Goal: Use online tool/utility: Utilize a website feature to perform a specific function

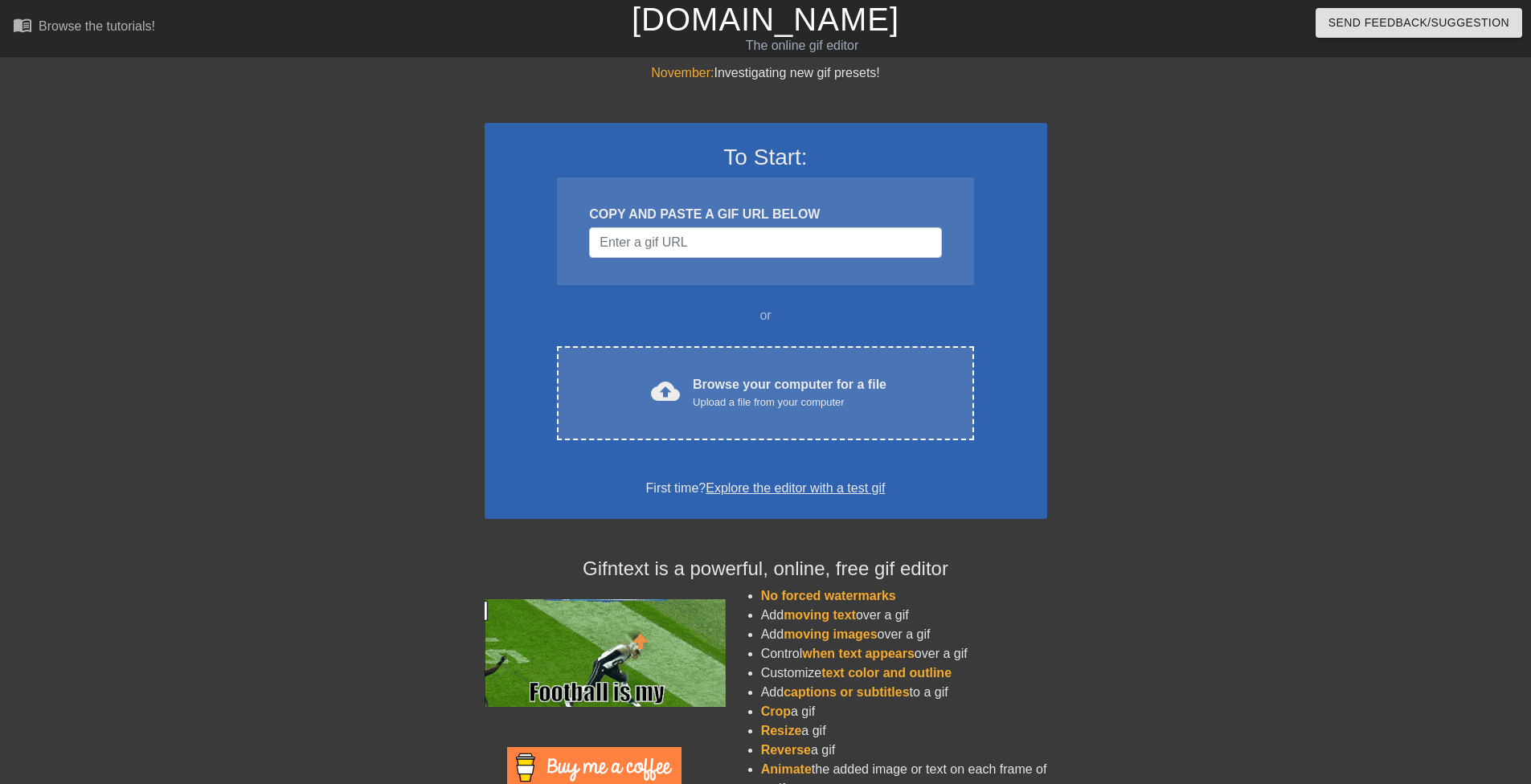
click at [687, 265] on div "COPY AND PASTE A GIF URL BELOW" at bounding box center [765, 231] width 416 height 108
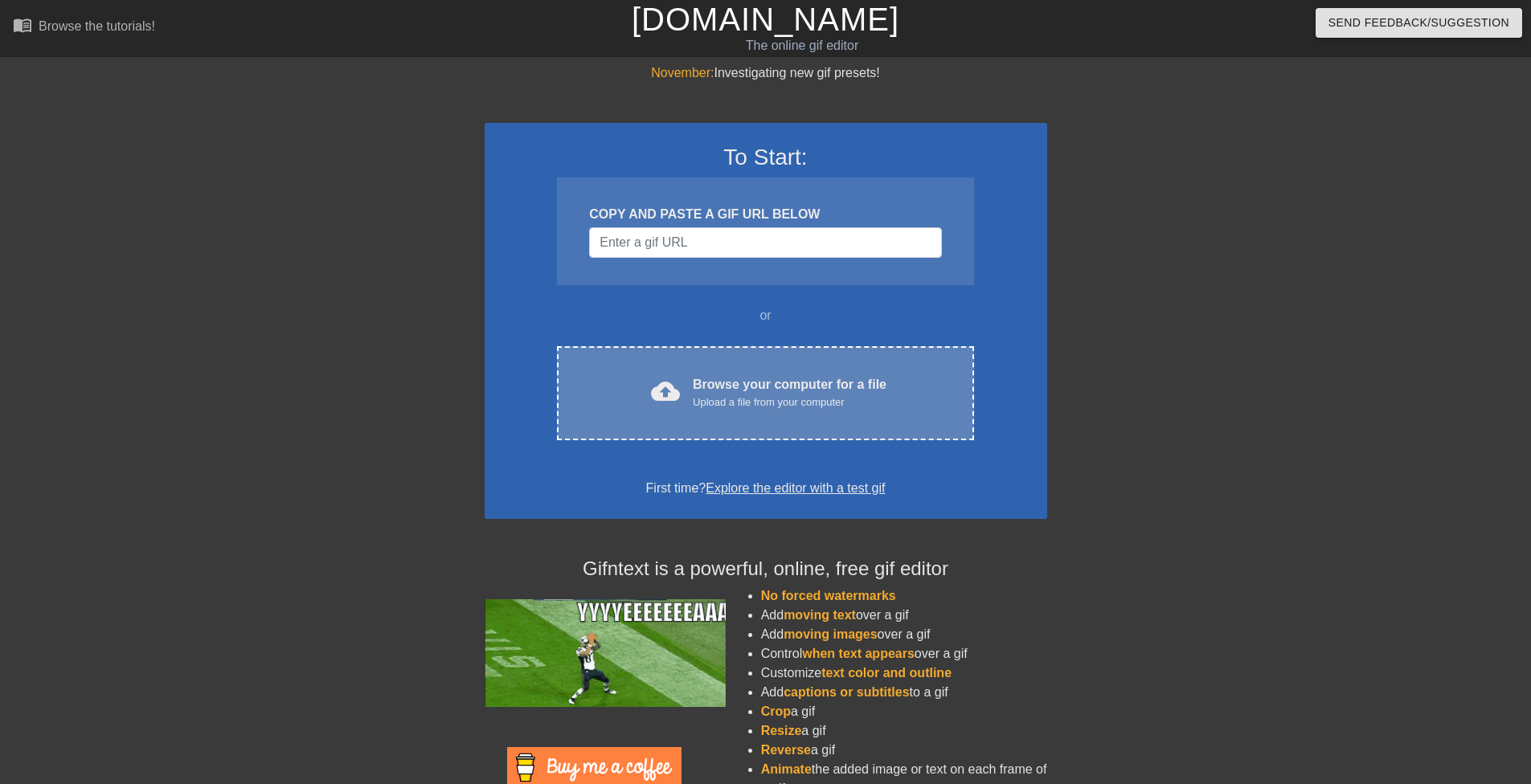
click at [705, 388] on div "Browse your computer for a file Upload a file from your computer" at bounding box center [789, 392] width 194 height 35
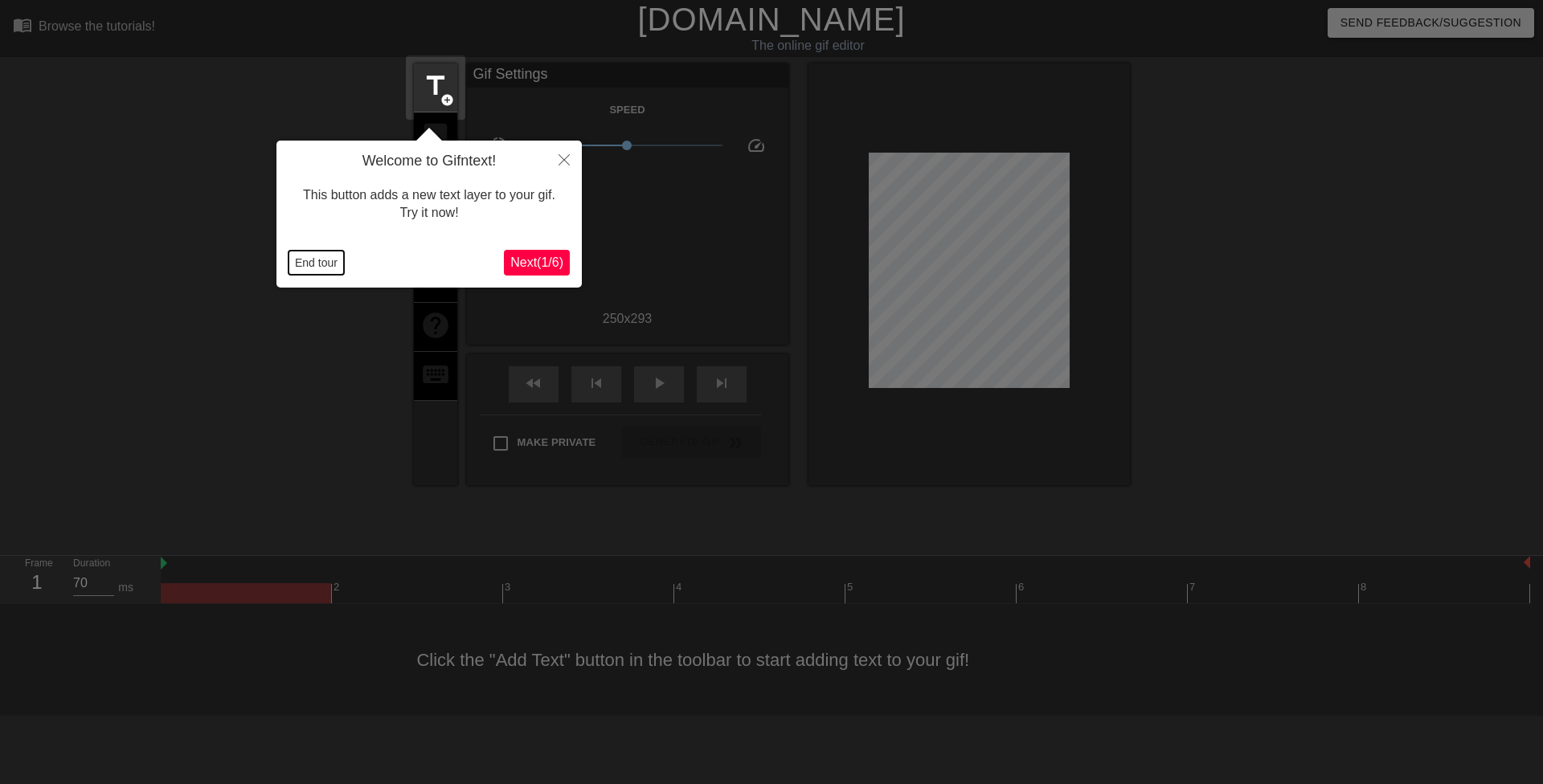
click at [327, 259] on button "End tour" at bounding box center [316, 262] width 55 height 24
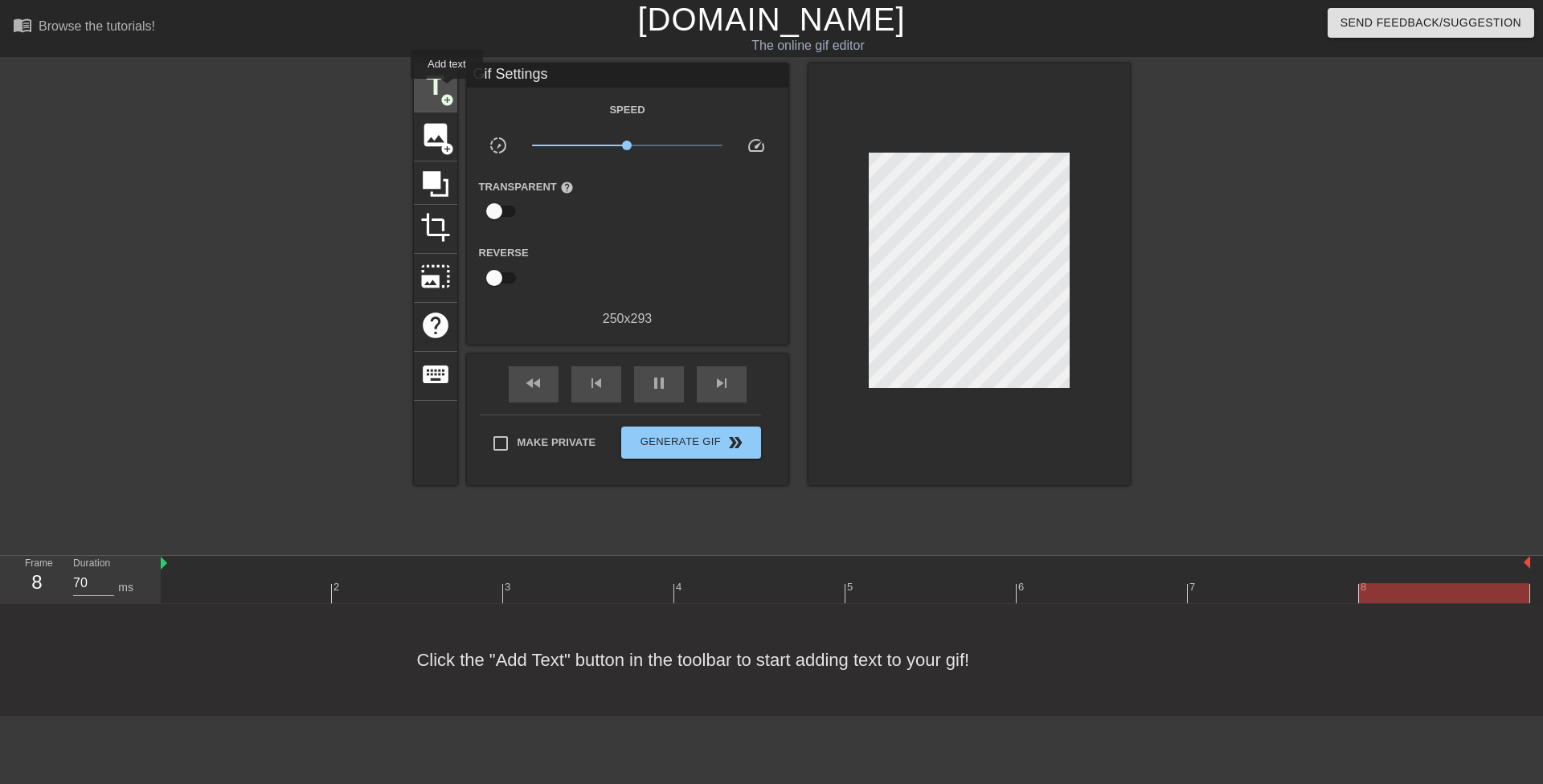
click at [446, 90] on span "title" at bounding box center [435, 85] width 30 height 30
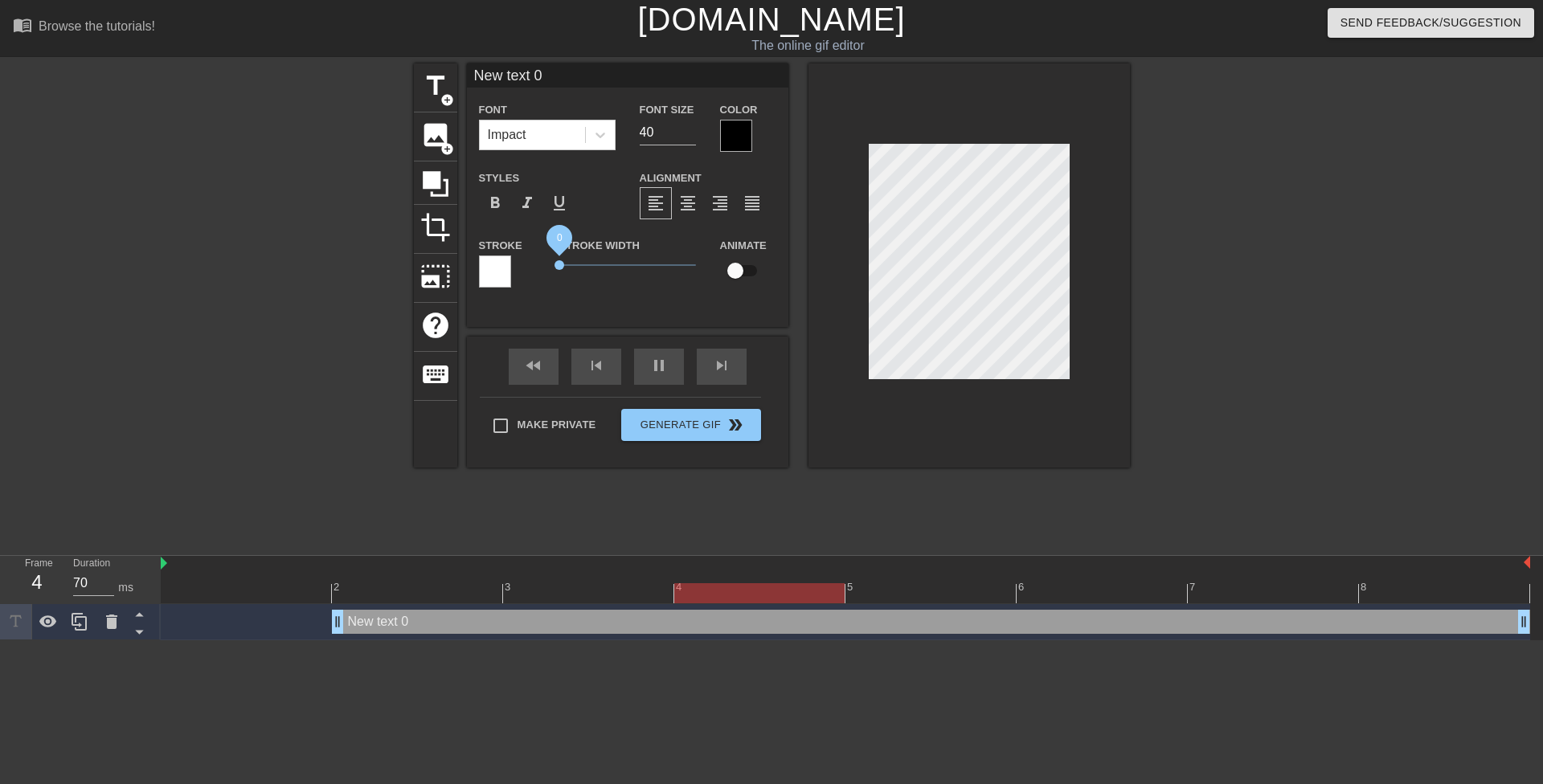
drag, startPoint x: 570, startPoint y: 263, endPoint x: 535, endPoint y: 261, distance: 35.1
click at [536, 261] on div "Stroke Stroke Width 0 Animate" at bounding box center [627, 268] width 321 height 67
drag, startPoint x: 644, startPoint y: 128, endPoint x: 624, endPoint y: 127, distance: 20.0
click at [624, 127] on div "Font Impact Font Size 40 Color" at bounding box center [627, 126] width 321 height 53
drag, startPoint x: 659, startPoint y: 135, endPoint x: 623, endPoint y: 132, distance: 36.1
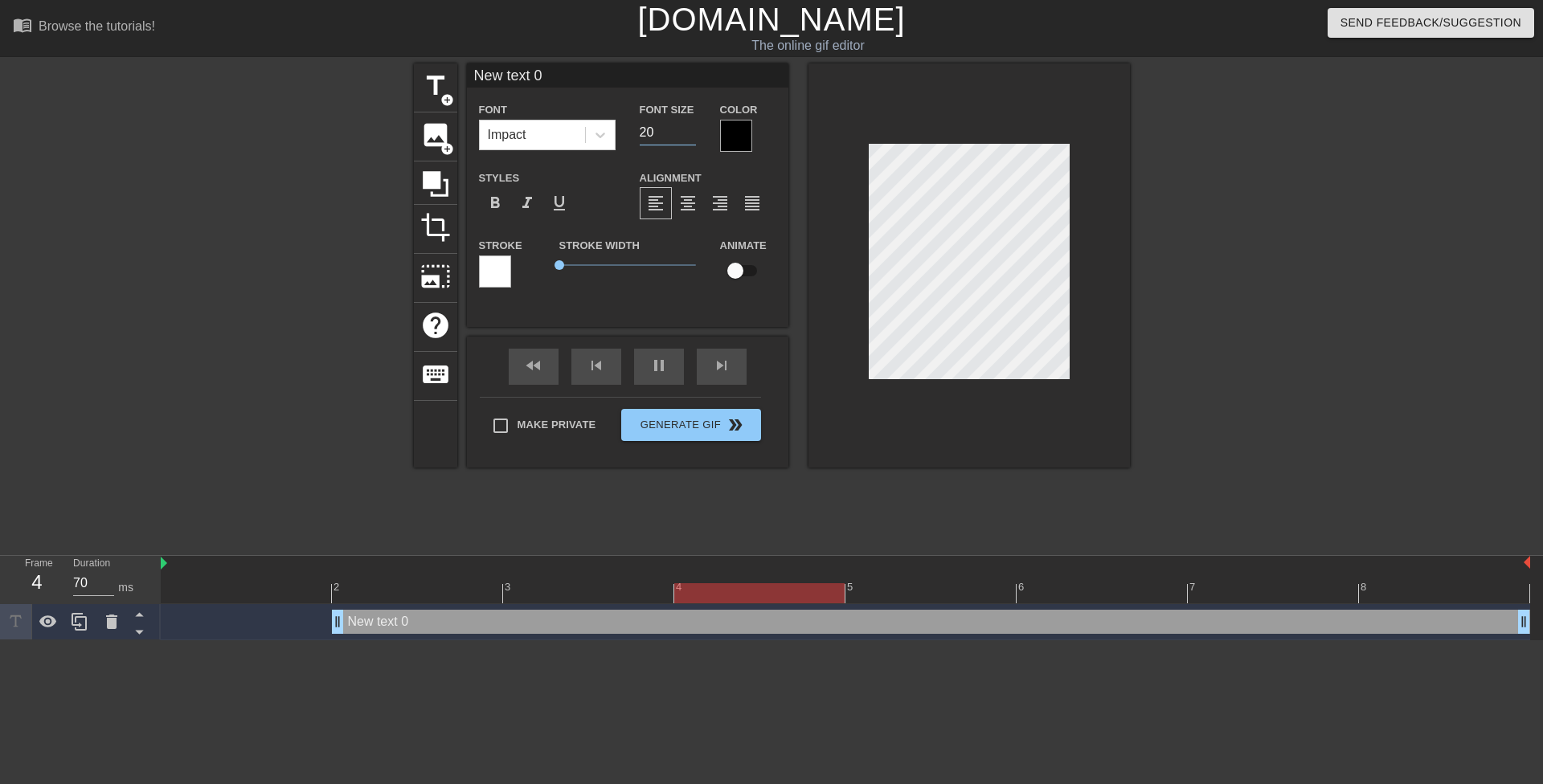
click at [627, 132] on div "Font Size 20" at bounding box center [668, 126] width 81 height 53
type input "15"
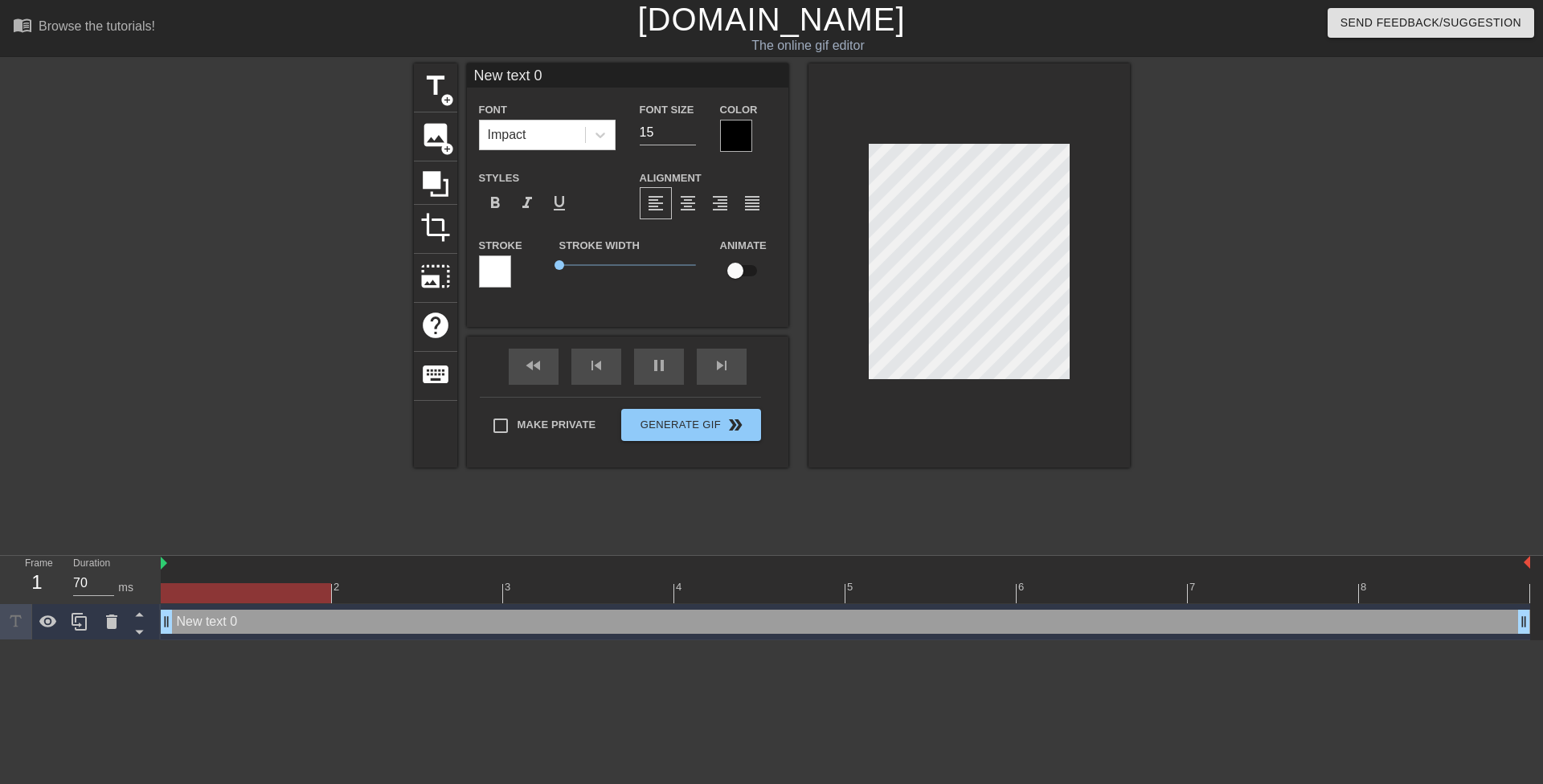
drag, startPoint x: 336, startPoint y: 620, endPoint x: 132, endPoint y: 566, distance: 211.0
click at [104, 593] on div "Frame 1 Duration 70 ms 2 3 4 5 6 7 8 New text 0 drag_handle drag_handle" at bounding box center [771, 597] width 1543 height 85
click at [604, 139] on icon at bounding box center [600, 135] width 16 height 16
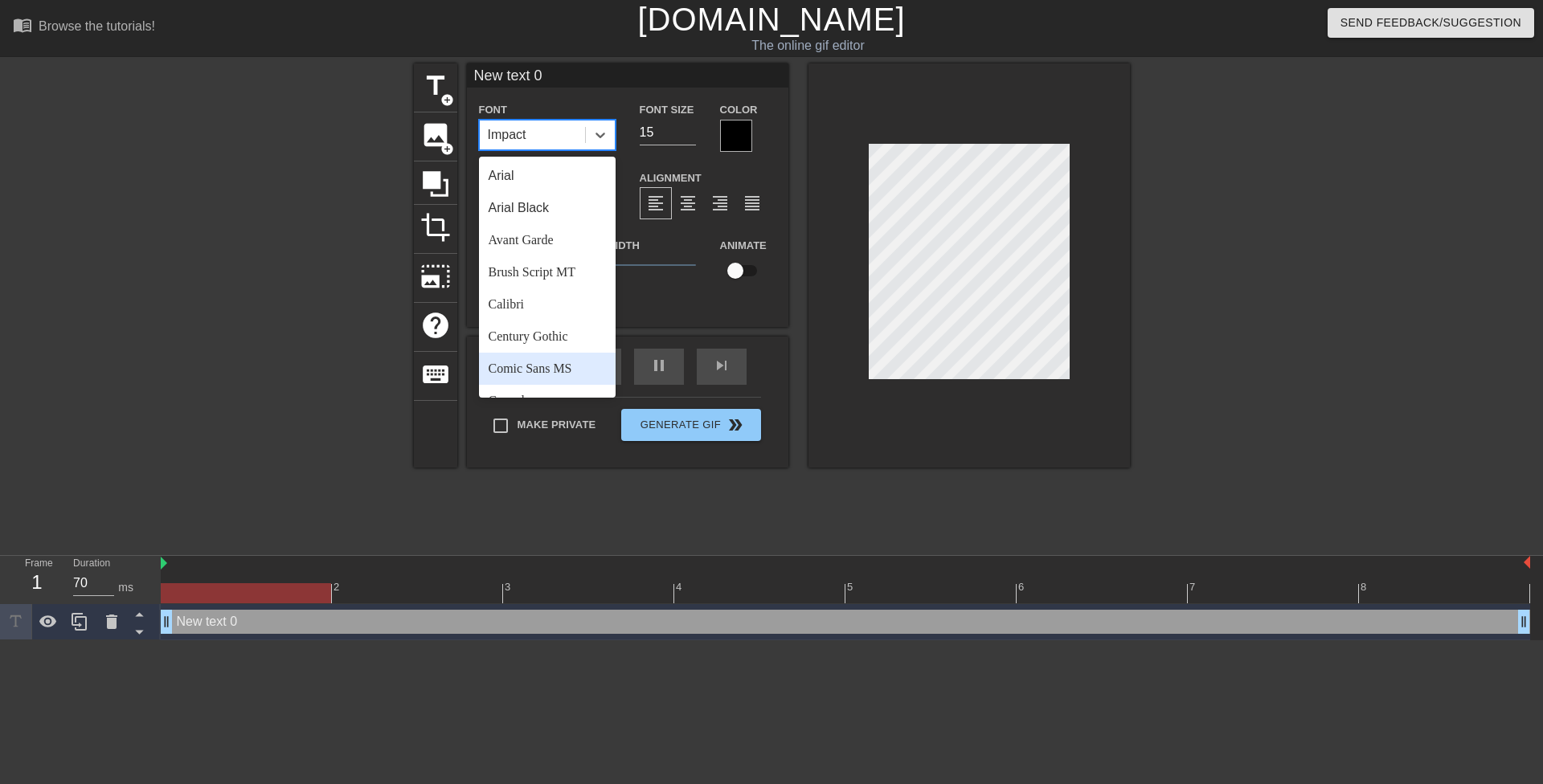
click at [550, 362] on div "Comic Sans MS" at bounding box center [547, 368] width 136 height 32
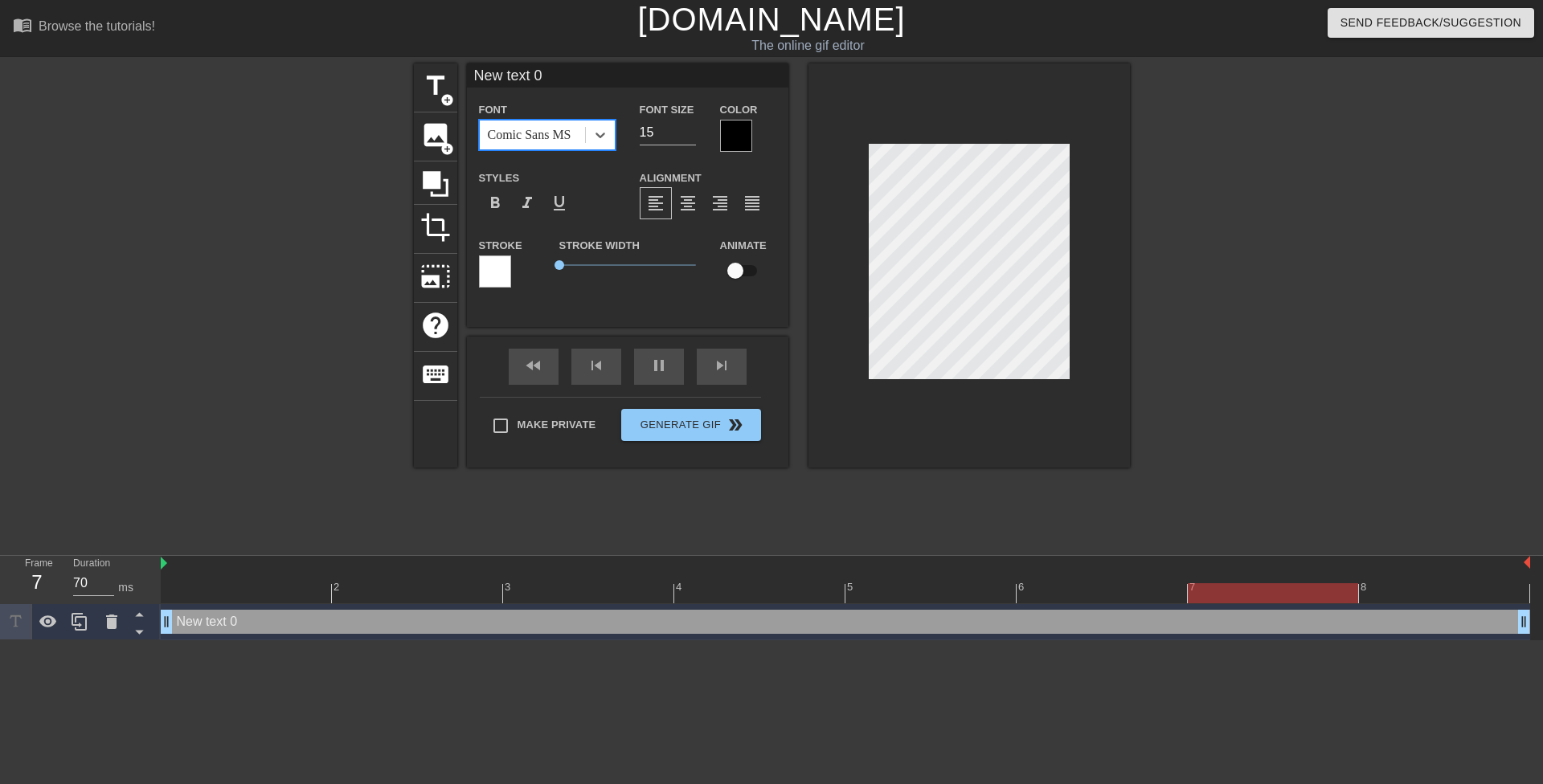
click at [726, 138] on div at bounding box center [736, 136] width 32 height 32
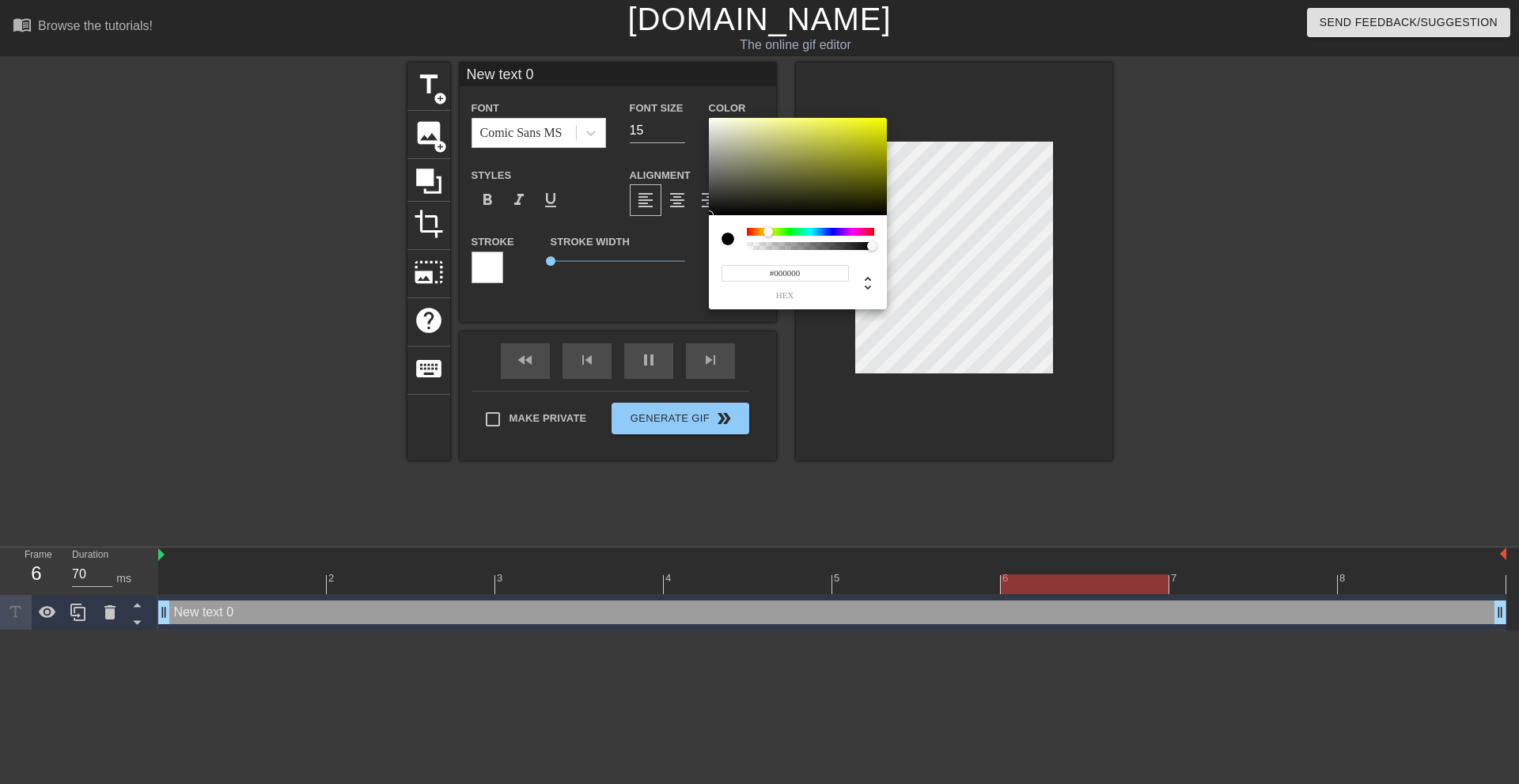
drag, startPoint x: 752, startPoint y: 231, endPoint x: 768, endPoint y: 230, distance: 16.0
click at [768, 230] on div at bounding box center [773, 232] width 10 height 10
drag, startPoint x: 893, startPoint y: 121, endPoint x: 973, endPoint y: 70, distance: 94.9
click at [973, 70] on div "#FAFF00 hex" at bounding box center [759, 392] width 1519 height 784
type input "#F9FF00"
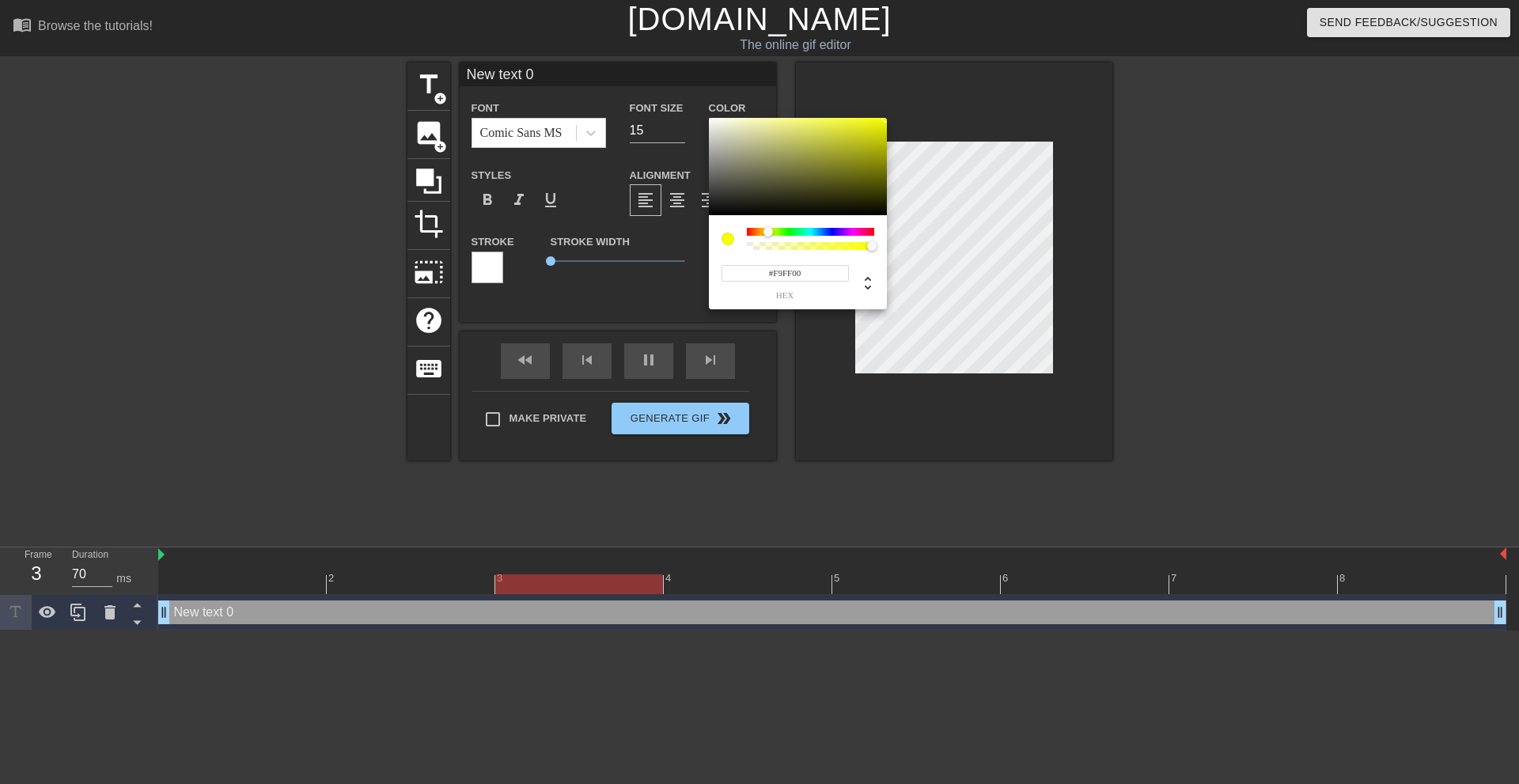
click at [768, 232] on div at bounding box center [768, 232] width 10 height 10
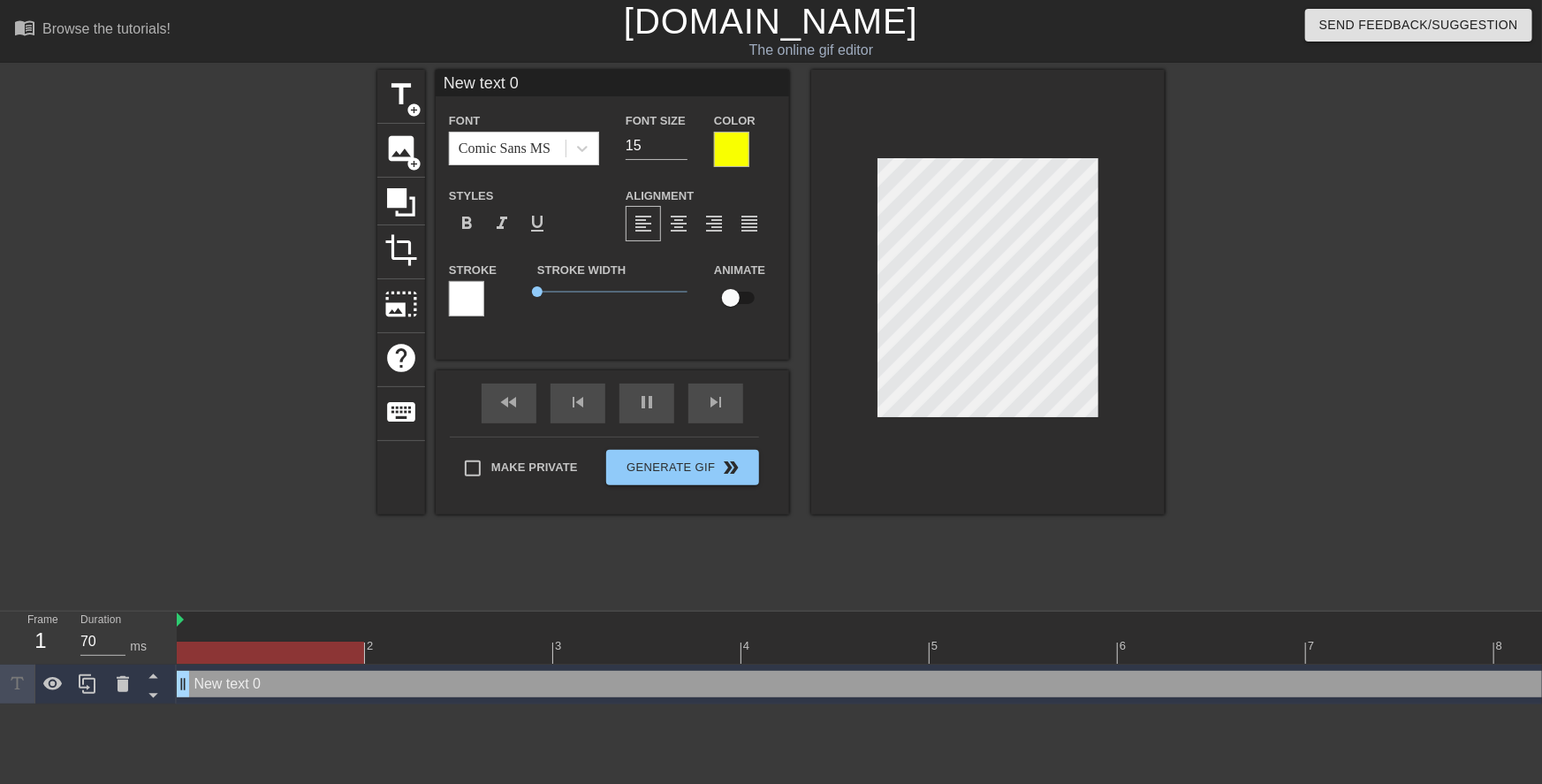
paste textarea "Go on, tell us what you want to see. We're not gonna show you, you have to say …"
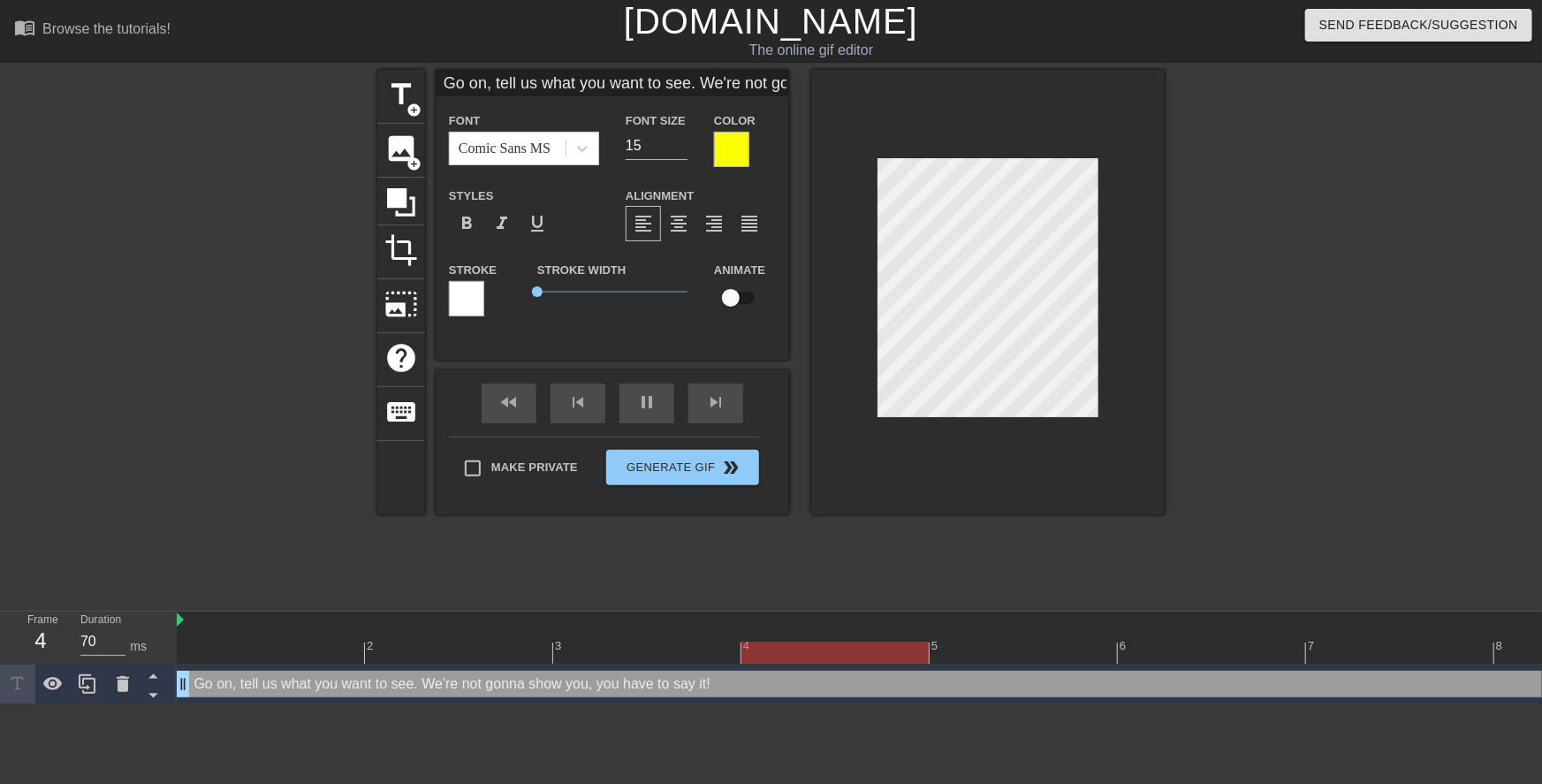
type input "Go on, tell us what you want to see. We're not gonna show you, you have to say …"
type textarea "Go on, tell us what you want to see. We're not gonna show you, you have to say …"
type input "D tell us what you want to see. We're not gonna show you, you have to say it!"
type textarea "D tell us what you want to see. We're not gonna show you, you have to say it!"
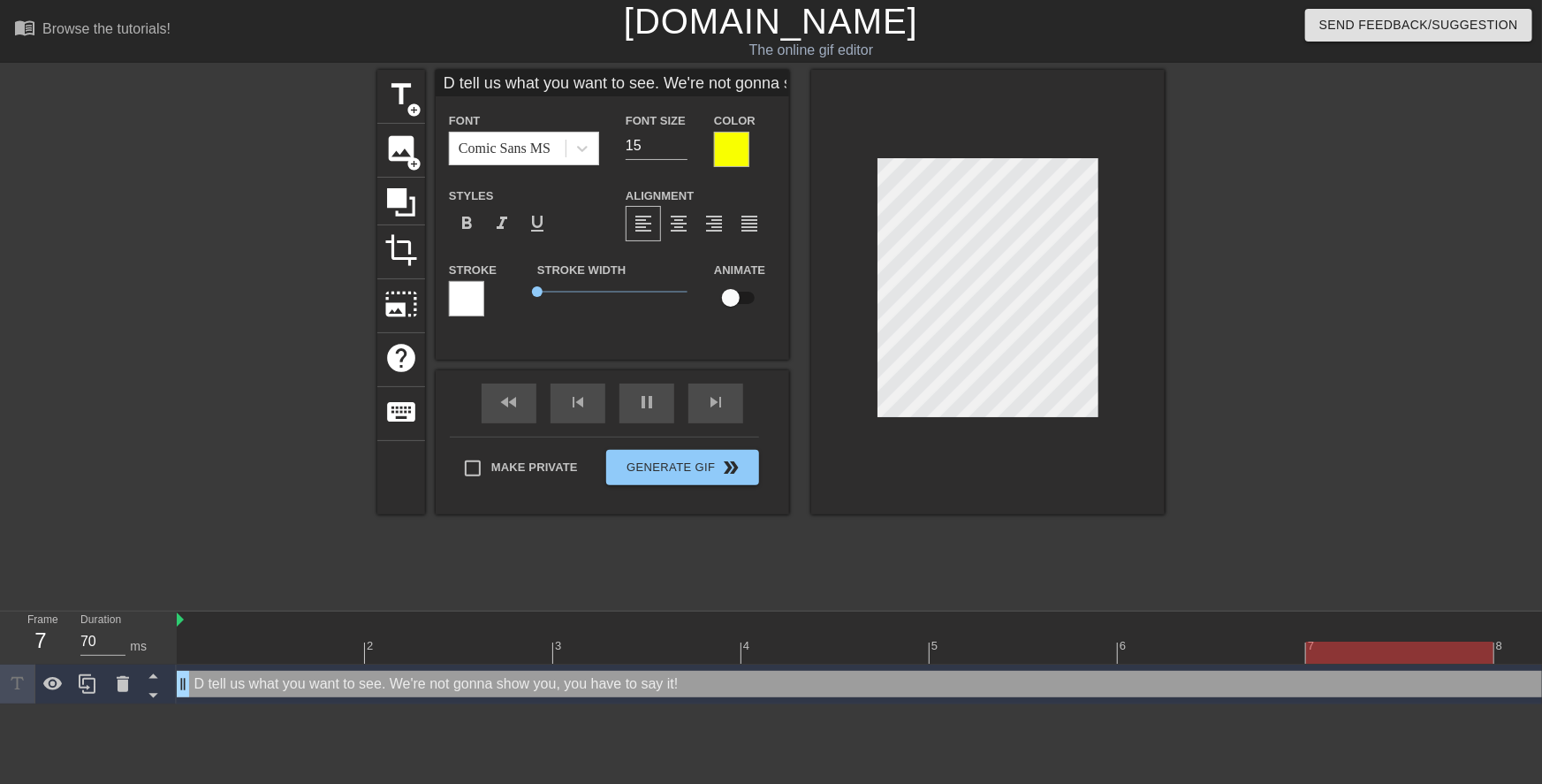
type input "Do tell us what you want to see. We're not gonna show you, you have to say it!"
type textarea "Do tell us what you want to see. We're not gonna show you, you have to say it!"
type input "[PERSON_NAME] tell us what you want to see. We're not gonna show you, you have …"
type textarea "[PERSON_NAME] tell us what you want to see. We're not gonna show you, you have …"
type input "[PERSON_NAME]' tell us what you want to see. We're not gonna show you, you have…"
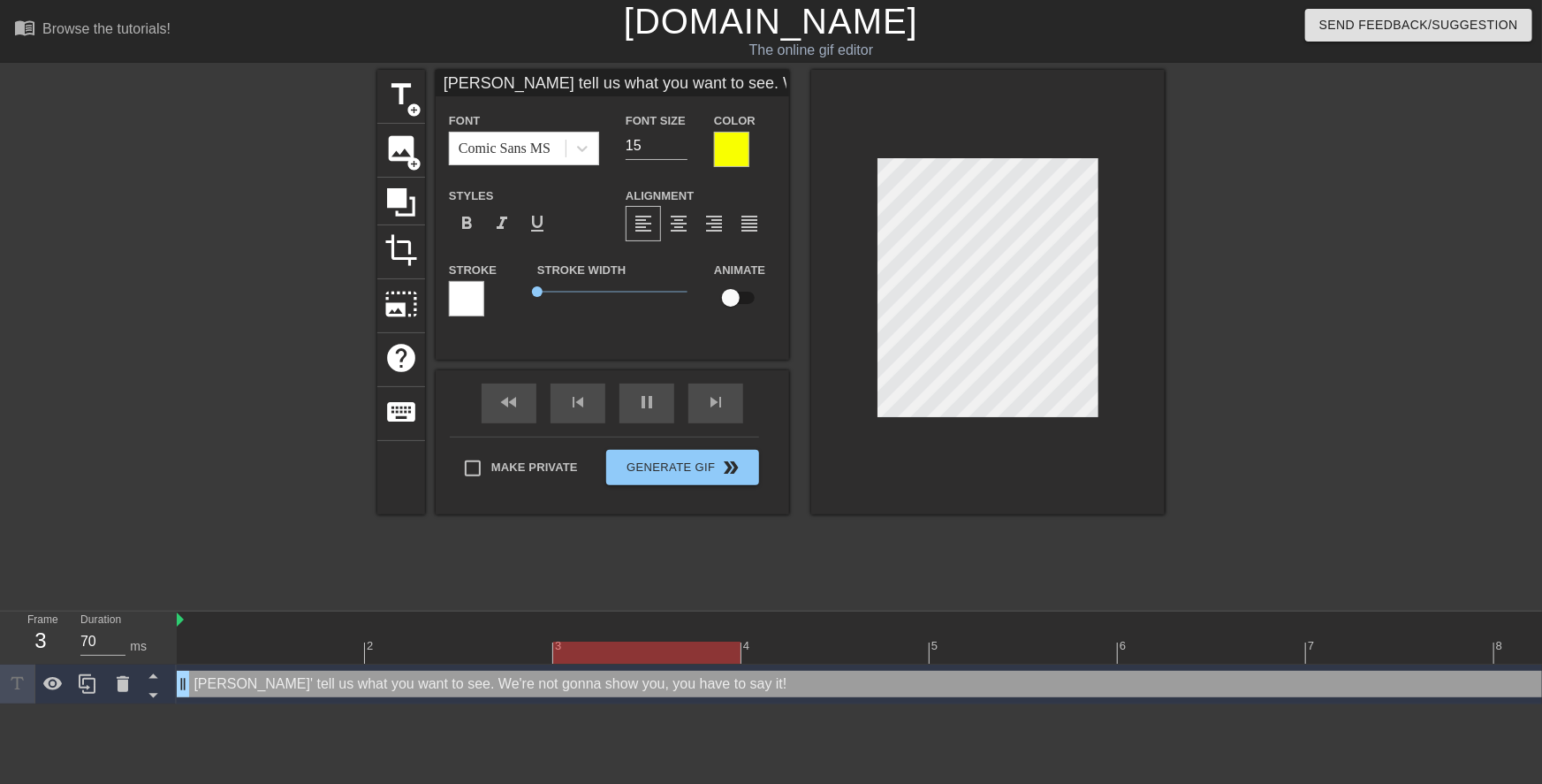
type textarea "[PERSON_NAME]' tell us what you want to see. We're not gonna show you, you have…"
type input "Don't tell us what you want to see. We're not gonna show you, you have to say i…"
type textarea "Don't tell us what you want to see. We're not gonna show you, you have to say i…"
type input "Don't tell us what you want to see. We're not gonna show you, you have to say i…"
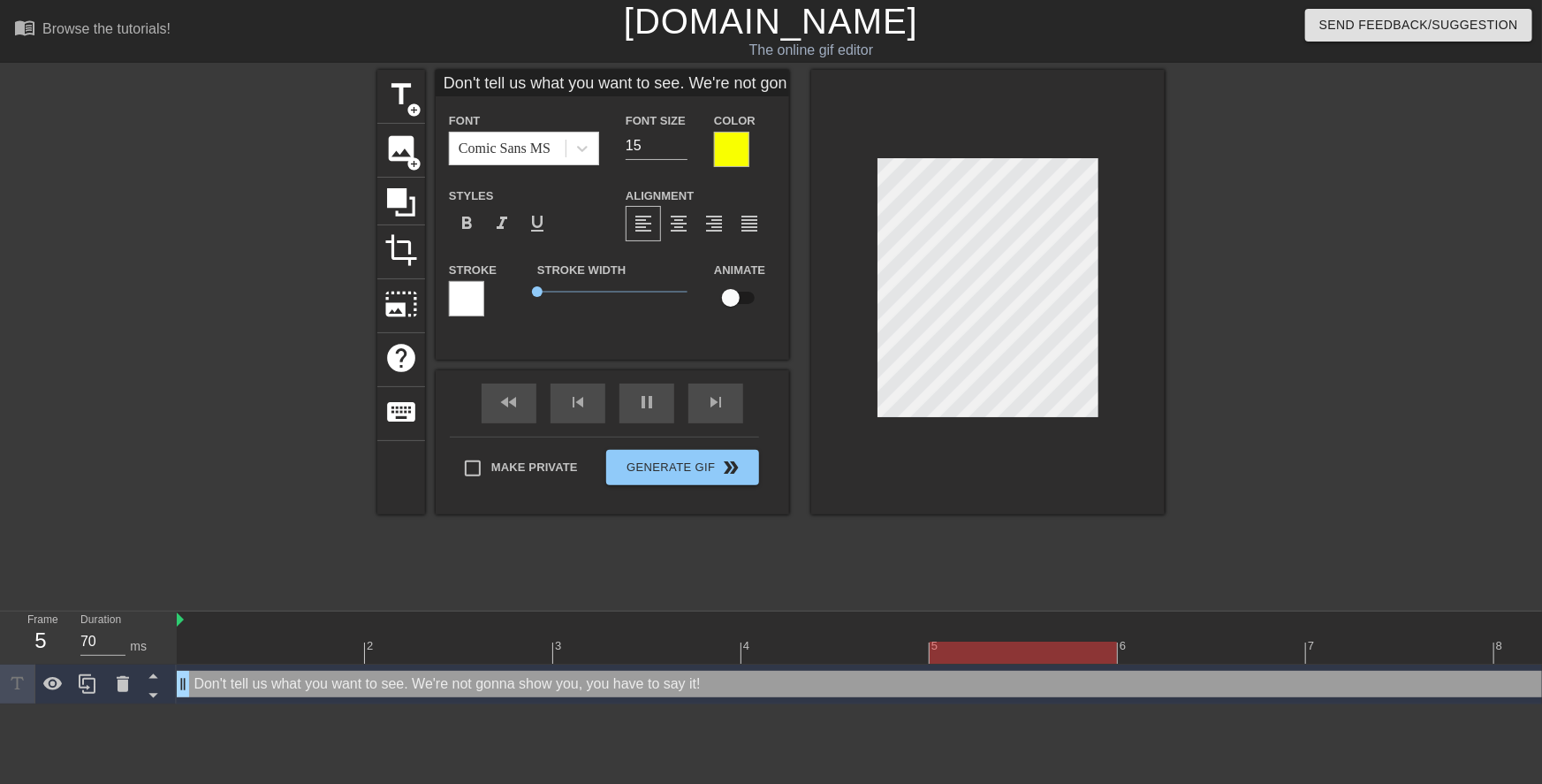
type textarea "Don't tell us what you want to see. We're not gonna show you, you have to say i…"
type input "Don't b tell us what you want to see. We're not gonna show you, you have to say…"
type textarea "Don't b tell us what you want to see. We're not gonna show you, you have to say…"
type input "Don't be tell us what you want to see. We're not gonna show you, you have to sa…"
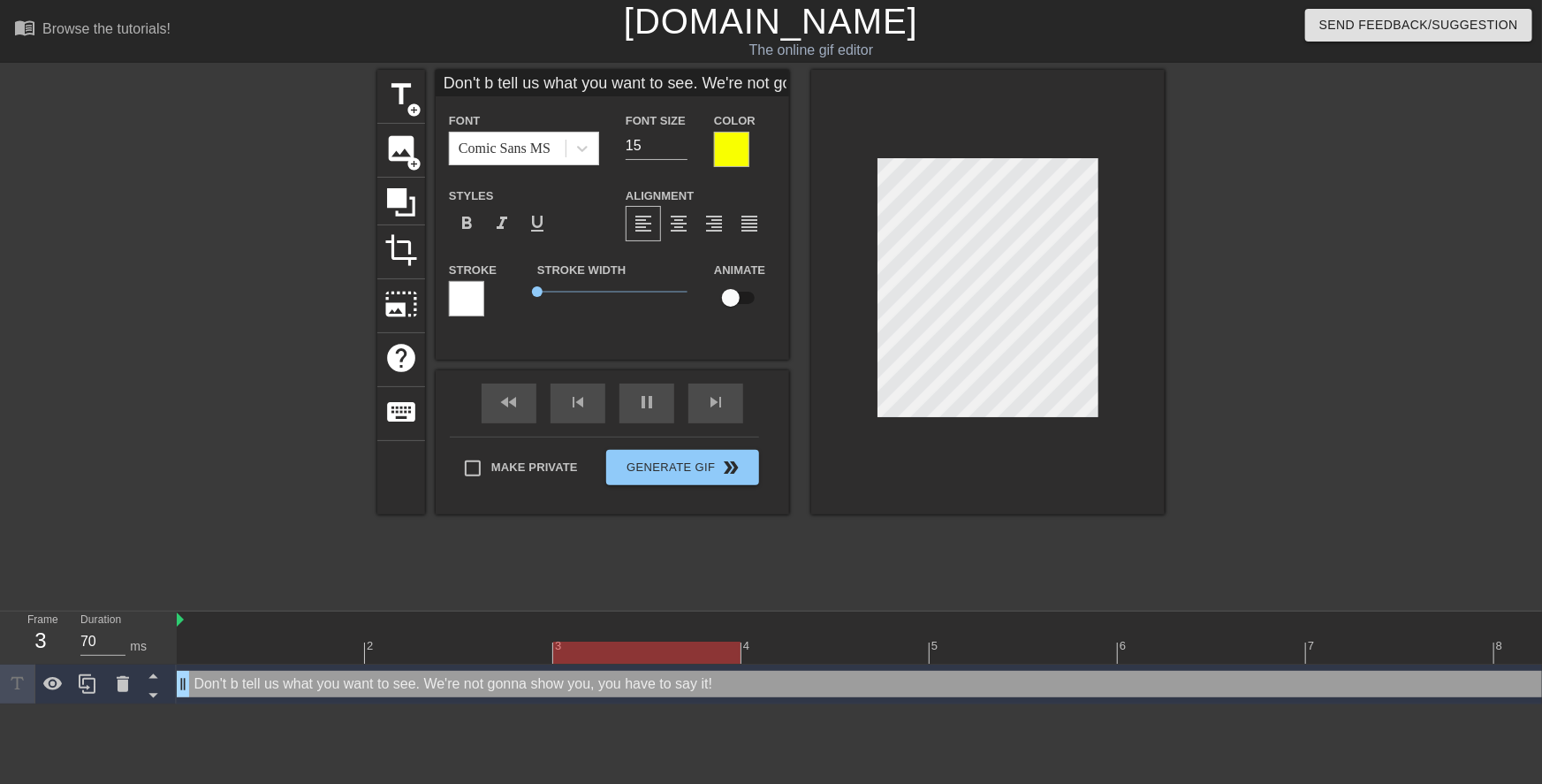
type textarea "Don't be tell us what you want to see. We're not gonna show you, you have to sa…"
type input "Don't be tell us what you want to see. We're not gonna show you, you have to sa…"
type textarea "Don't be tell us what you want to see. We're not gonna show you, you have to sa…"
type input "Don't be s tell us what you want to see. We're not gonna show you, you have to …"
type textarea "Don't be s tell us what you want to see. We're not gonna show you, you have to …"
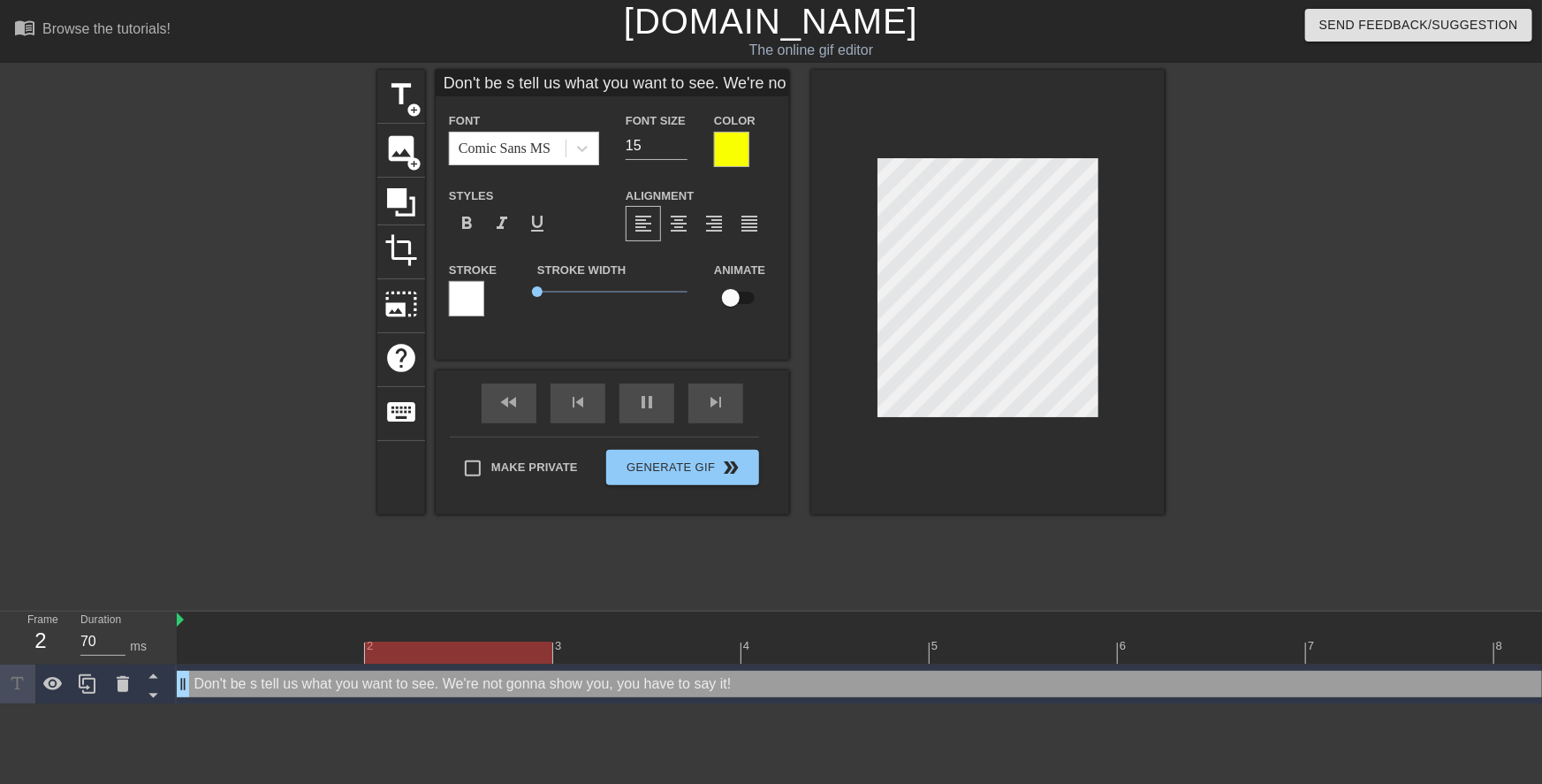
type input "Don't be sh tell us what you want to see. We're not gonna show you, you have to…"
type textarea "Don't be sh tell us what you want to see. We're not gonna show you, you have to…"
type input "Don't be shy tell us what you want to see. We're not gonna show you, you have t…"
type textarea "Don't be shy tell us what you want to see. We're not gonna show you, you have t…"
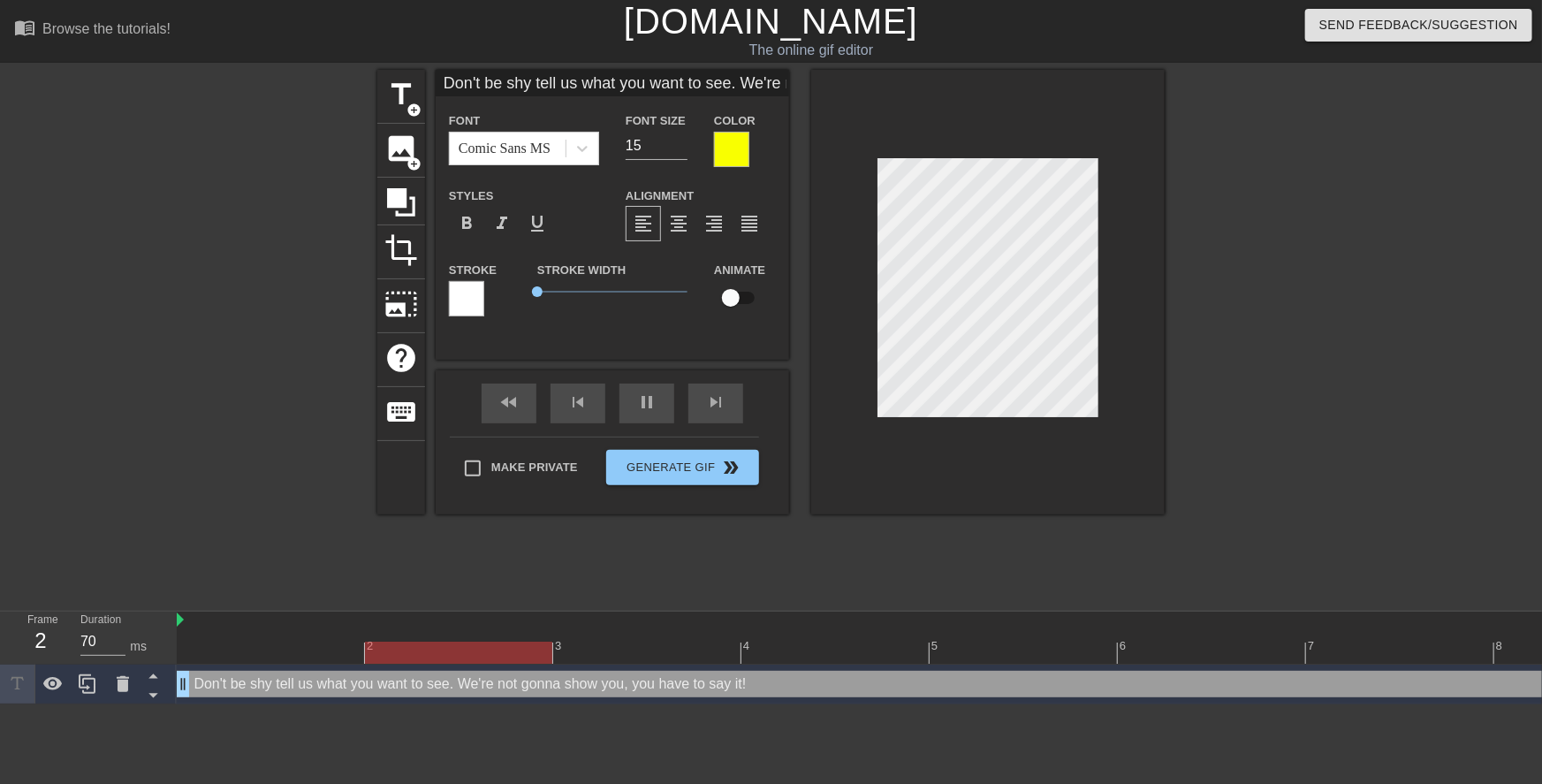
type input "Don't be shy. tell us what you want to see. We're not gonna show you, you have …"
type textarea "Don't be shy. tell us what you want to see. We're not gonna show you, you have …"
type input "Don't be shy. Tell us what you want to see. We're not gonna show you, you have …"
type textarea "Don't be shy. Tell us what you want to see. We're not gonna show you, you have …"
type input "Don't be shy. Tell us whatyou want to see. We're not gonna show you, you have t…"
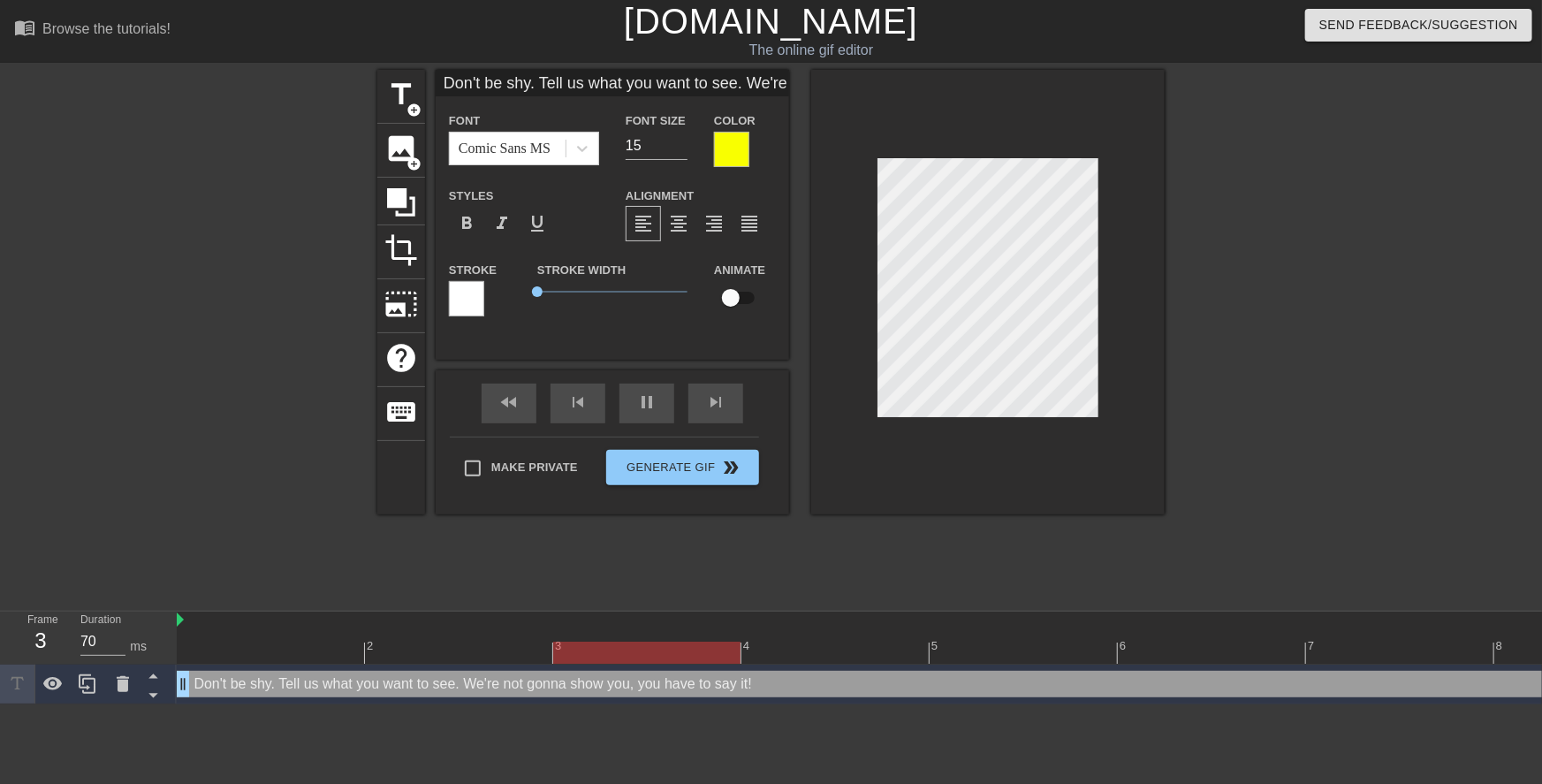
type textarea "Don't be shy. Tell us whatyou want to see. We're not gonna show you, you have t…"
type input "Don't be shy. Tell us whatyou want to see. We're not gonna show you, you have t…"
type textarea "Don't be shy. Tell us what you want to see. We're not gonna show you, you have …"
click at [1196, 371] on div at bounding box center [1319, 335] width 265 height 530
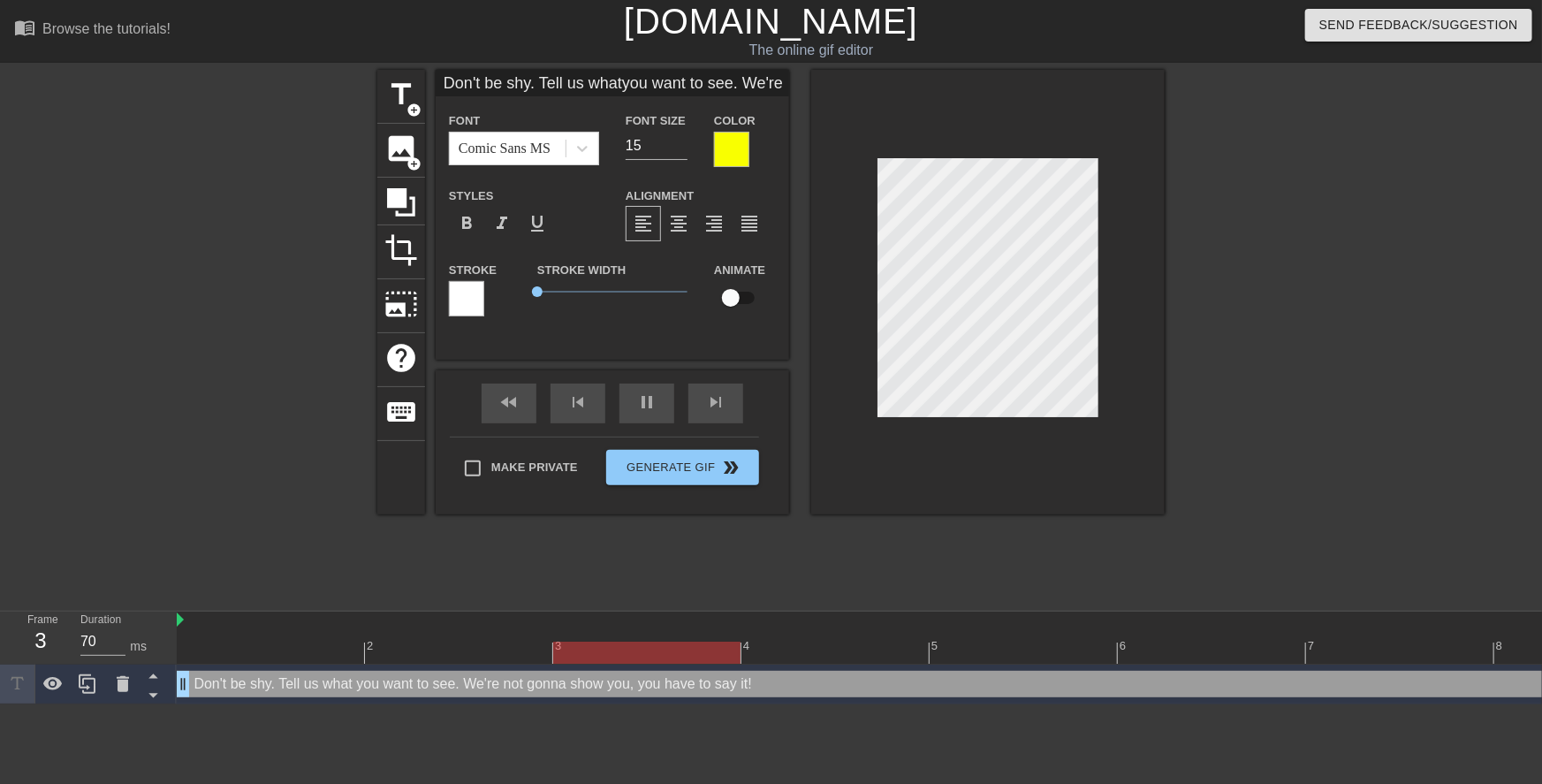
scroll to position [2, 6]
type input "Don't be shy,ell us whatyou want to see. We're not gonna show you, you have to …"
type textarea "Don't be shy,ell us what you want to see. We're not gonna show you, you have to…"
type input "Don't be shy, ell us whatyou want to see. We're not gonna show you, you have to…"
type textarea "Don't be shy, ell us what you want to see. We're not gonna show you, you have t…"
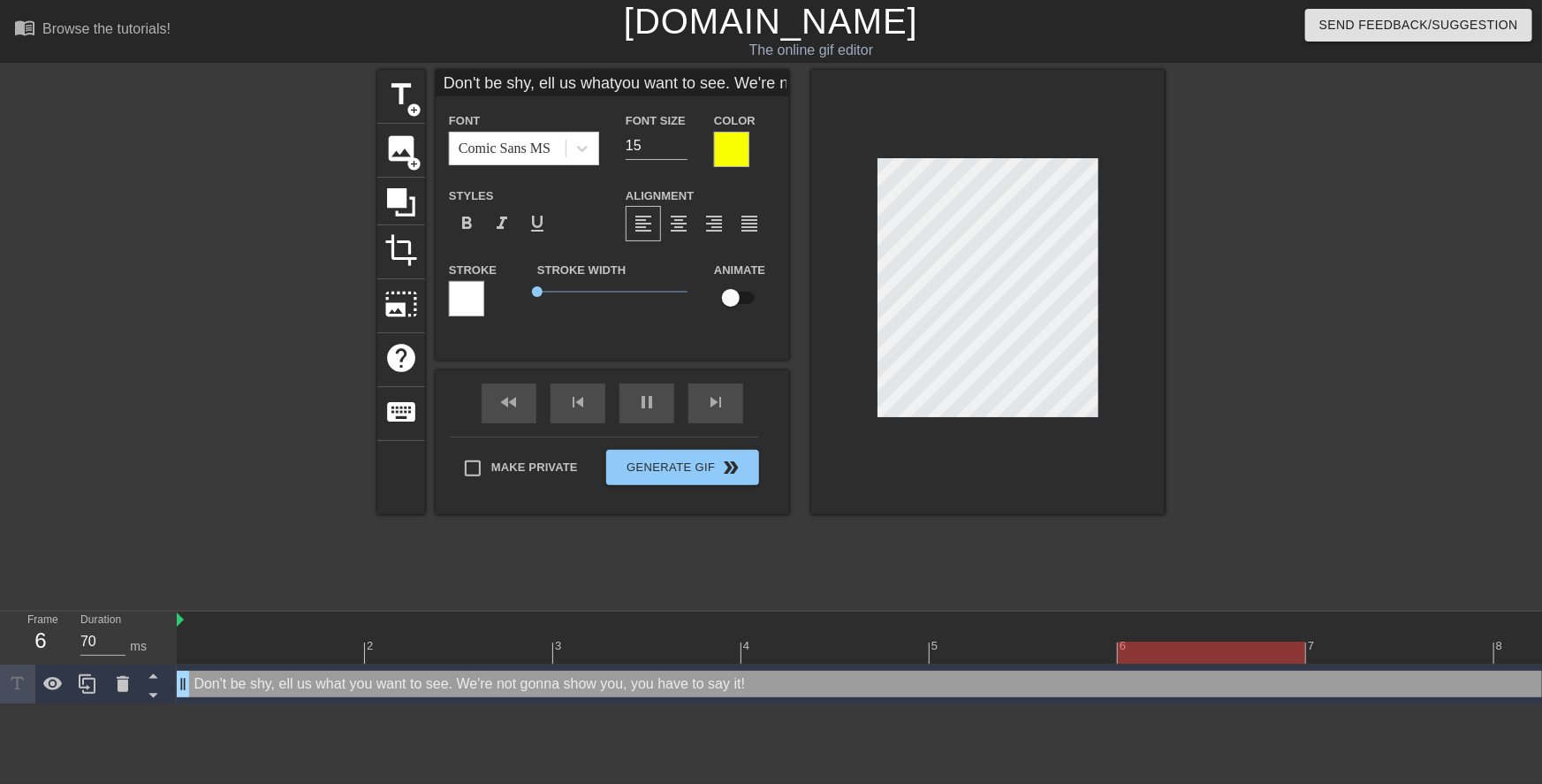
type input "Don't be shy, tell us whatyou want to see. We're not gonna show you, you have t…"
type textarea "Don't be shy, tell us what you want to see. We're not gonna show you, you have …"
drag, startPoint x: 1266, startPoint y: 385, endPoint x: 1197, endPoint y: 379, distance: 69.3
click at [1265, 385] on div at bounding box center [1319, 335] width 265 height 530
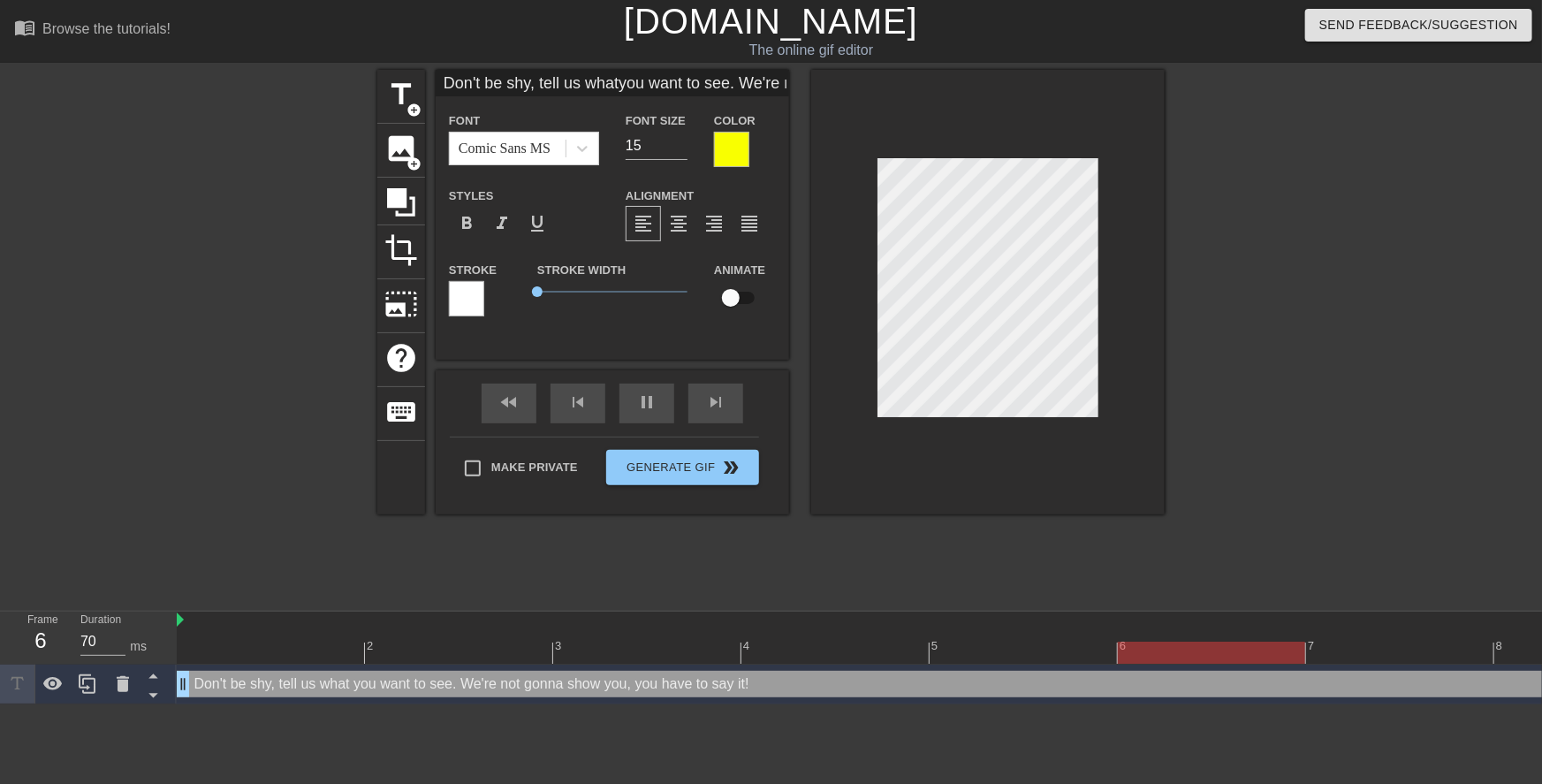
scroll to position [2, 2]
type input "Don't be shy, tell us whatyou want to see. We're notgonna show you, you have to…"
type textarea "Don't be shy, tell us what you want to see. We're notgonna show you, you have t…"
type input "Don't be shy, tell us whatyou want to see. We're notgonna show you, you have to…"
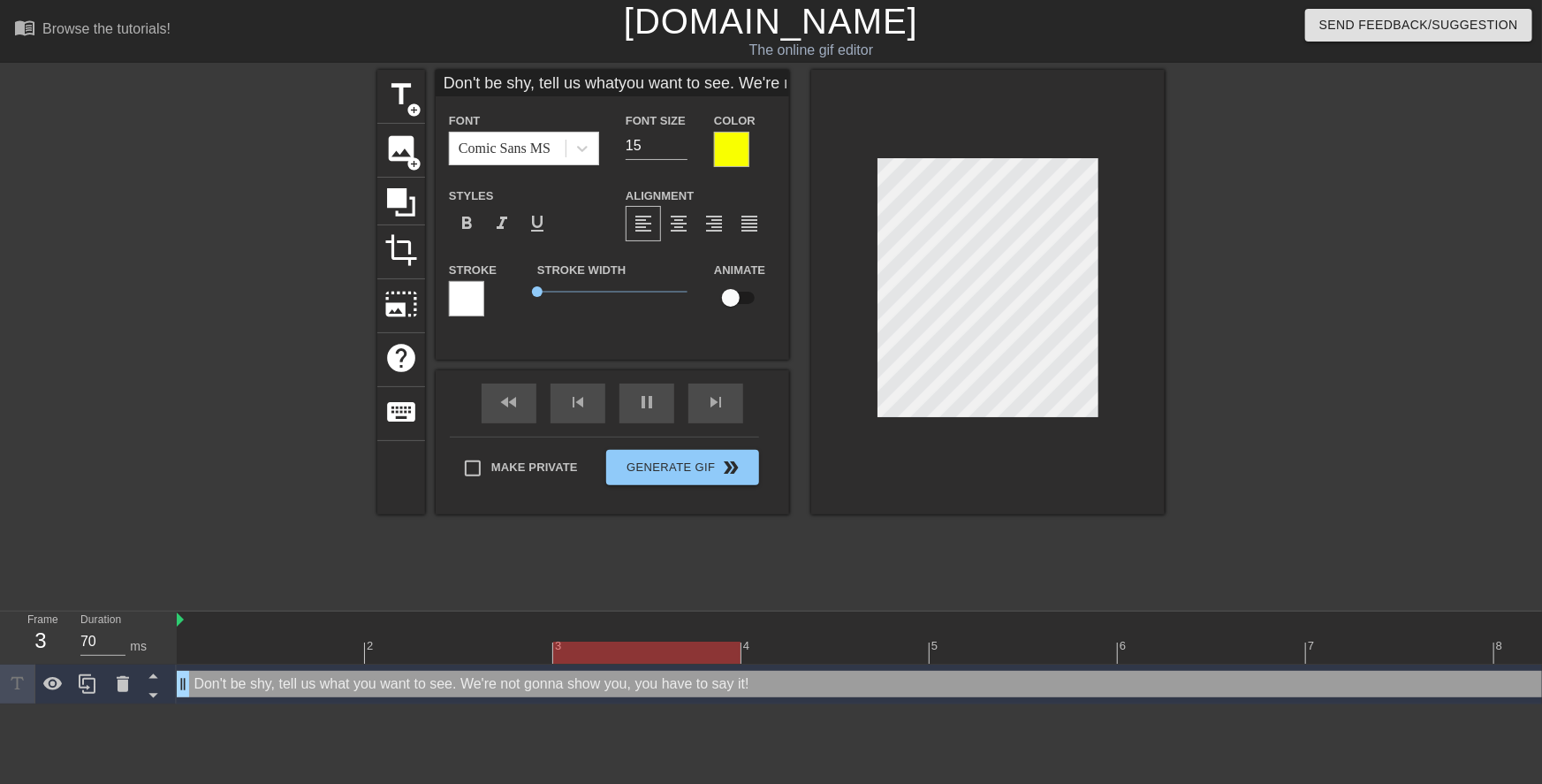
type textarea "Don't be shy, tell us what you want to see. We're not gonna show you, you have …"
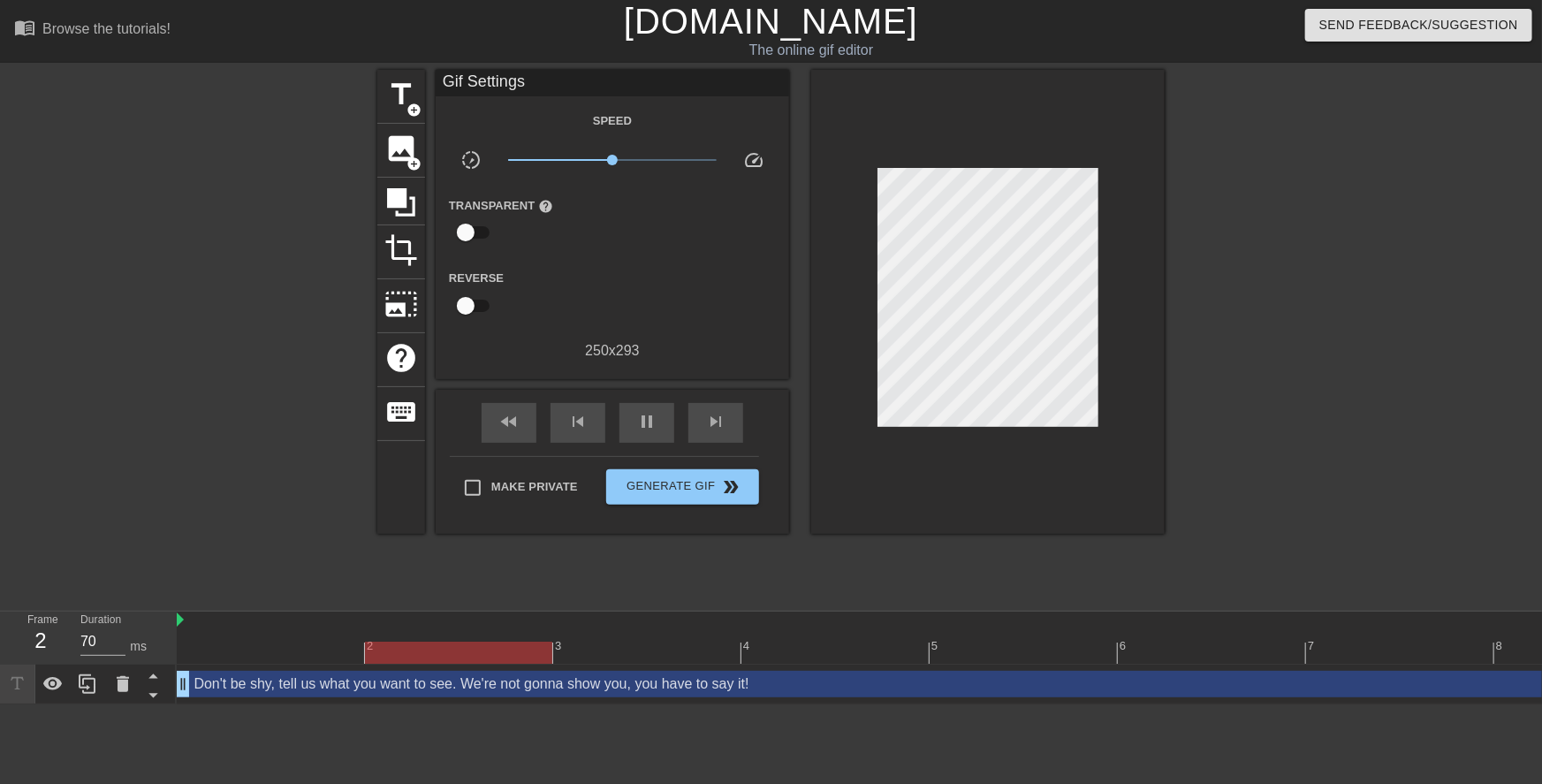
click at [1284, 382] on div at bounding box center [1319, 335] width 265 height 530
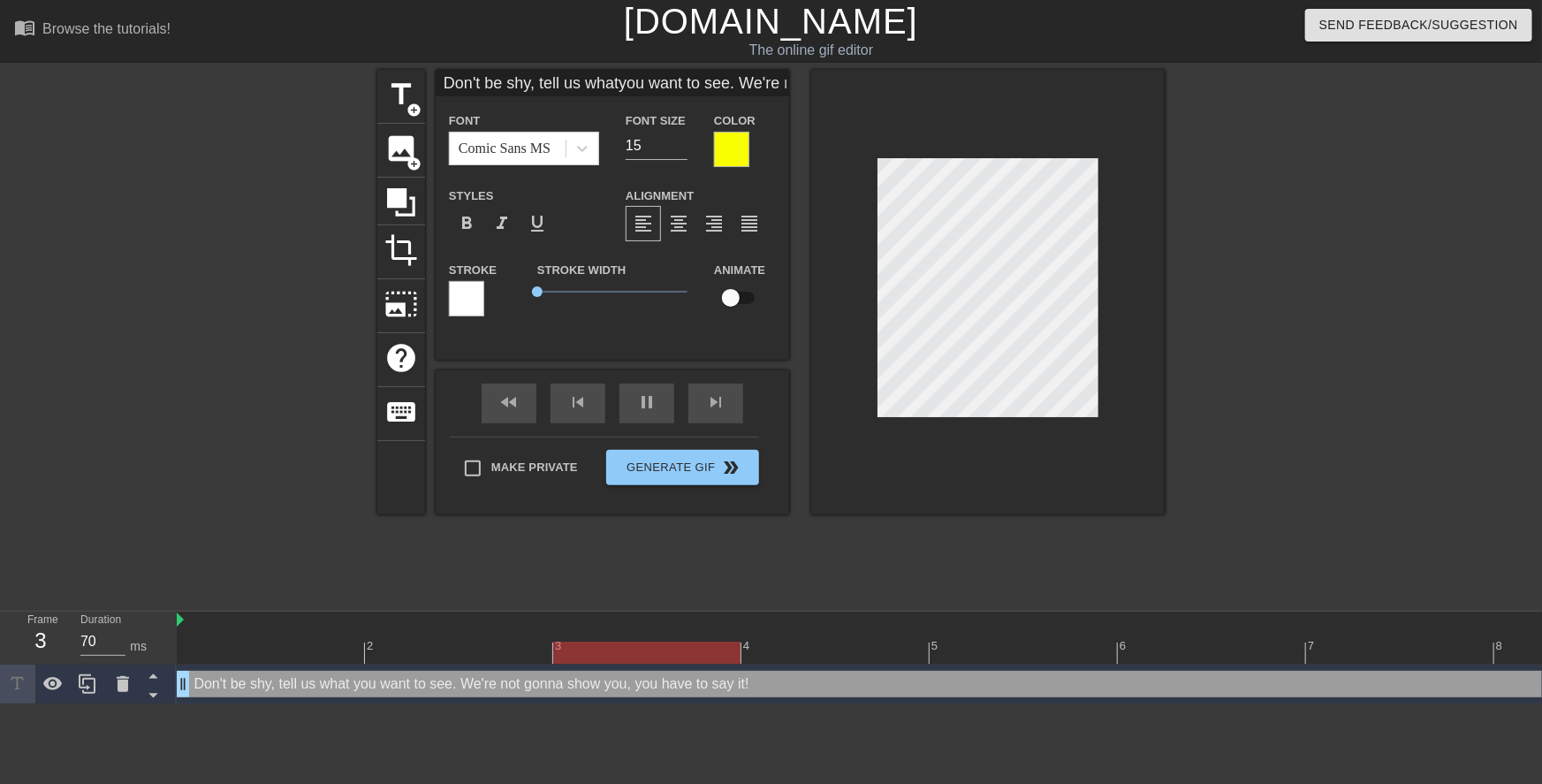
scroll to position [5, 5]
type input "Don't be shy, tell us whatyou want to see. you have to say it!"
type textarea "Don't be shy, tell us what you want to see. you have to say it!"
type input "Don't be shy, tell us whatyou want to see. Tou have to say it!"
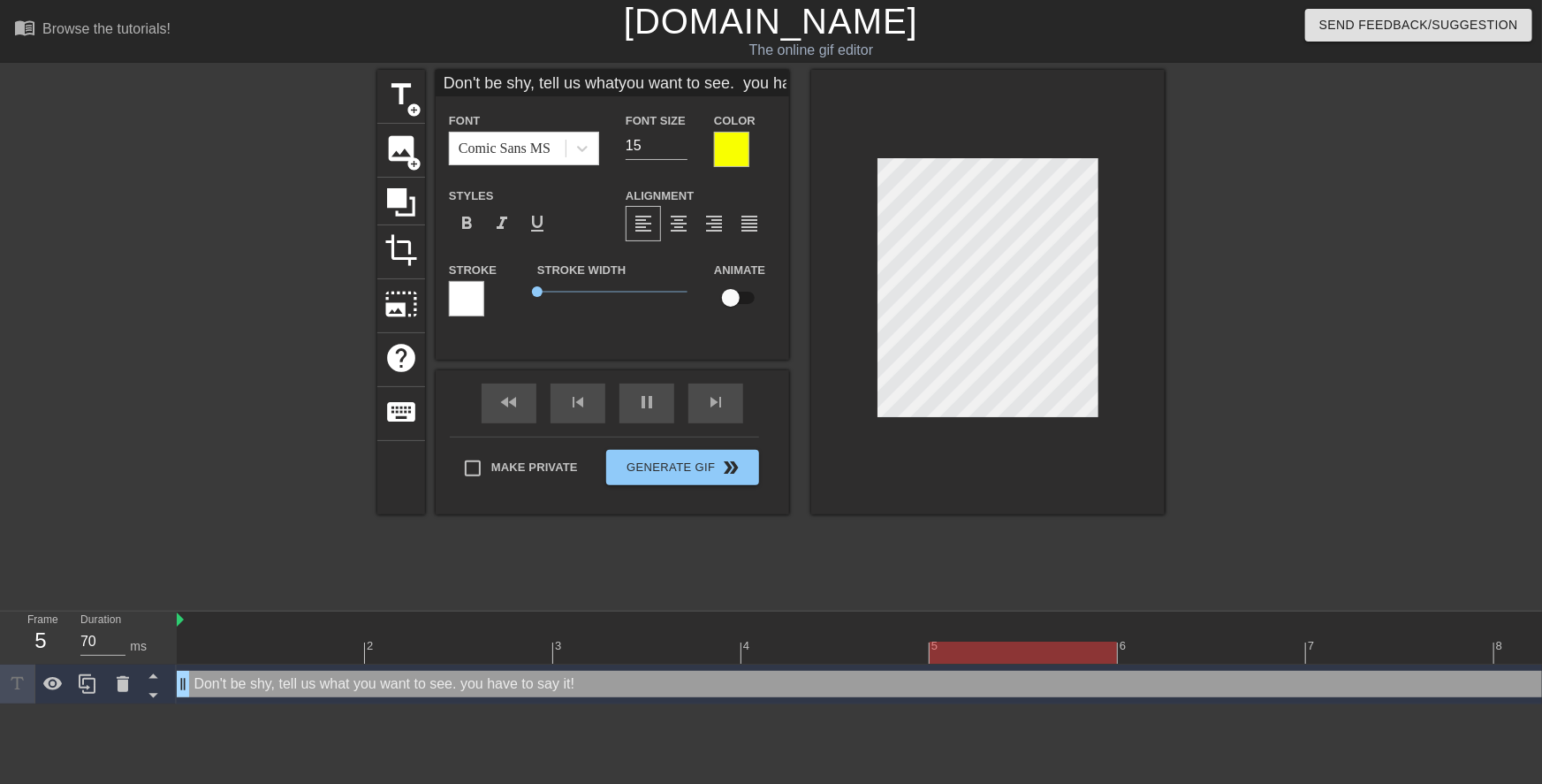
type textarea "Don't be shy, tell us what you want to see. Tou have to say it!"
type input "Don't be shy, tell us whatyou want to see. ou have to say it!"
type textarea "Don't be shy, tell us what you want to see. ou have to say it!"
type input "Don't be shy, tell us whatyou want to see. ou have to say it!"
type textarea "Don't be shy, tell us what you want to see. ou have to say it!"
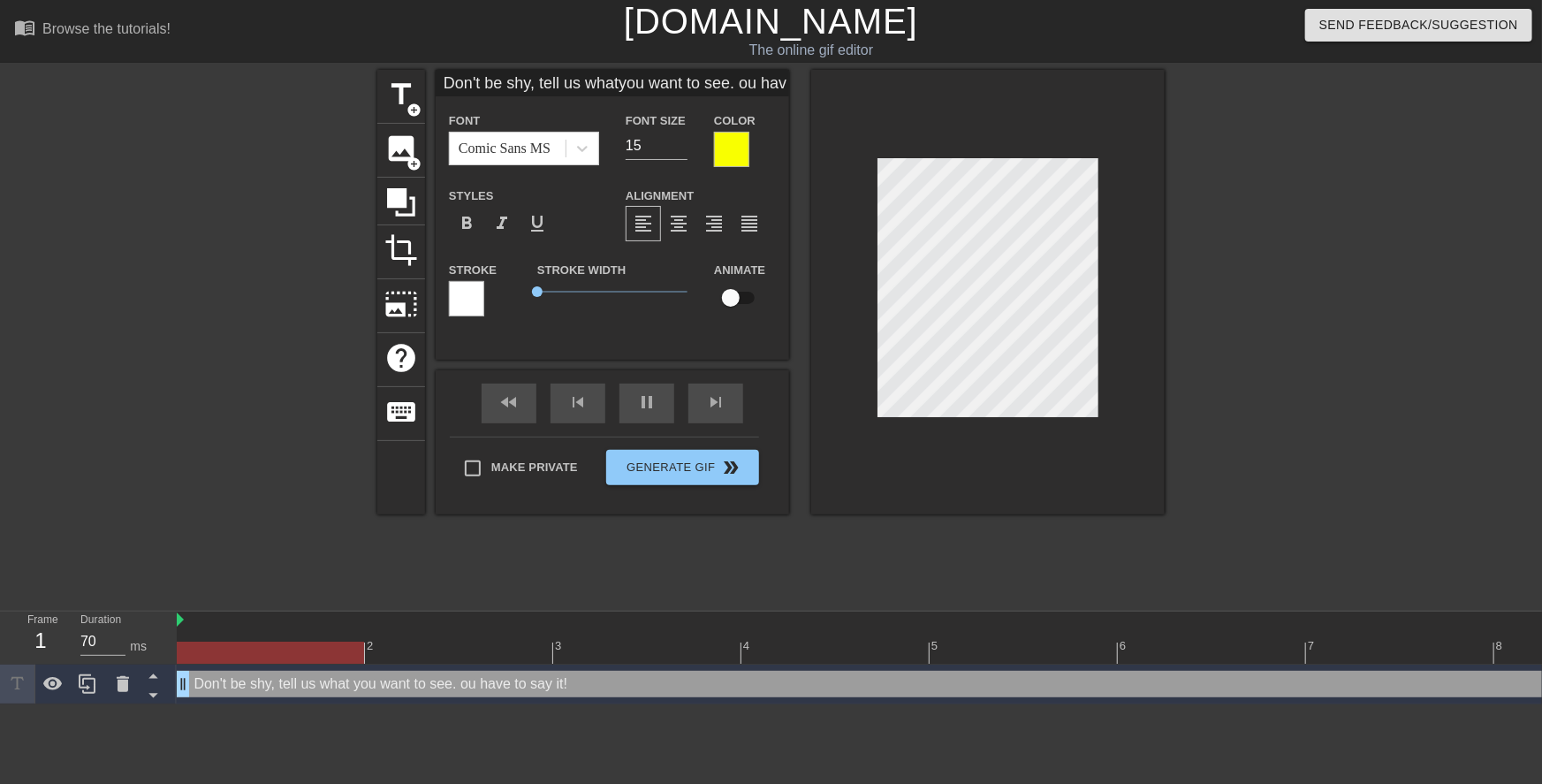
type input "Don't be shy, tell us whatyou want to see. You have to say it!"
type textarea "Don't be shy, tell us what you want to see. You have to say it!"
type input "Don't be shy, tell us whatyou want to see. You haveto say it!"
type textarea "Don't be shy, tell us what you want to see. You haveto say it!"
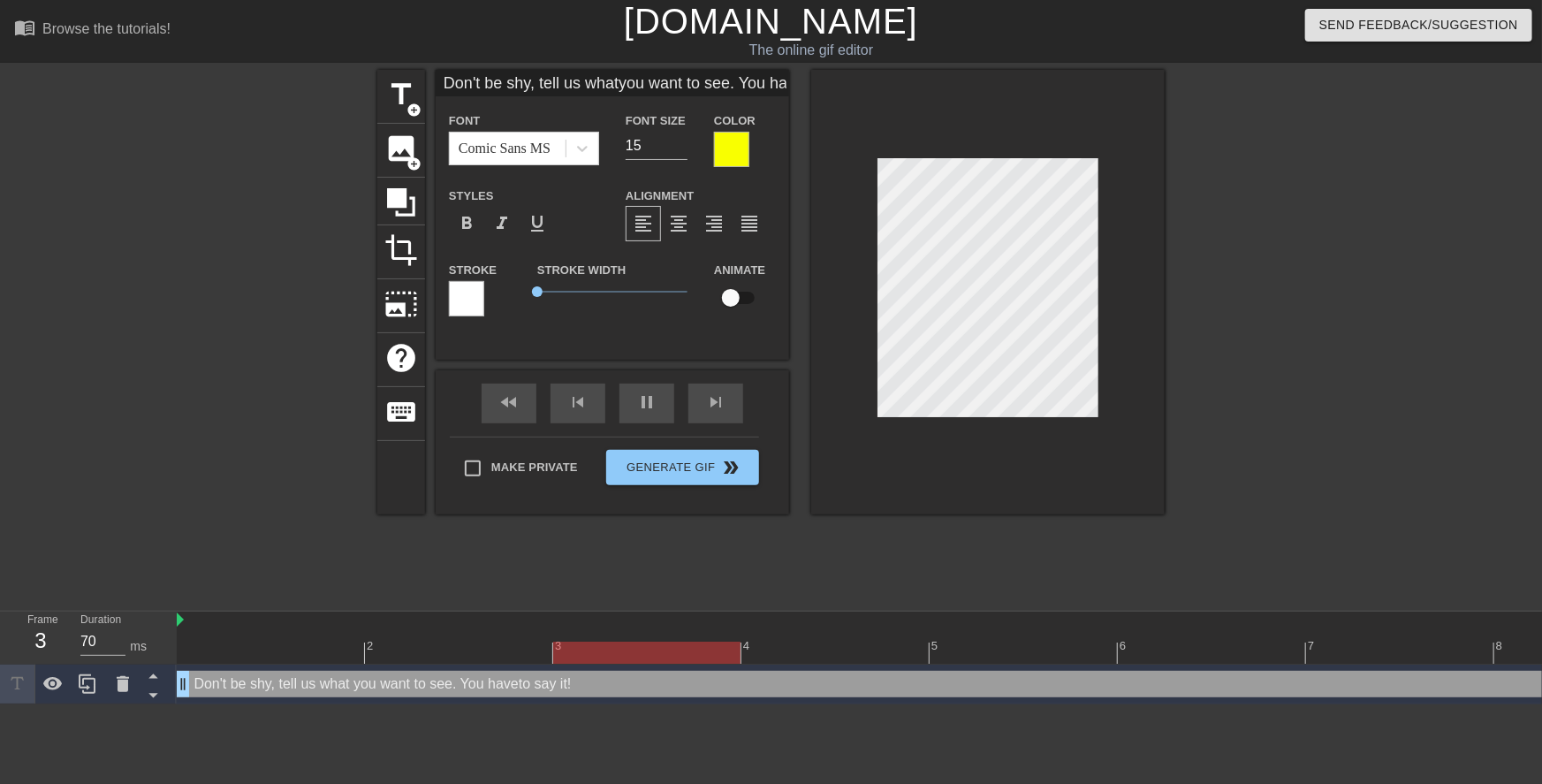
type input "Don't be shy, tell us whatyou want to see. You haveto say it!"
type textarea "Don't be shy, tell us what you want to see. You have to say it!"
type input "Don't be shy, tell us whatyou want to see. You haveto say it"
type textarea "Don't be shy, tell us what you want to see. You have to say it"
type input "Don't be shy, tell us whatyou want to see. You haveto say it"
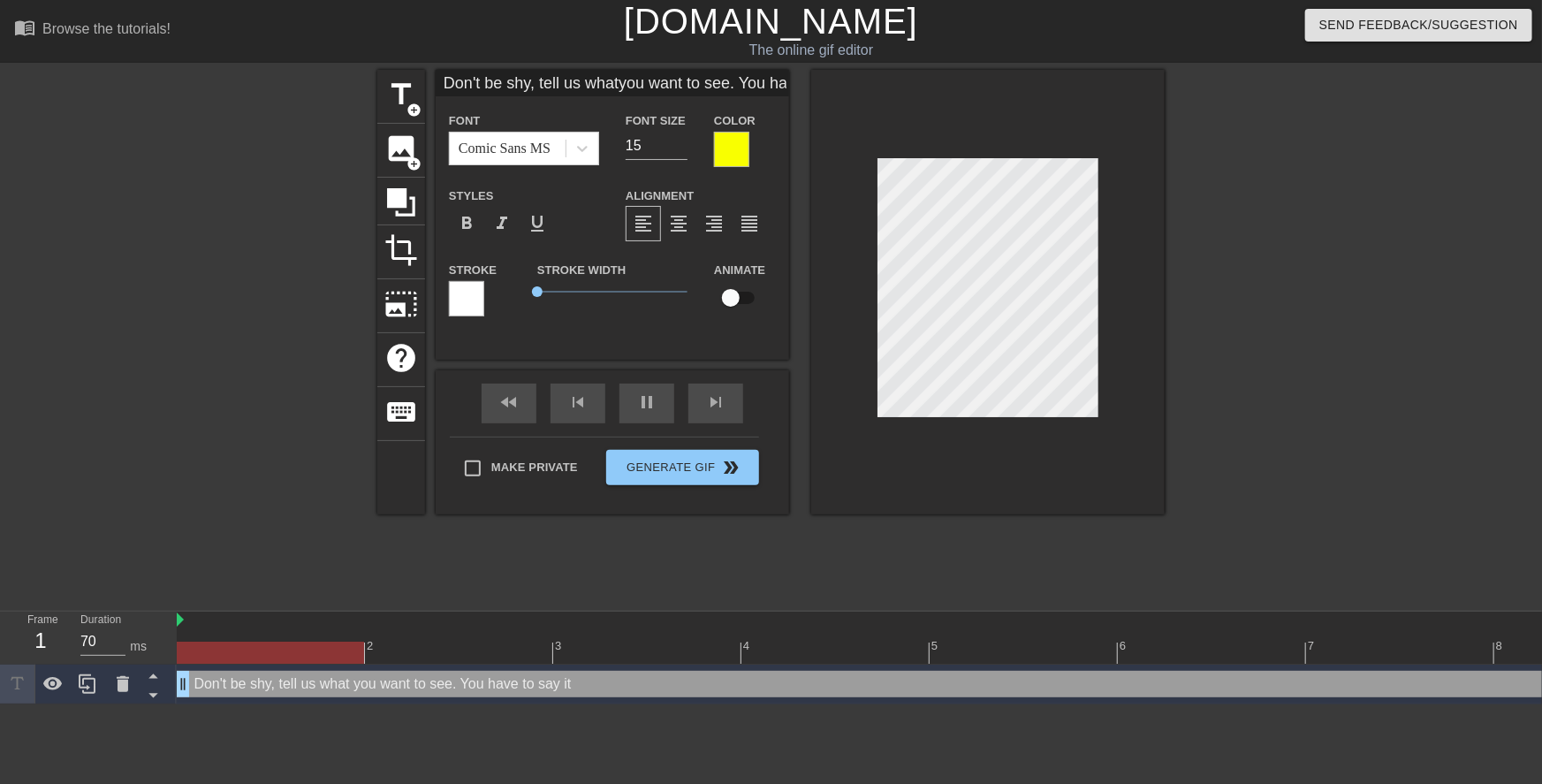
type textarea "Don't be shy, tell us what you want to see. You have to say it"
type input "Don't be shy, tell us whatyou want to see. You haveto say it o"
type textarea "Don't be shy, tell us what you want to see. You have to say it o"
type input "Don't be shy, tell us whatyou want to see. You haveto say it or"
type textarea "Don't be shy, tell us what you want to see. You have to say it or"
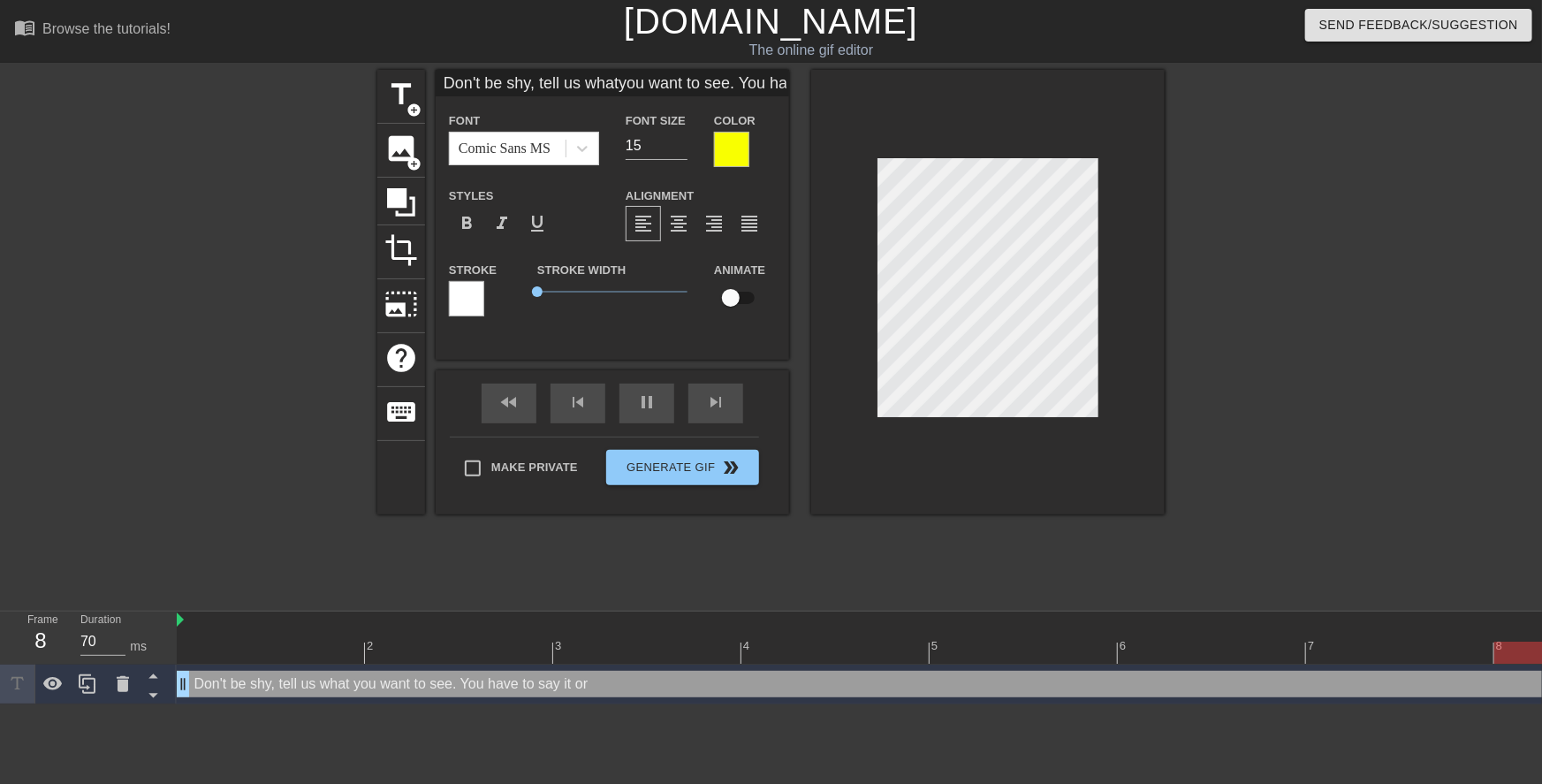
type input "Don't be shy, tell us whatyou want to see. You haveto say it or"
type textarea "Don't be shy, tell us what you want to see. You have to say it or"
type input "Don't be shy, tell us whatyou want to see. You haveto say it or w"
type textarea "Don't be shy, tell us what you want to see. You have to say it or w"
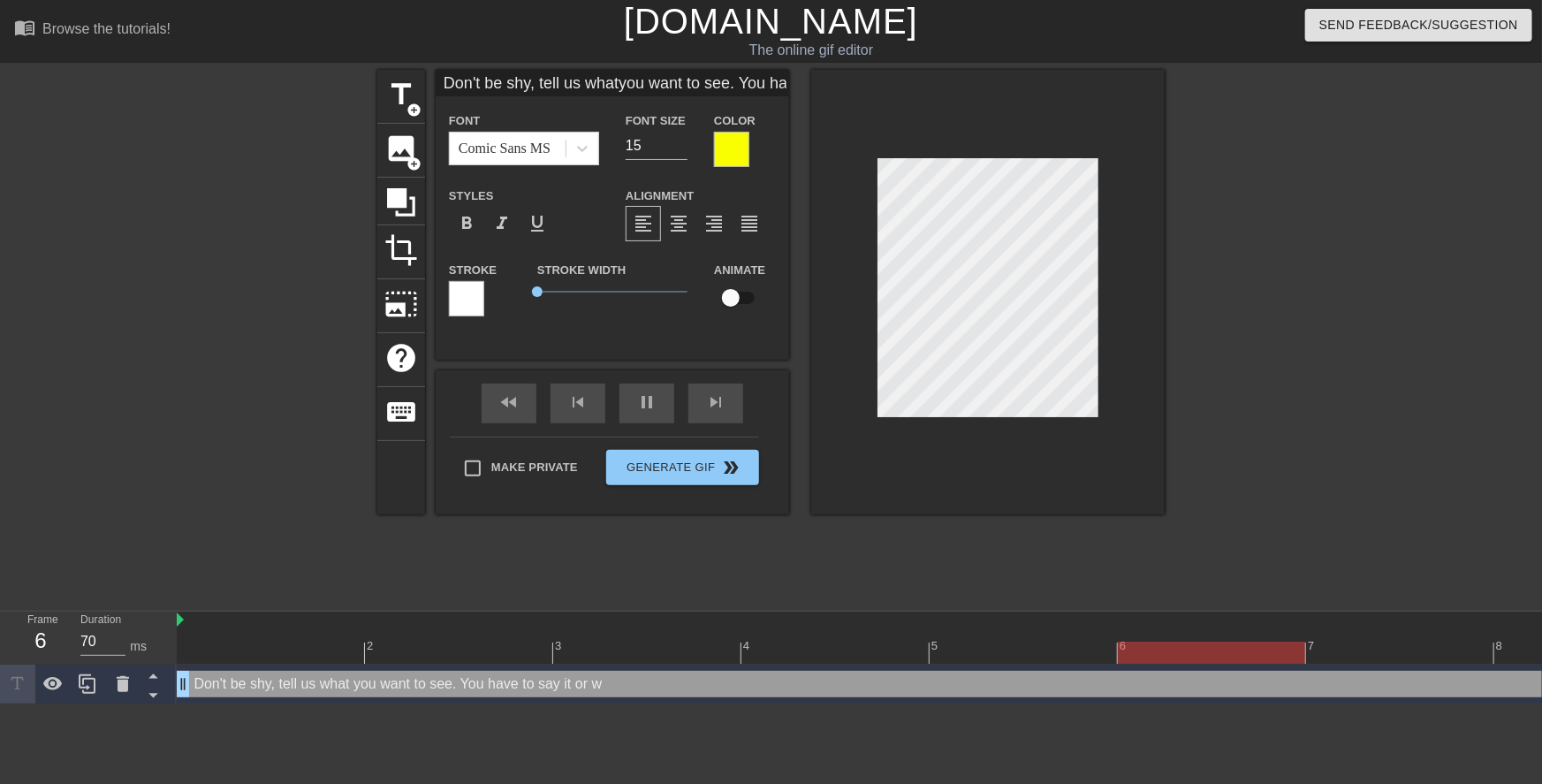
type input "Don't be shy, tell us whatyou want to see. You haveto say it or we"
type textarea "Don't be shy, tell us what you want to see. You have to say it or we"
type input "Don't be shy, tell us whatyou want to see. You haveto say it or we'"
type textarea "Don't be shy, tell us what you want to see. You have to say it or we'"
type input "Don't be shy, tell us whatyou want to see. You haveto say it or we'r"
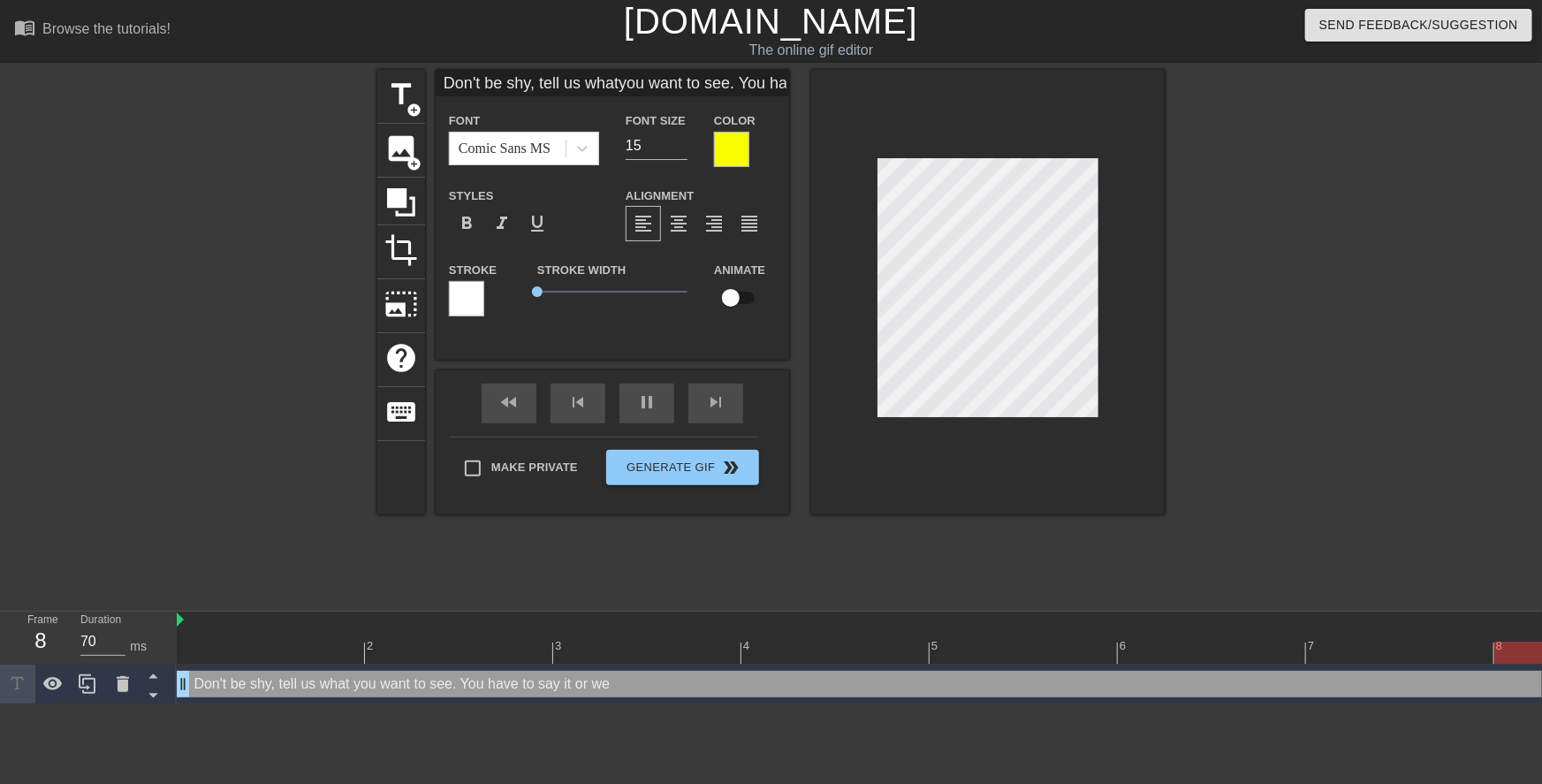
type textarea "Don't be shy, tell us what you want to see. You have to say it or we'r"
type input "Don't be shy, tell us whatyou want to see. You haveto say it or we're"
type textarea "Don't be shy, tell us what you want to see. You have to say it or we're"
type input "Don't be shy, tell us whatyou want to see. You haveto say it or we're"
type textarea "Don't be shy, tell us what you want to see. You have to say it or we're"
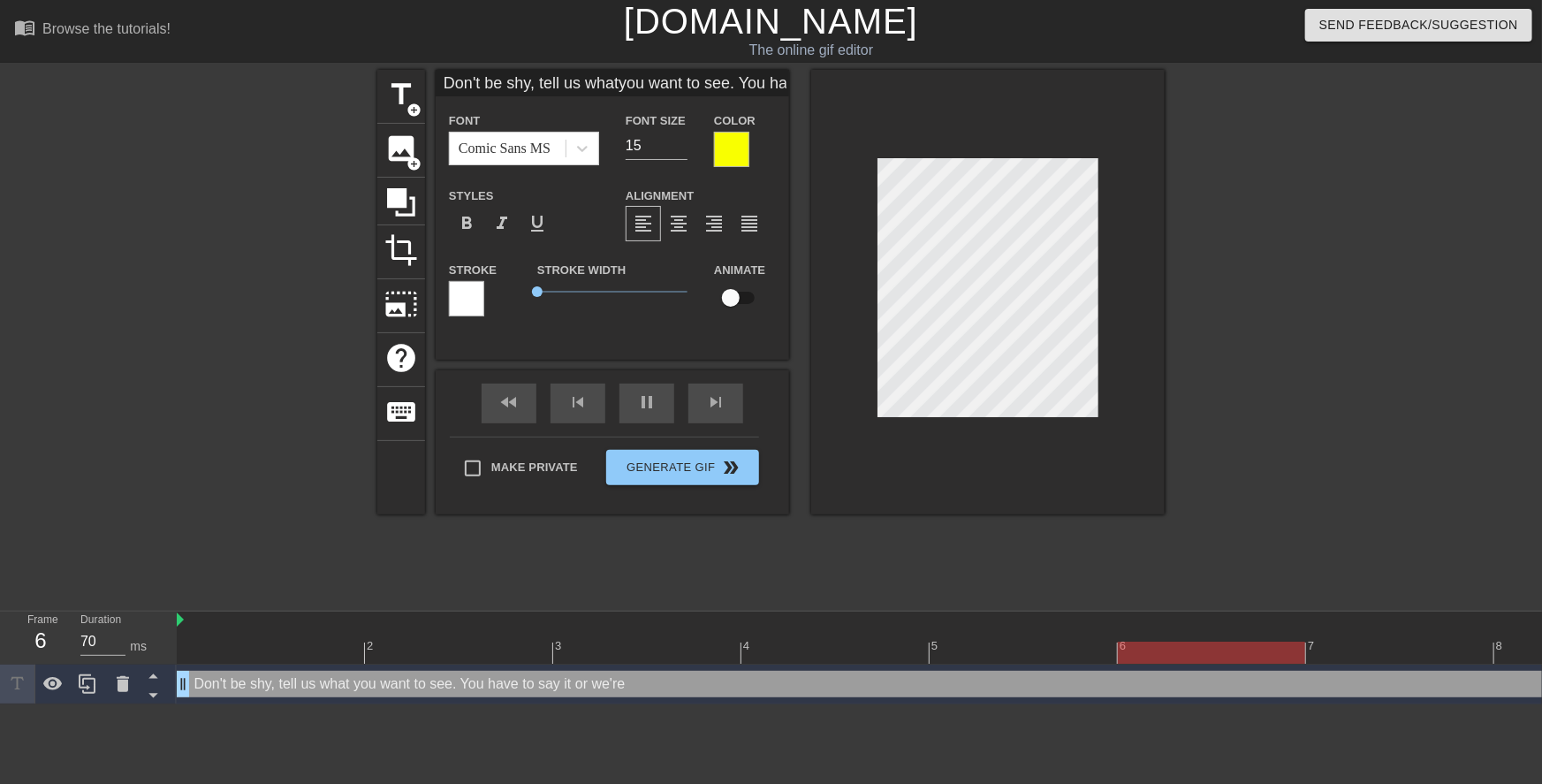
type input "Don't be shy, tell us whatyou want to see. You haveto say it or we're n"
type textarea "Don't be shy, tell us what you want to see. You have to say it or we're n"
type input "Don't be shy, tell us whatyou want to see. You haveto say it or we're nt"
type textarea "Don't be shy, tell us what you want to see. You have to say it or we're nt"
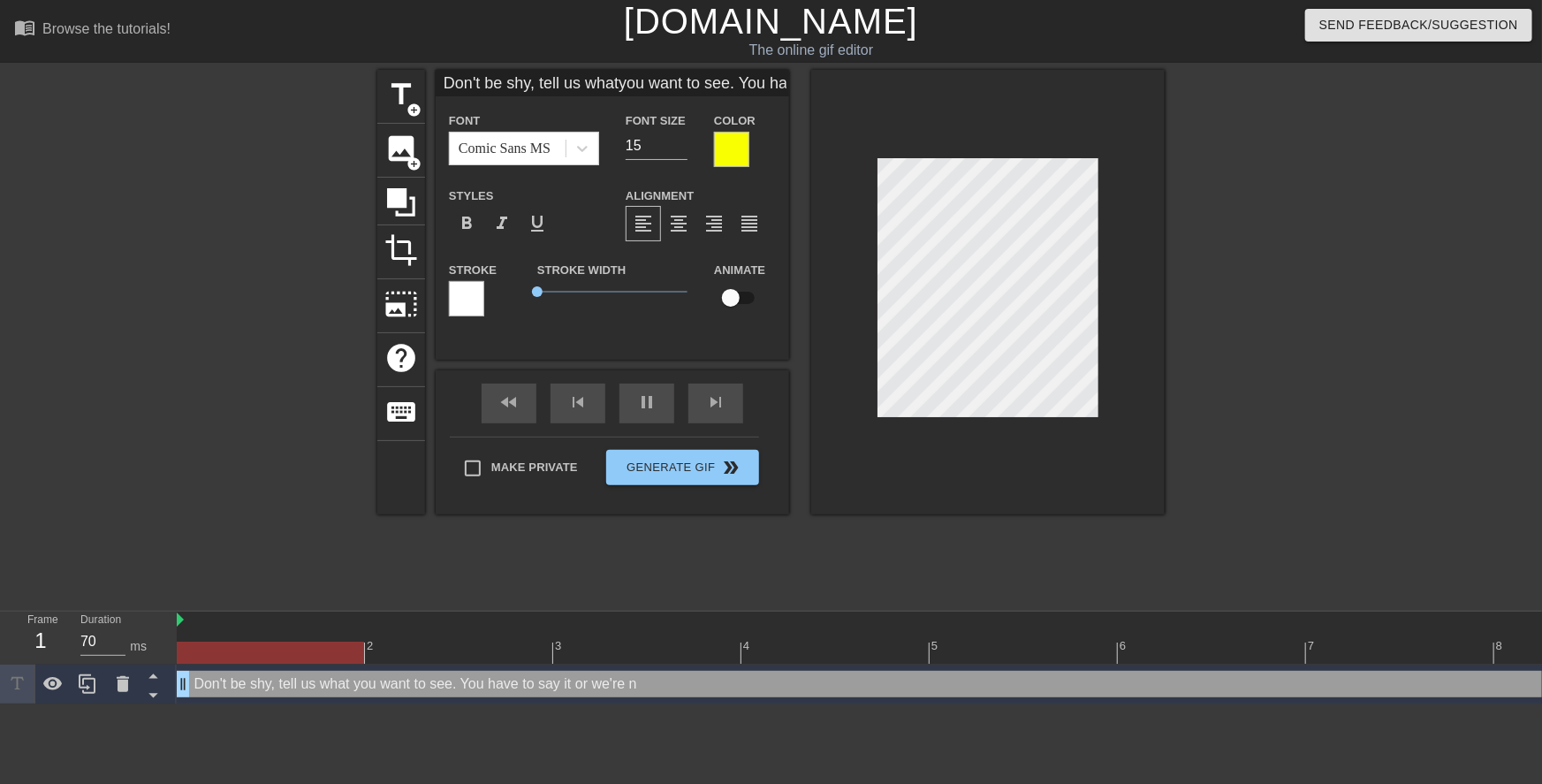
type input "Don't be shy, tell us whatyou want to see. You haveto say it or we're nt"
type textarea "Don't be shy, tell us what you want to see. You have to say it or we're nt"
type input "Don't be shy, tell us whatyou want to see. You haveto say it or we're nt"
type textarea "Don't be shy, tell us what you want to see. You have to say it or we're nt"
type input "Don't be shy, tell us whatyou want to see. You haveto say it or we're n"
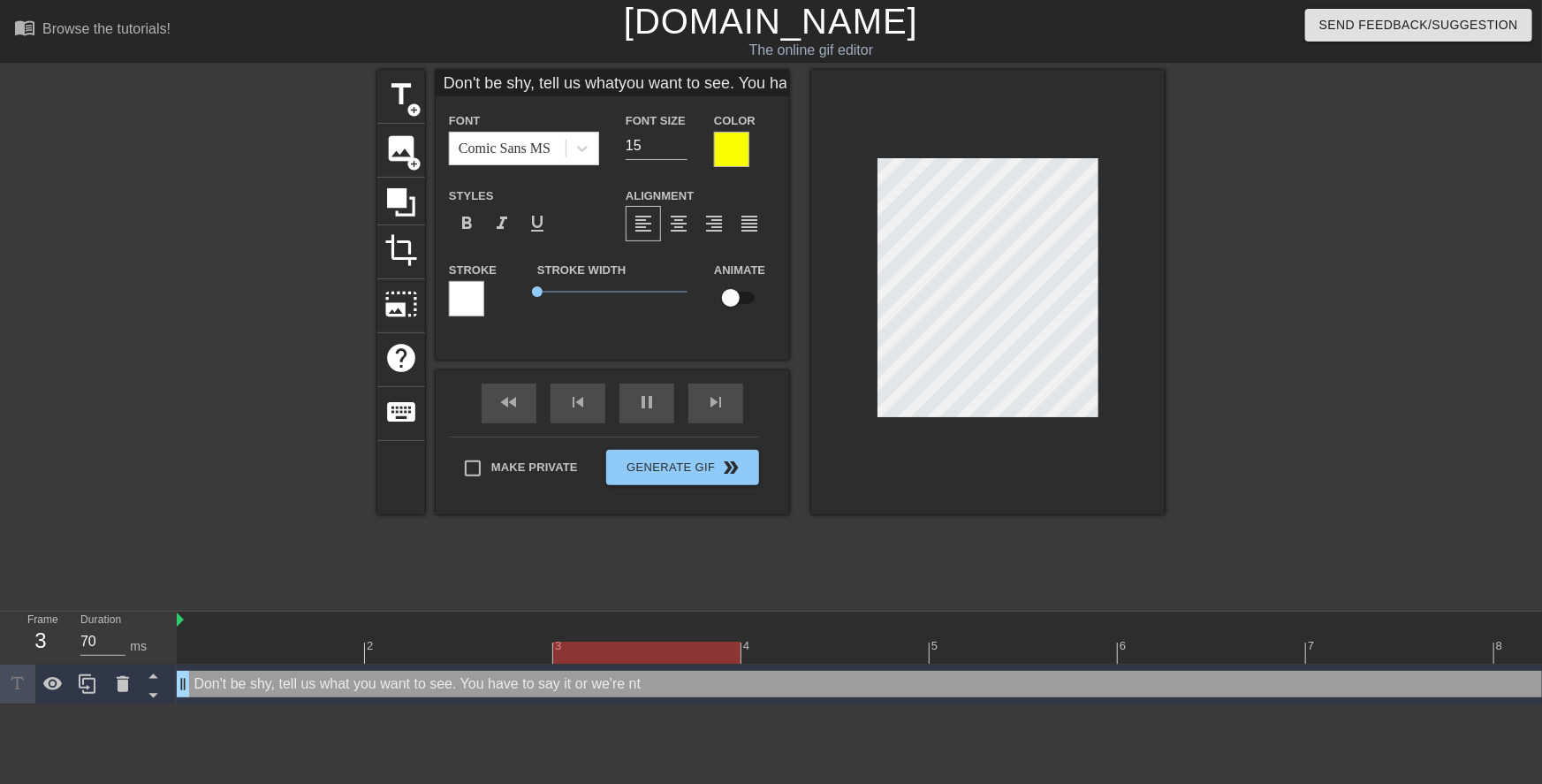
type textarea "Don't be shy, tell us what you want to see. You have to say it or we're n"
type input "Don't be shy, tell us whatyou want to see. You haveto say it or we're no"
type textarea "Don't be shy, tell us what you want to see. You have to say it or we're no"
type input "Don't be shy, tell us whatyou want to see. You haveto say it or we're not"
type textarea "Don't be shy, tell us what you want to see. You have to say it or we're not"
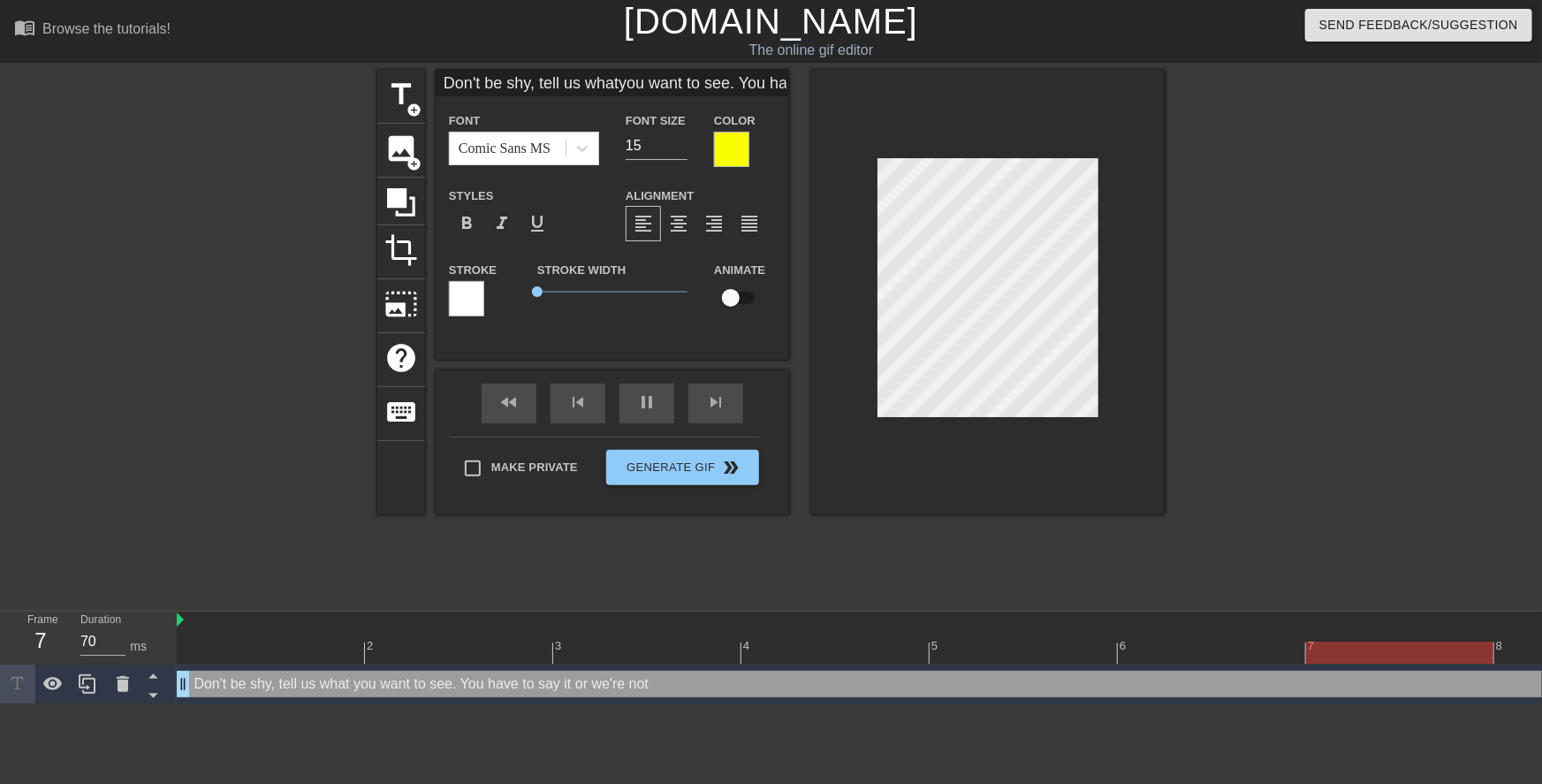
type input "Don't be shy, tell us whatyou want to see. You haveto say it or we're not"
type textarea "Don't be shy, tell us what you want to see. You have to say it or we're not"
type input "Don't be shy, tell us whatyou want to see. You haveto say it or we're notg"
type textarea "Don't be shy, tell us what you want to see. You have to say it or we're not g"
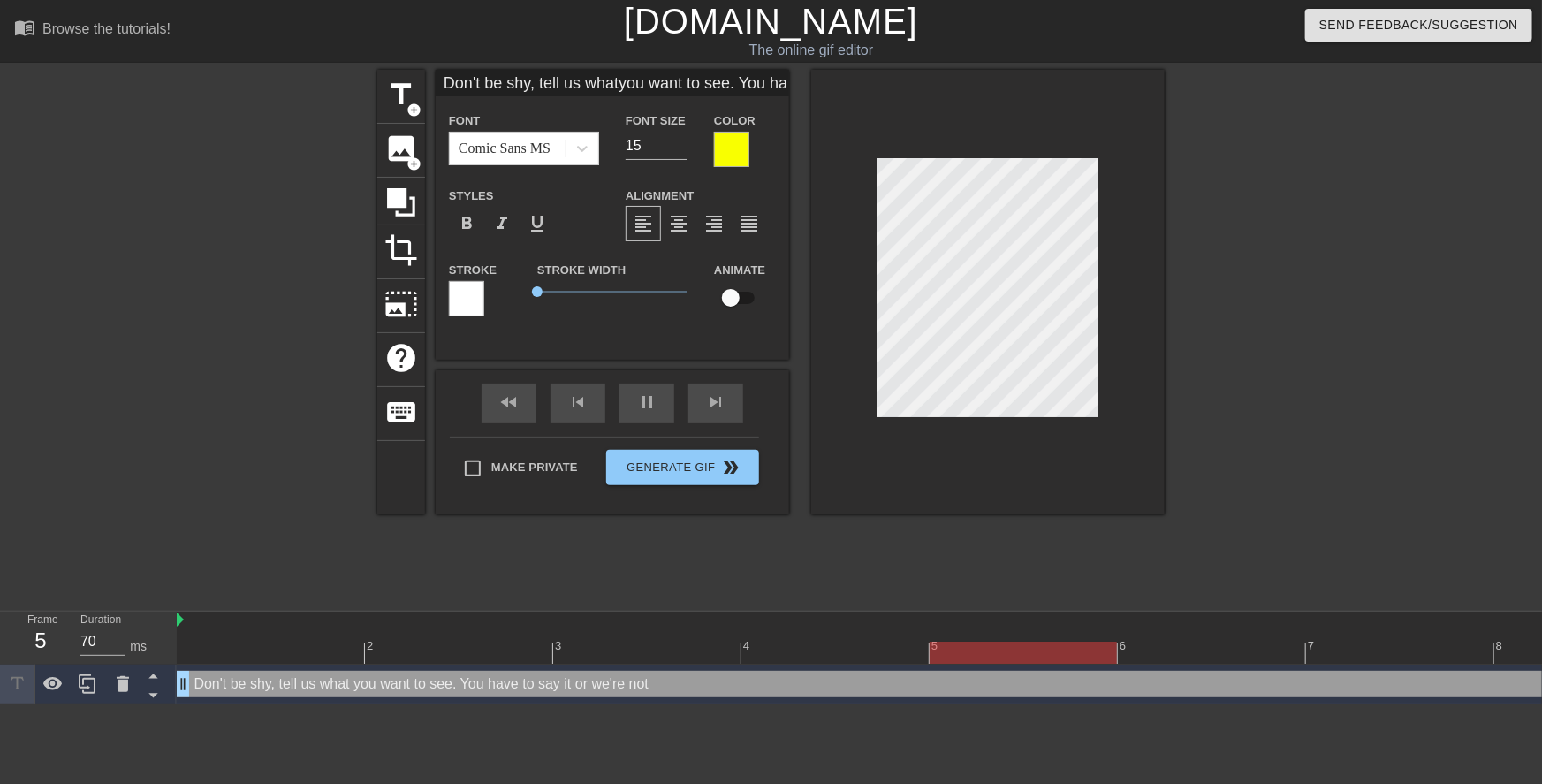
type input "Don't be shy, tell us whatyou want to see. You haveto say it or we're notgo"
type textarea "Don't be shy, tell us what you want to see. You have to say it or we're not go"
type input "Don't be shy, tell us whatyou want to see. You haveto say it or we're notgon"
type textarea "Don't be shy, tell us what you want to see. You have to say it or we're not gon"
type input "Don't be shy, tell us whatyou want to see. You haveto say it or we're notgonn"
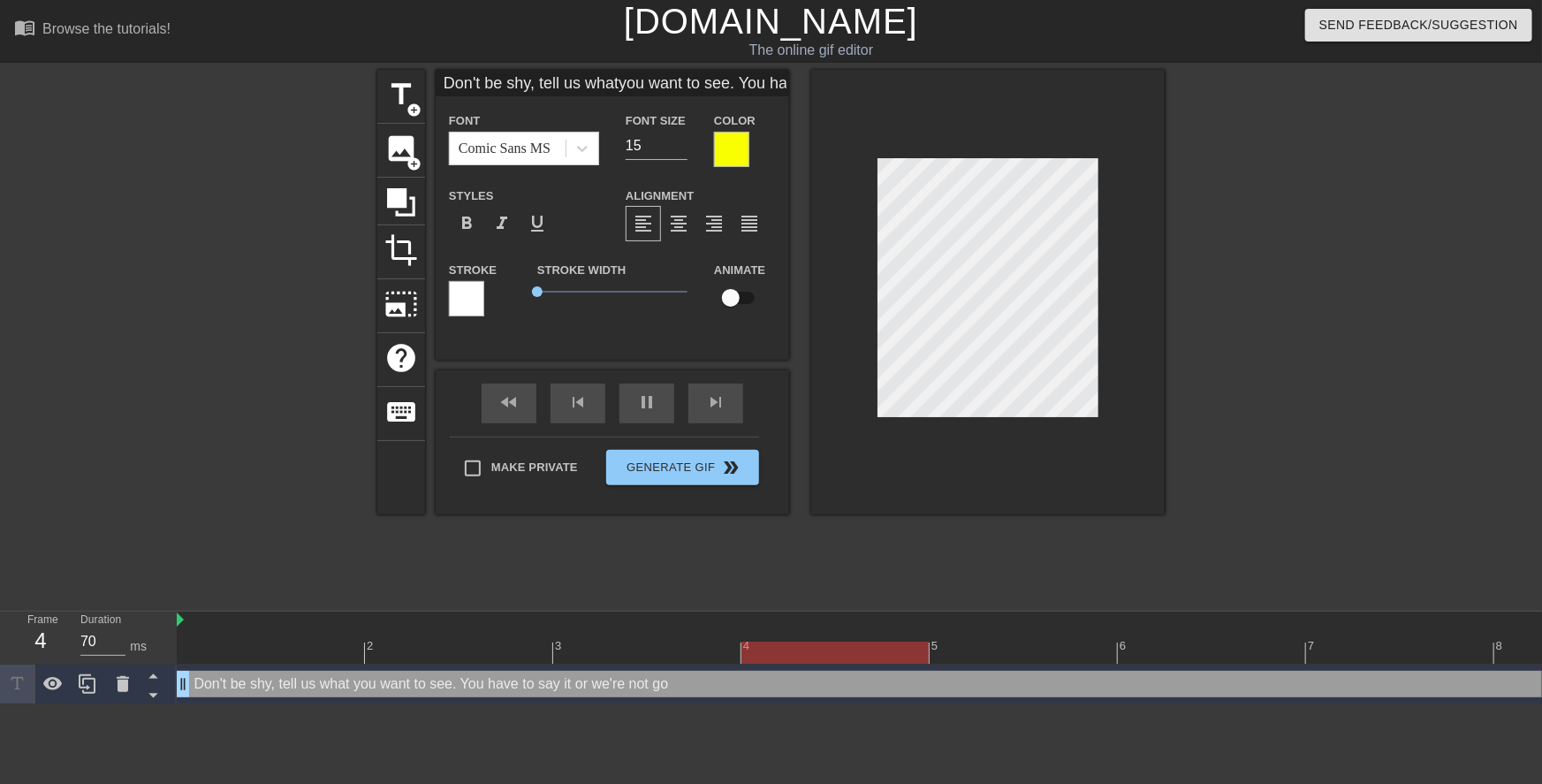
type textarea "Don't be shy, tell us what you want to see. You have to say it or we're not gonn"
type input "Don't be shy, tell us whatyou want to see. You haveto say it or we're notgonna"
type textarea "Don't be shy, tell us what you want to see. You have to say it or we're not gon…"
type input "Don't be shy, tell us whatyou want to see. You haveto say it or we're notgonna"
type textarea "Don't be shy, tell us what you want to see. You have to say it or we're not gon…"
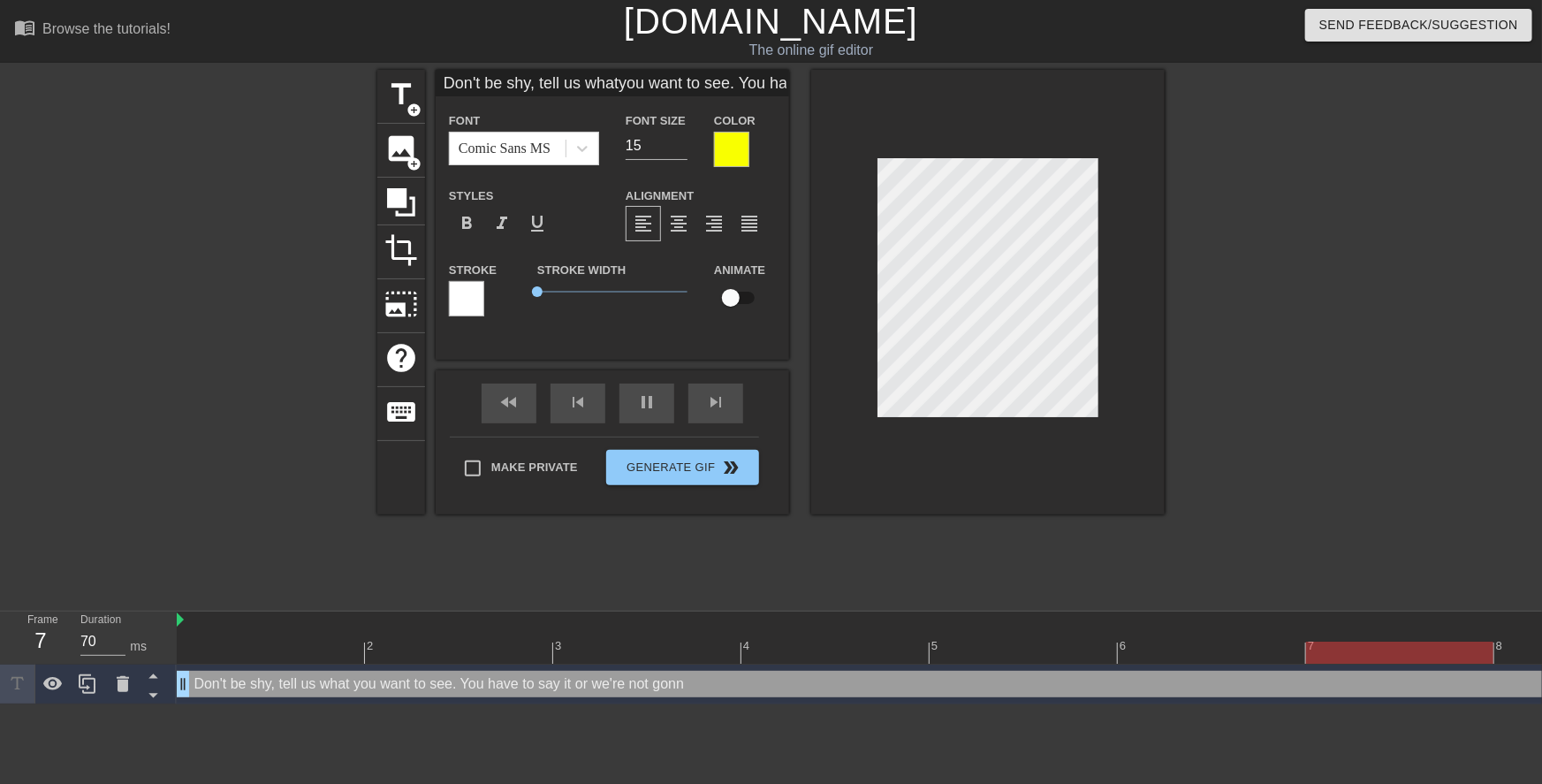
type input "Don't be shy, tell us whatyou want to see. You haveto say it or we're notgonna s"
type textarea "Don't be shy, tell us what you want to see. You have to say it or we're not gon…"
type input "Don't be shy, tell us whatyou want to see. You haveto say it or we're notgonna …"
type textarea "Don't be shy, tell us what you want to see. You have to say it or we're not gon…"
type input "Don't be shy, tell us whatyou want to see. You haveto say it or we're notgonna …"
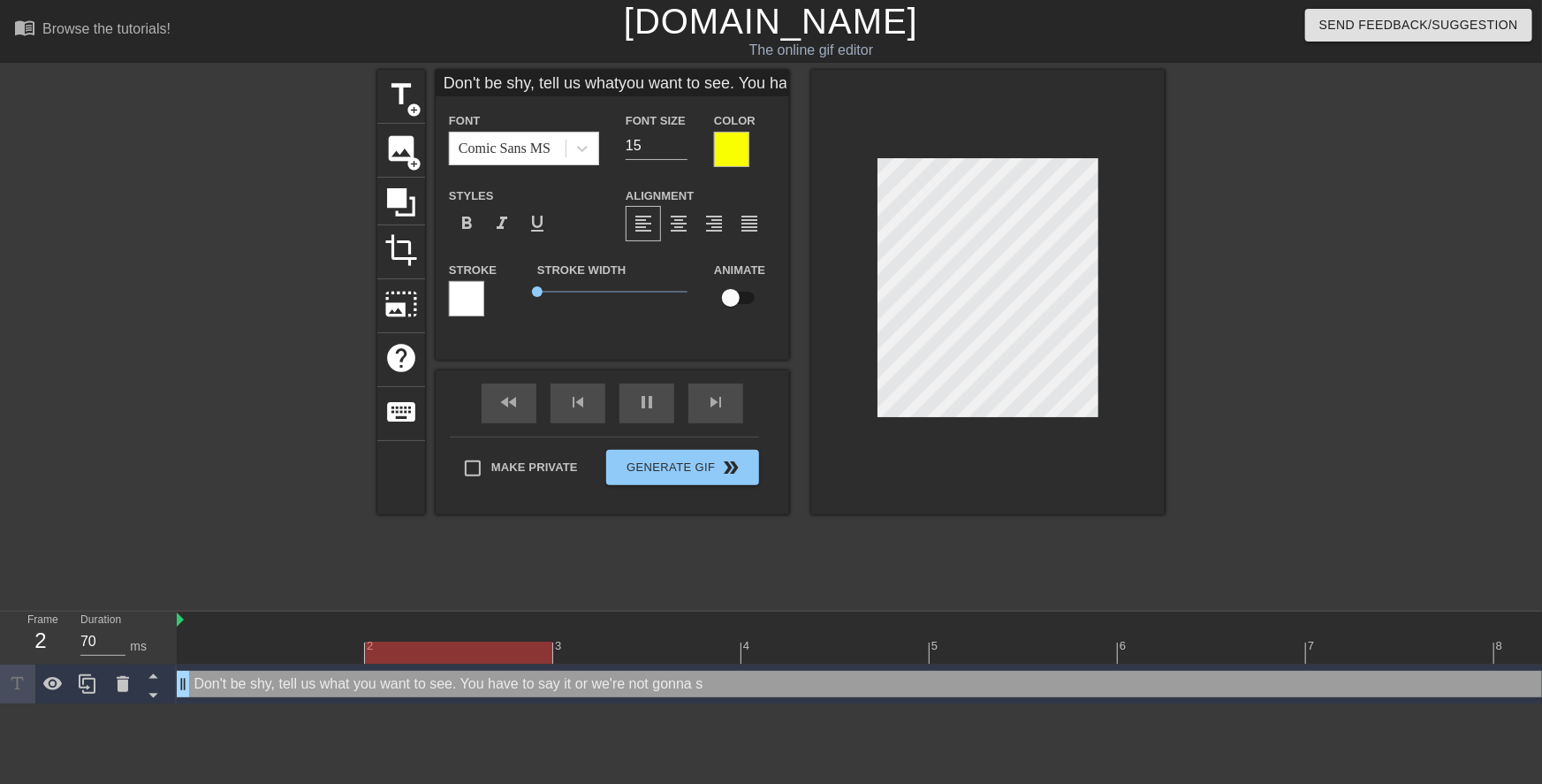
type textarea "Don't be shy, tell us what you want to see. You have to say it or we're not gon…"
type input "Don't be shy, tell us whatyou want to see. You haveto say it or we're notgonna …"
type textarea "Don't be shy, tell us what you want to see. You have to say it or we're not gon…"
type input "Don't be shy, tell us whatyou want to see. You haveto say it or we're notgonna …"
type textarea "Don't be shy, tell us what you want to see. You have to say it or we're not gon…"
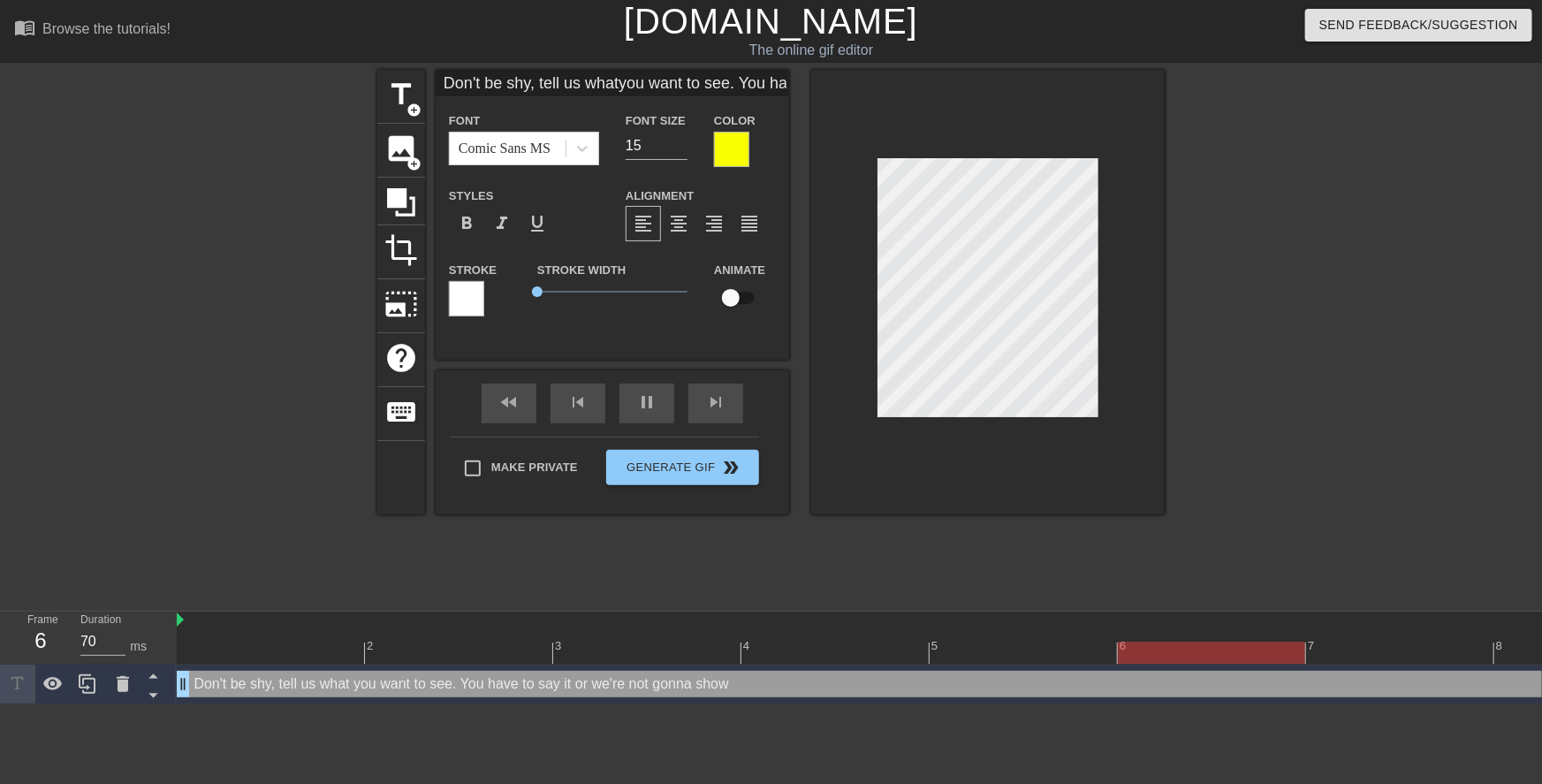
type input "Don't be shy, tell us whatyou want to see. You haveto say it or we're notgonna …"
type textarea "Don't be shy, tell us what you want to see. You have to say it or we're not gon…"
type input "Don't be shy, tell us whatyou want to see. You haveto say it or we're notgonna …"
type textarea "Don't be shy, tell us what you want to see. You have to say it or we're not gon…"
type input "Don't be shy, tell us whatyou want to see. You haveto say it or we're notgonna …"
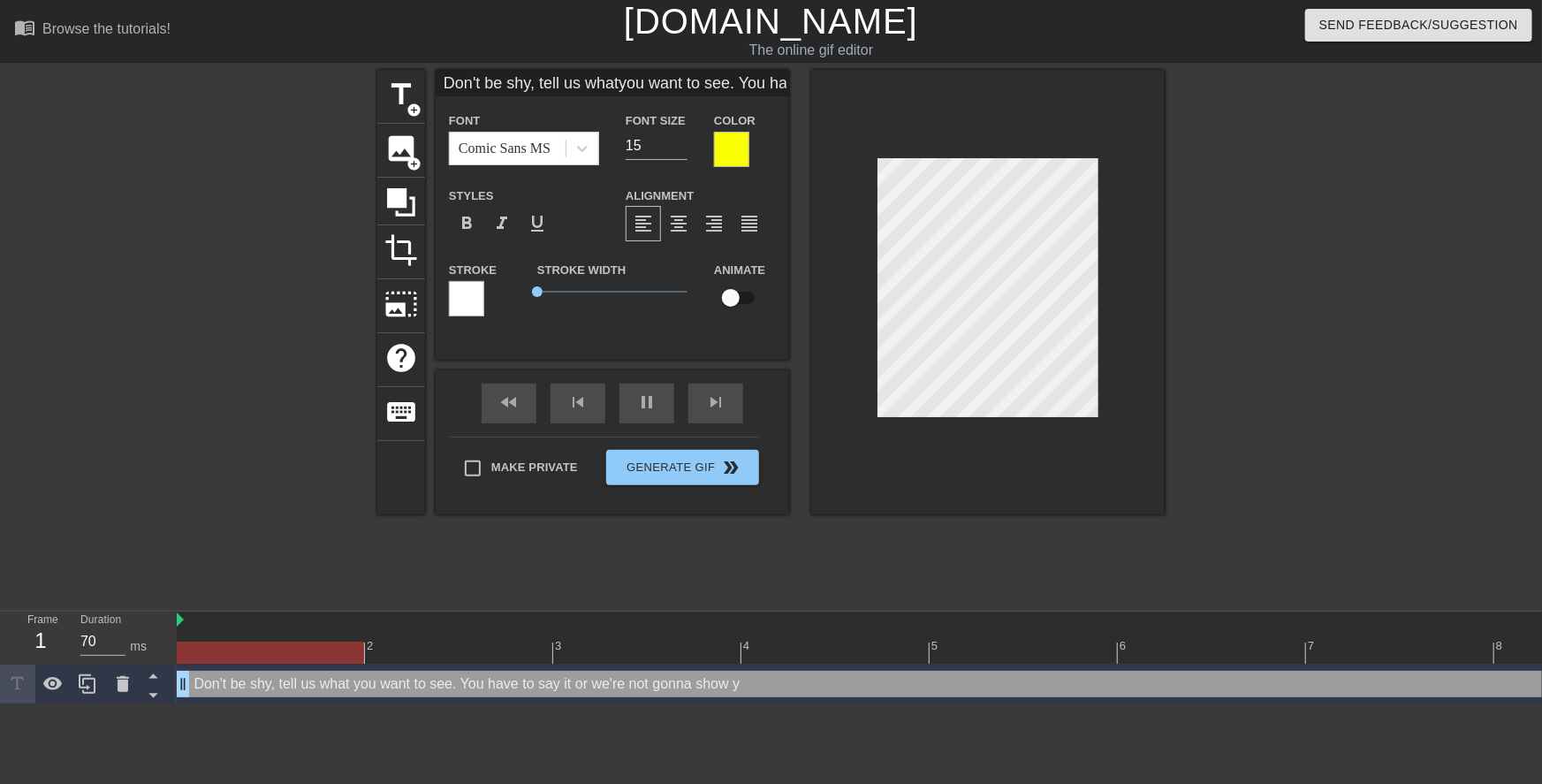
type textarea "Don't be shy, tell us what you want to see. You have to say it or we're not gon…"
click at [1282, 379] on div at bounding box center [1319, 335] width 265 height 530
click at [1277, 366] on div at bounding box center [1319, 335] width 265 height 530
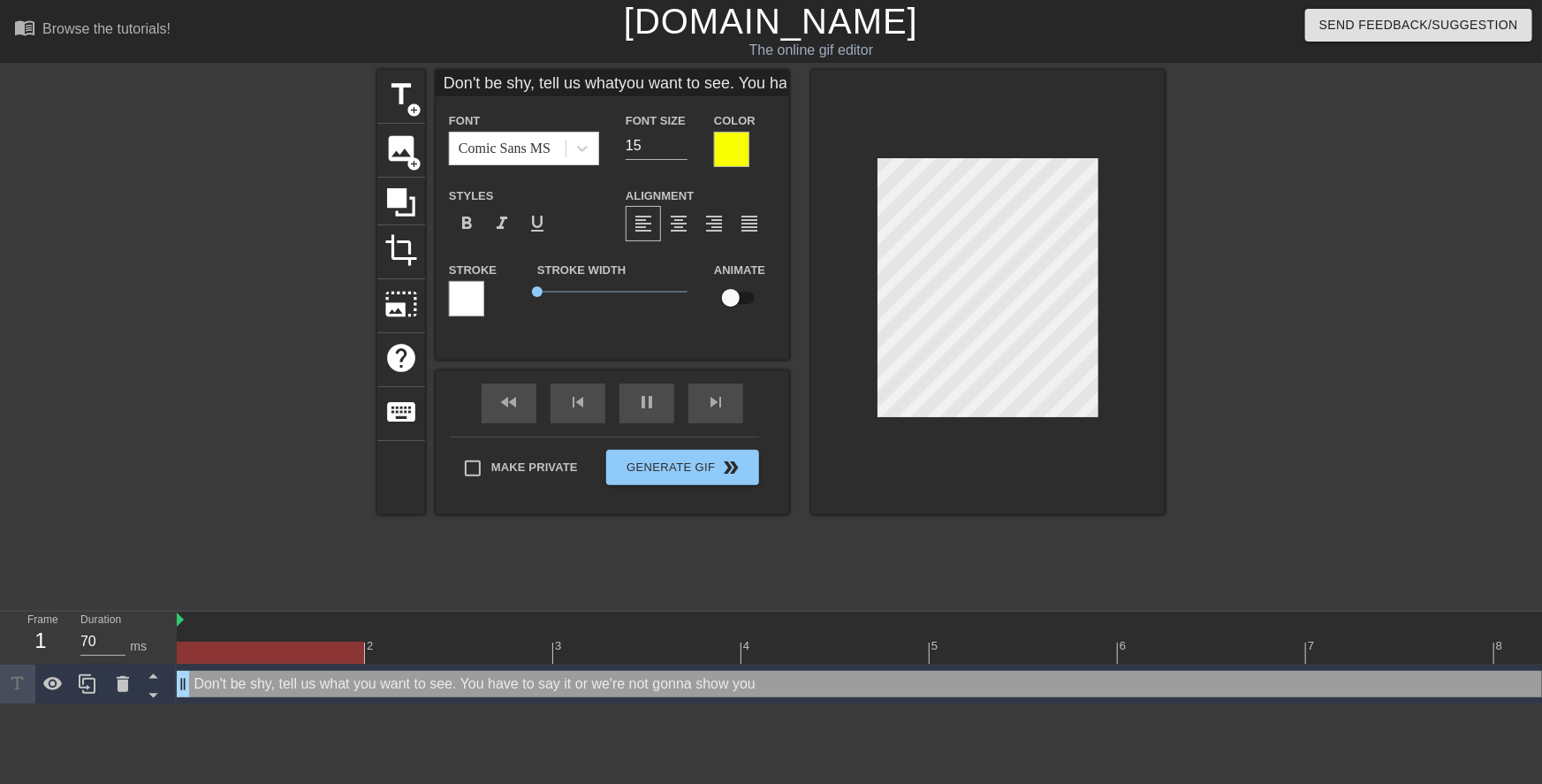
paste textarea ". Come on, we're not gonna show you, you have to say it"
type input "Don't be shy. Come on, we're not gonna show you, you have to say it"
type textarea "Don't be shy. Come on, we're not gonna show you, you have to say it"
click at [1226, 416] on div at bounding box center [1319, 335] width 265 height 530
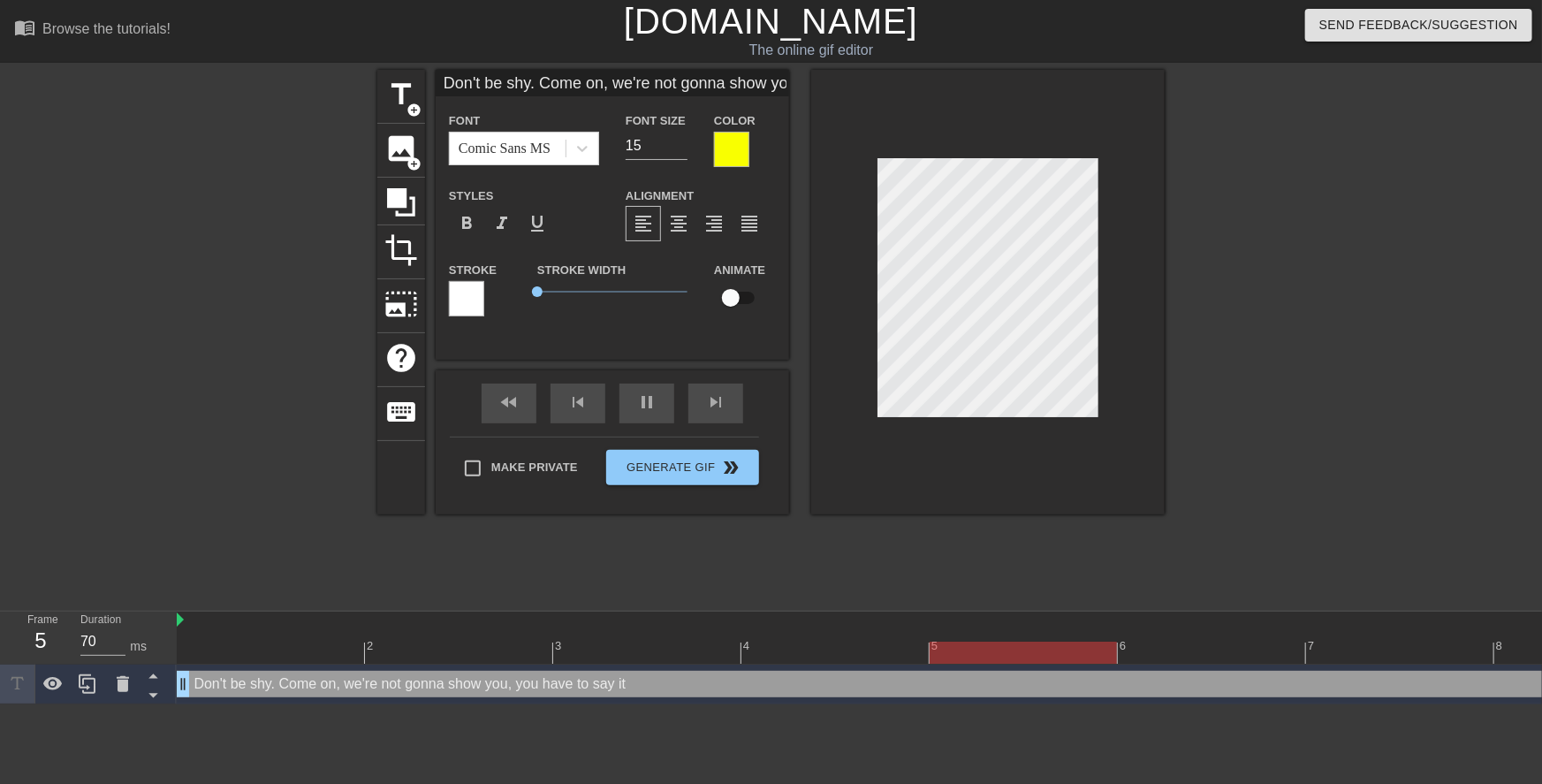
scroll to position [2, 11]
type input "Don't be shy. Come on,we're not gonna show you, you have to say it"
type textarea "Don't be shy. Come on,we're not gonna show you, you have to say it"
type input "Don't be shy. Come on,we're not gonna show you, you have to say it"
type textarea "Don't be shy. Come on, we're not gonna show you, you have to say it"
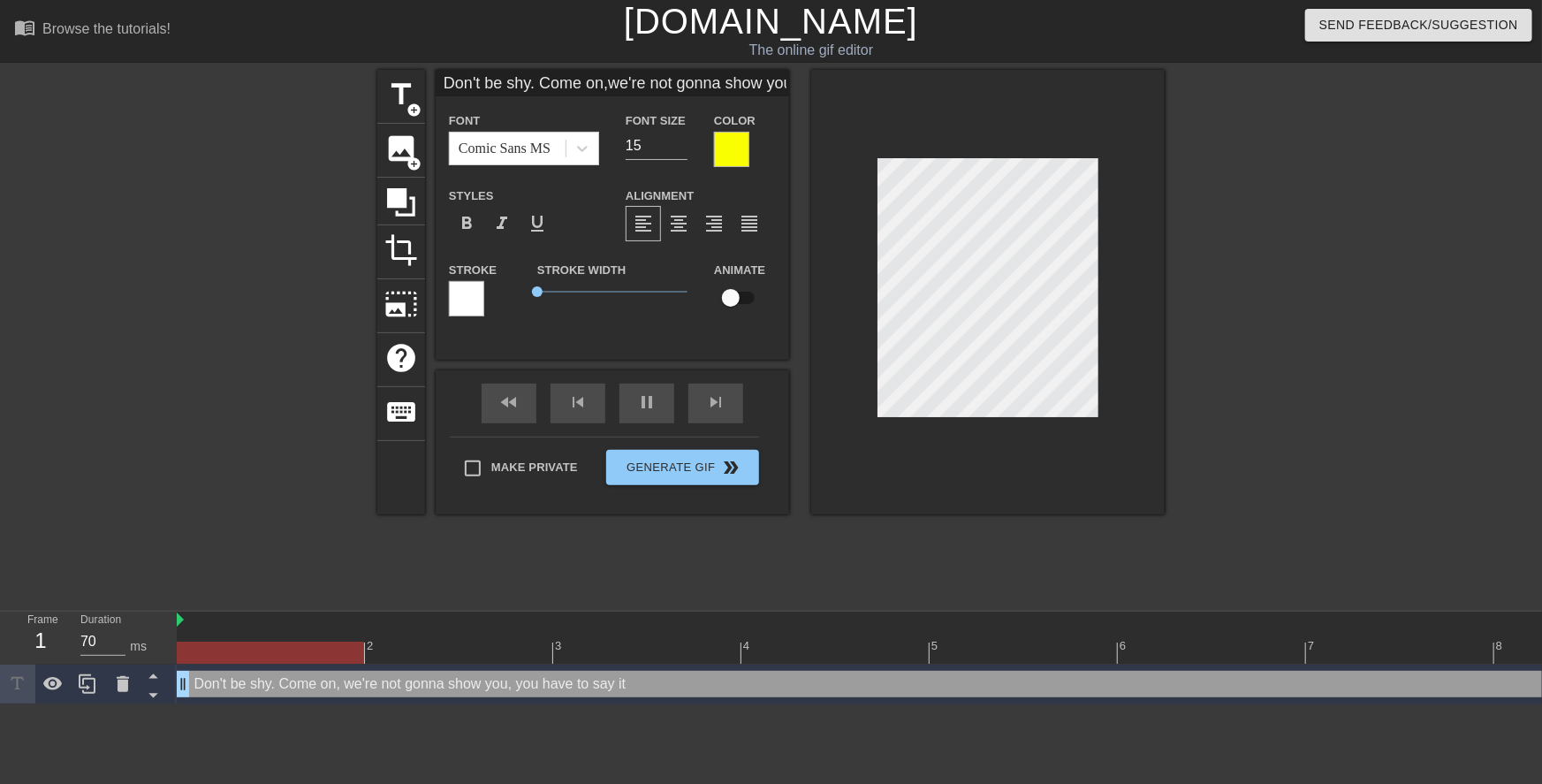
scroll to position [2, 2]
click at [1173, 388] on div "title add_circle image add_circle crop photo_size_select_large help keyboard Do…" at bounding box center [771, 335] width 1542 height 530
type input "Don't be shy. Come on,we're not gonna showyou, you have to say it"
type textarea "Don't be shy. Come on, we're not gonna showyou, you have to say it"
type input "Don't be shy. Come on,we're not gonna showyou, you have to say it"
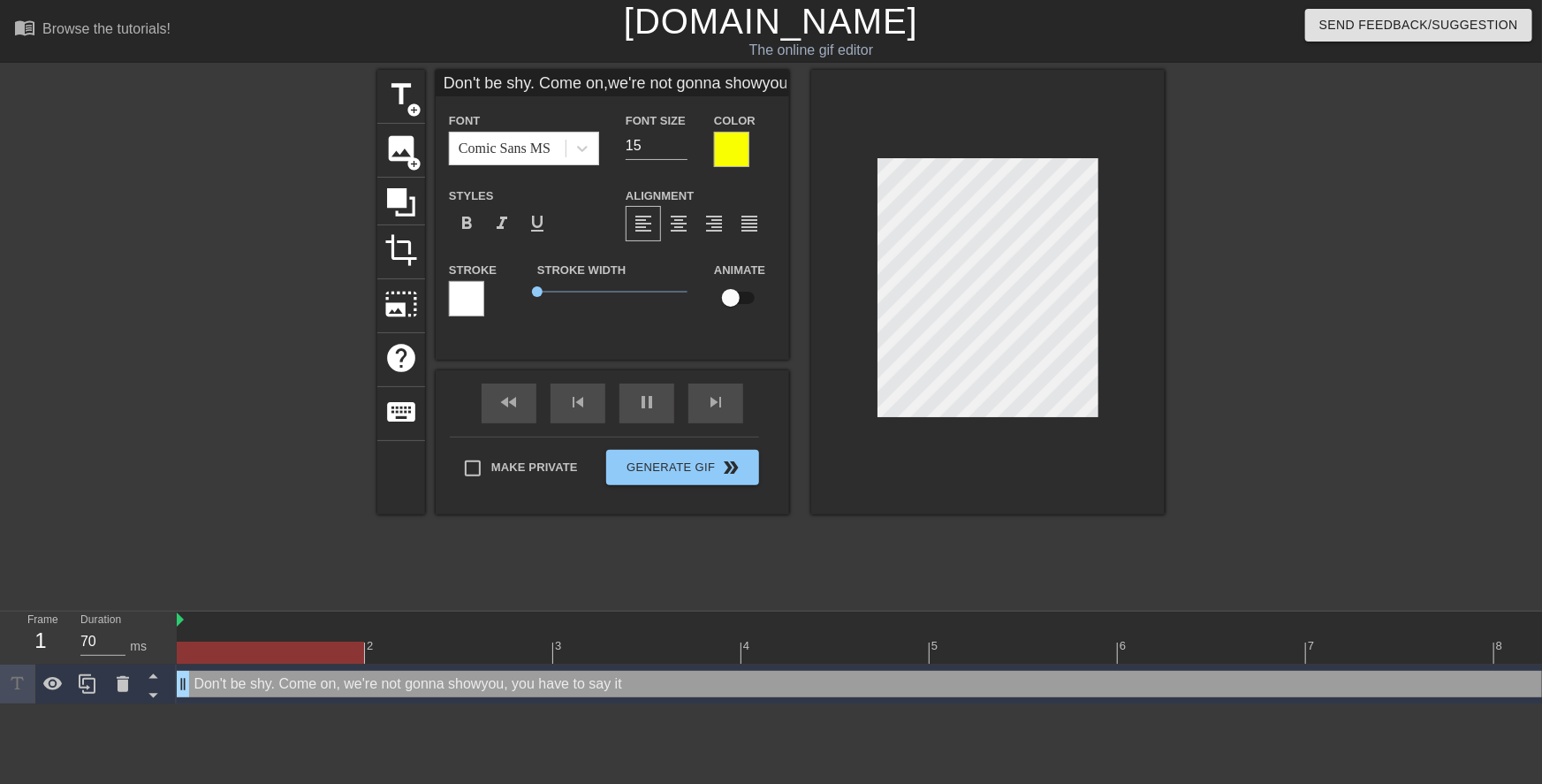
type textarea "Don't be shy. Come on, we're not gonna show you, you have to say it"
click at [1219, 383] on div at bounding box center [1319, 335] width 265 height 530
click at [1189, 392] on div at bounding box center [1319, 335] width 265 height 530
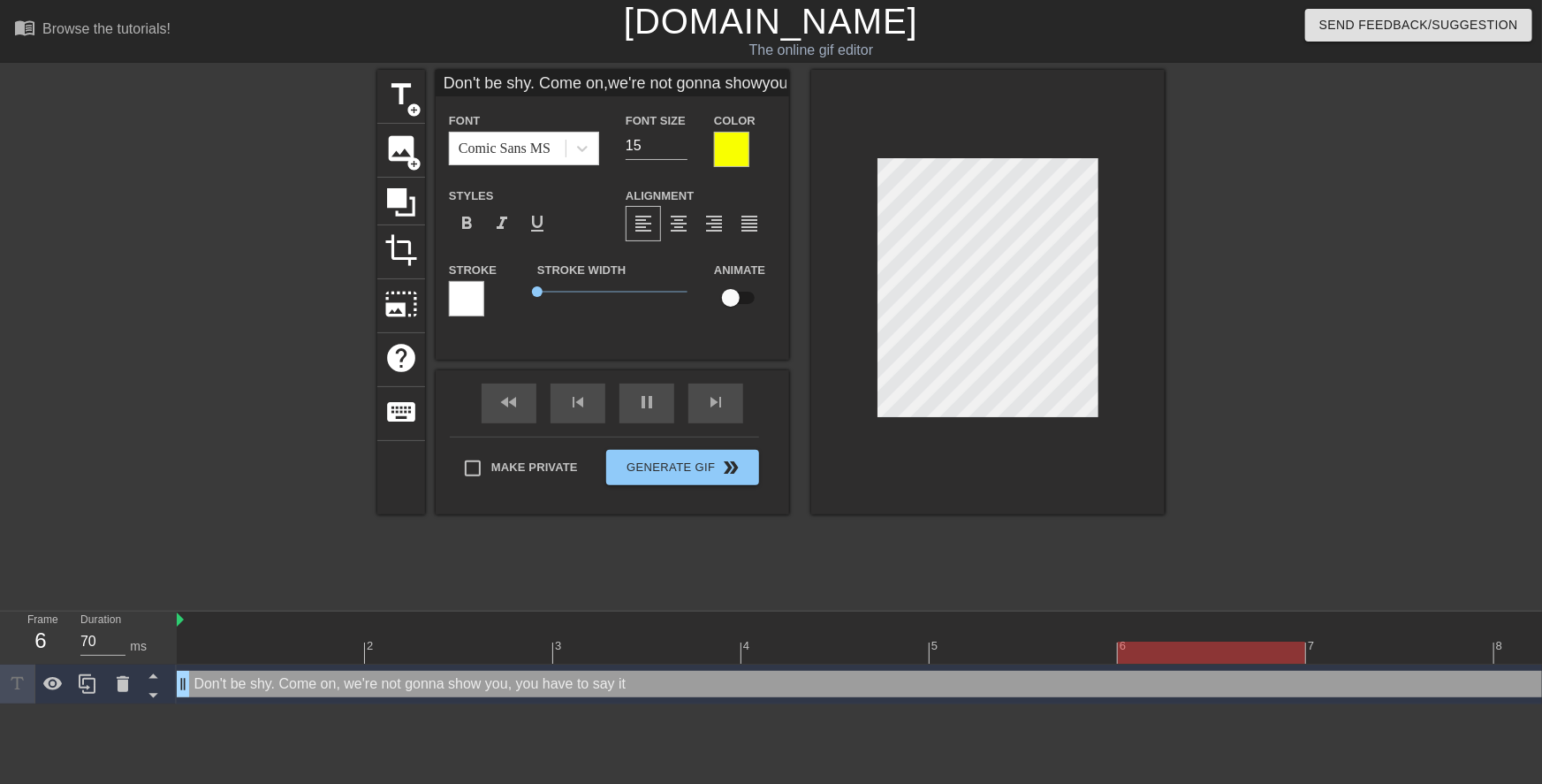
type input "Don't be shy. Come on,we're not gonna showyou, you have to say it."
type textarea "Don't be shy. Come on, we're not gonna show you, you have to say it."
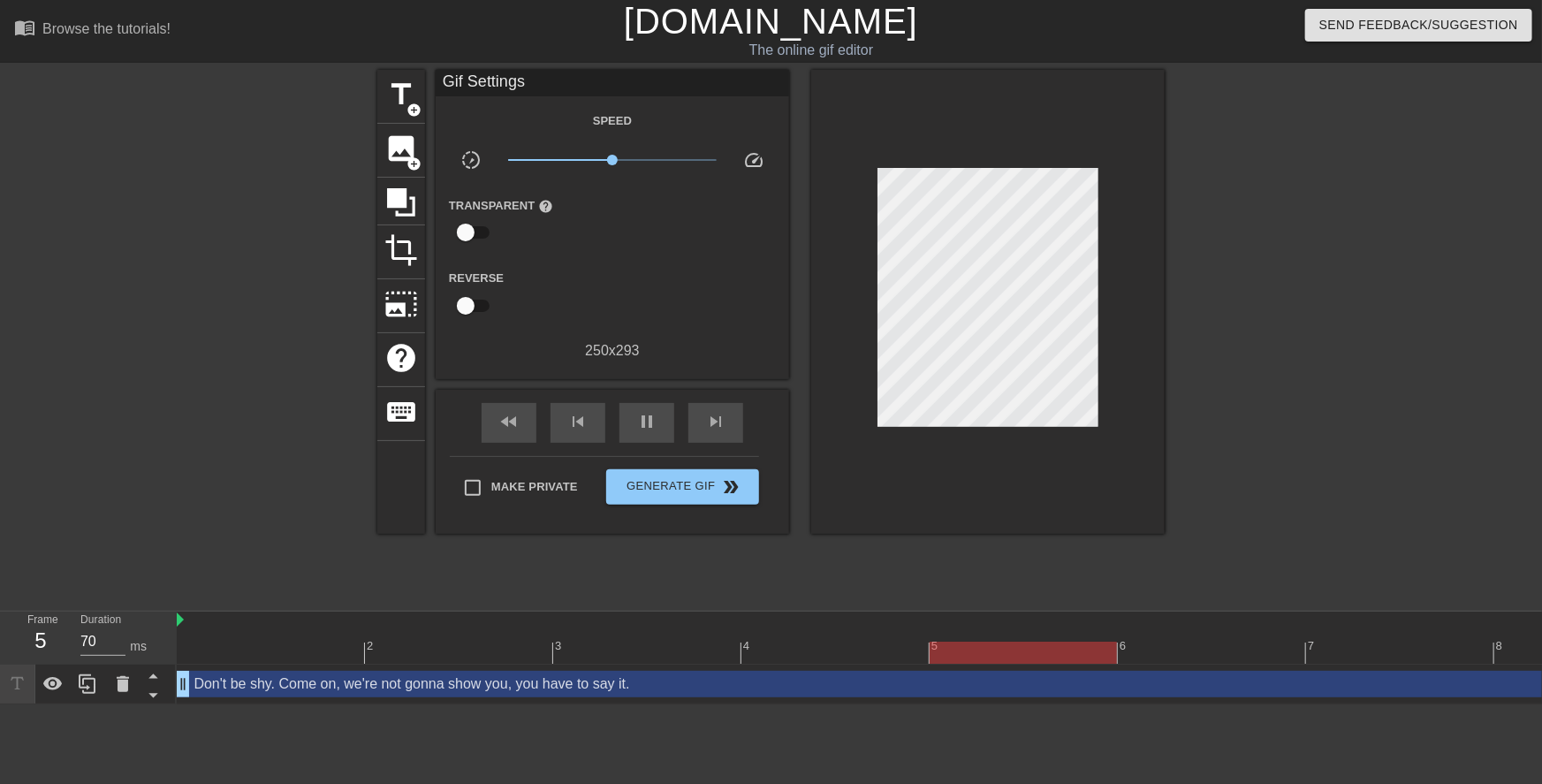
click at [1197, 418] on div at bounding box center [1319, 335] width 265 height 530
click at [1279, 384] on div at bounding box center [1319, 335] width 265 height 530
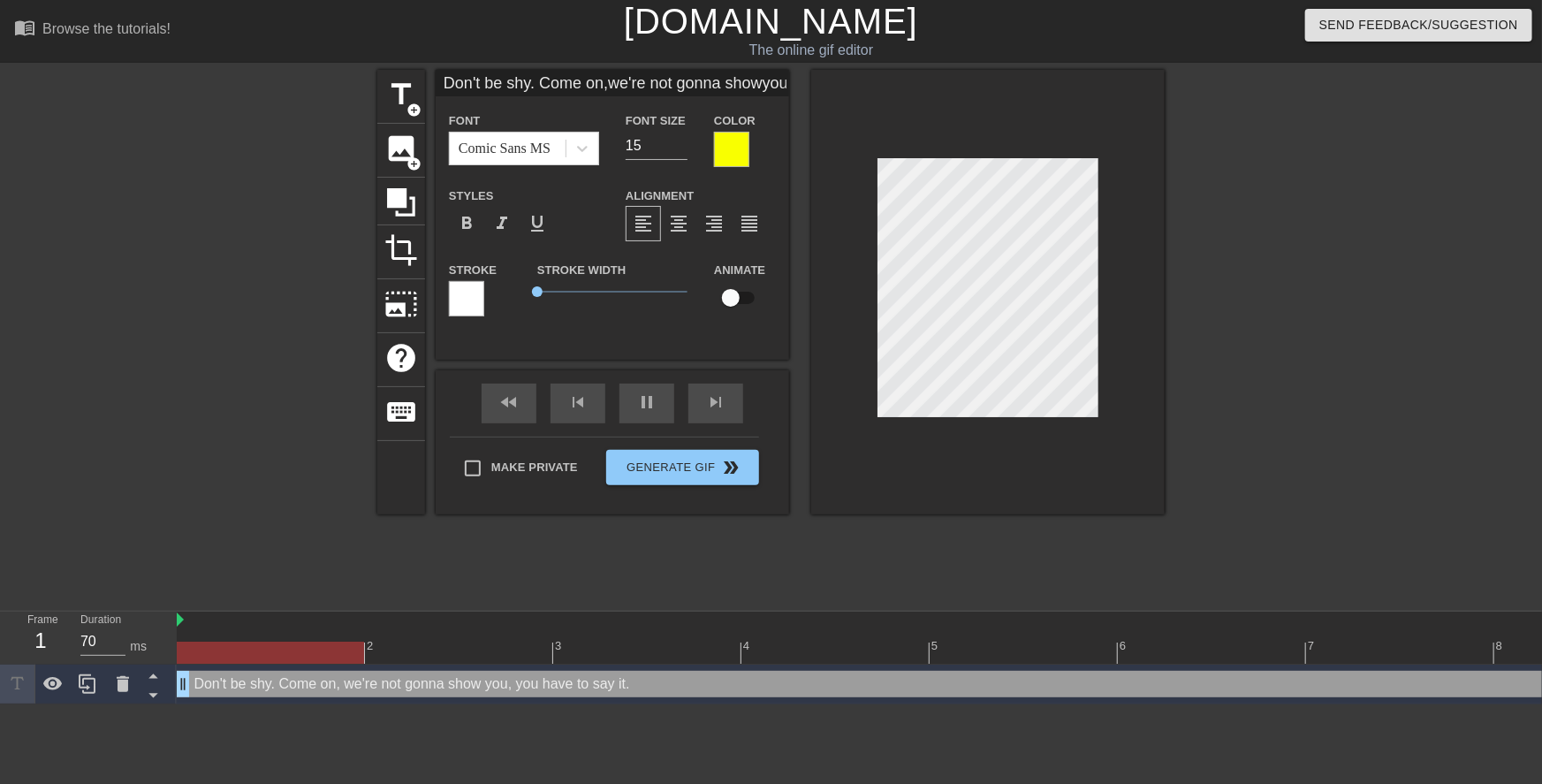
scroll to position [1, 9]
type input "2"
type textarea "2"
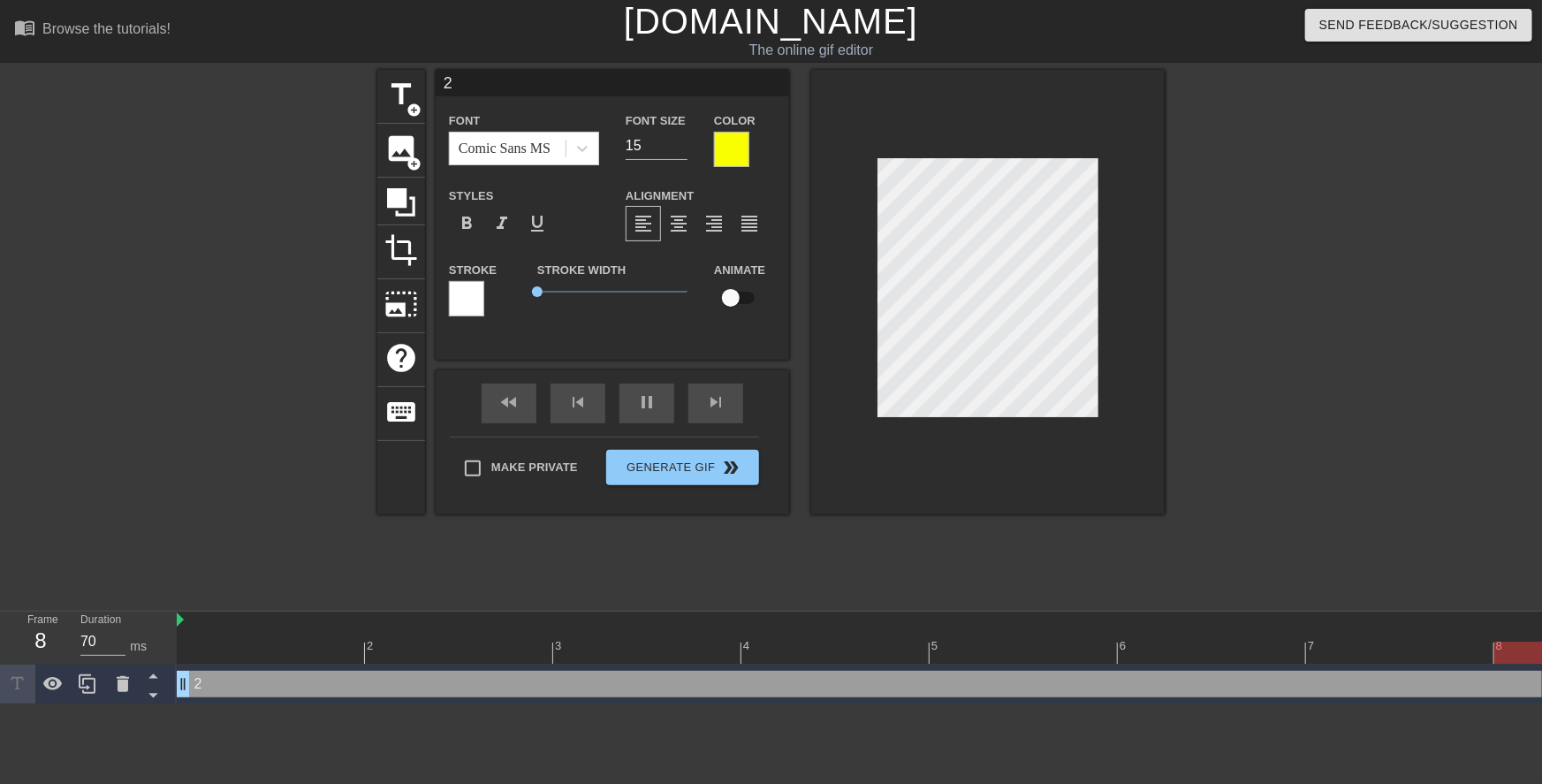
type input "2"
type textarea "2"
type input "2 t"
type textarea "2 t"
type input "2 te"
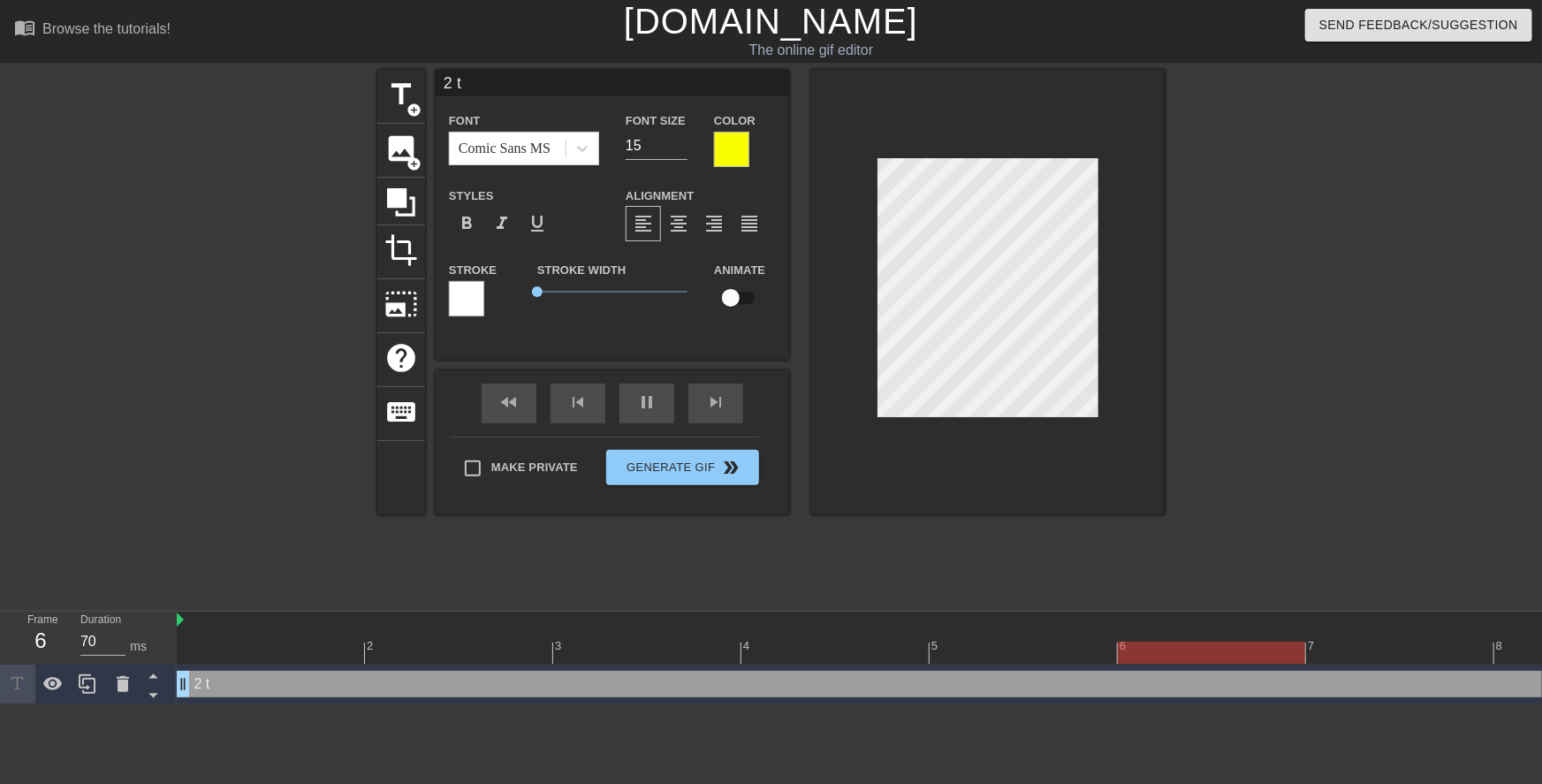
type textarea "2 te"
type input "2 tea"
type textarea "2 tea"
type input "2 teac"
type textarea "2 teac"
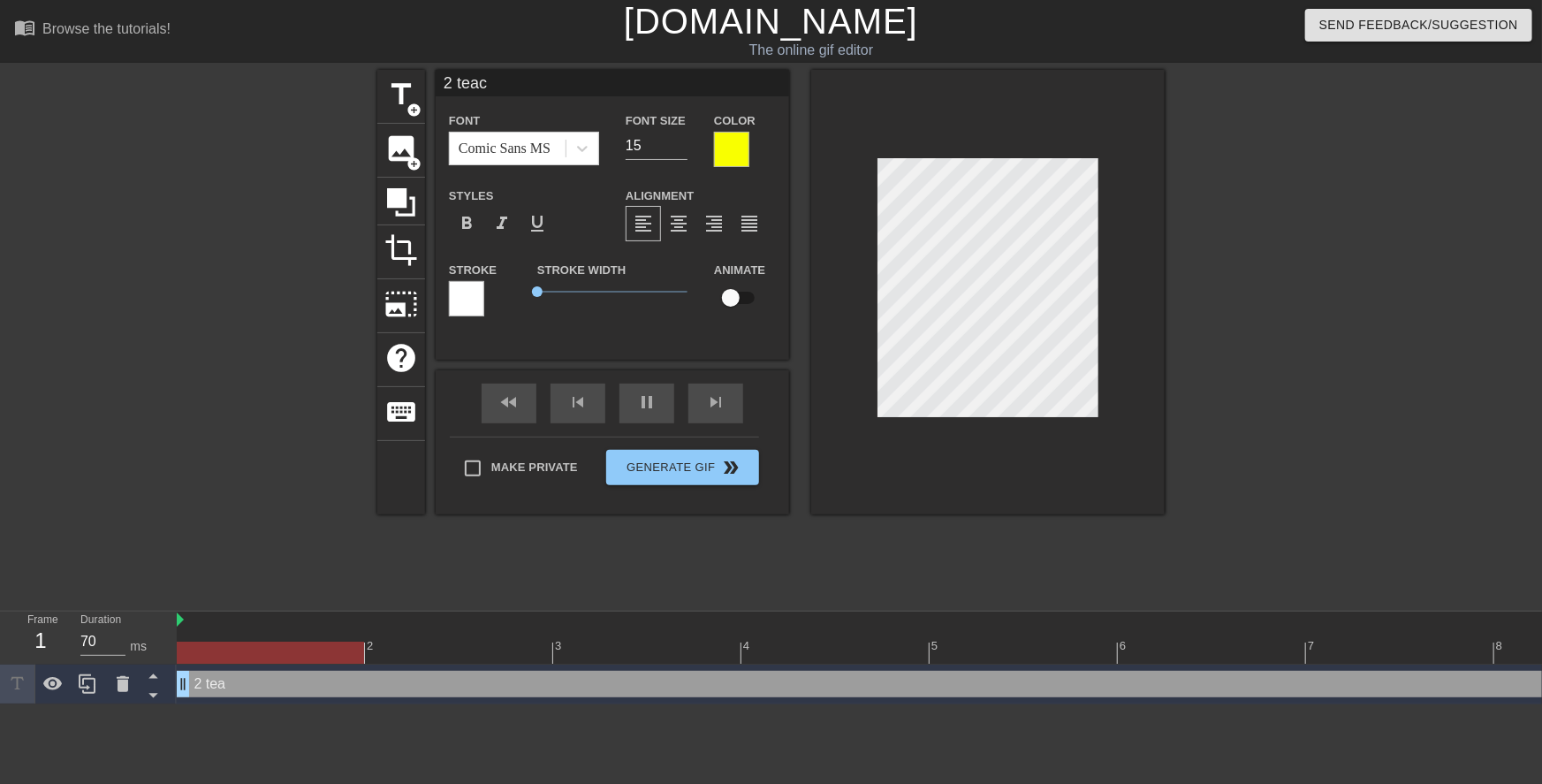
type input "2 teach"
type textarea "2 teach"
type input "2 teache"
type textarea "2 teache"
type input "2 teacher"
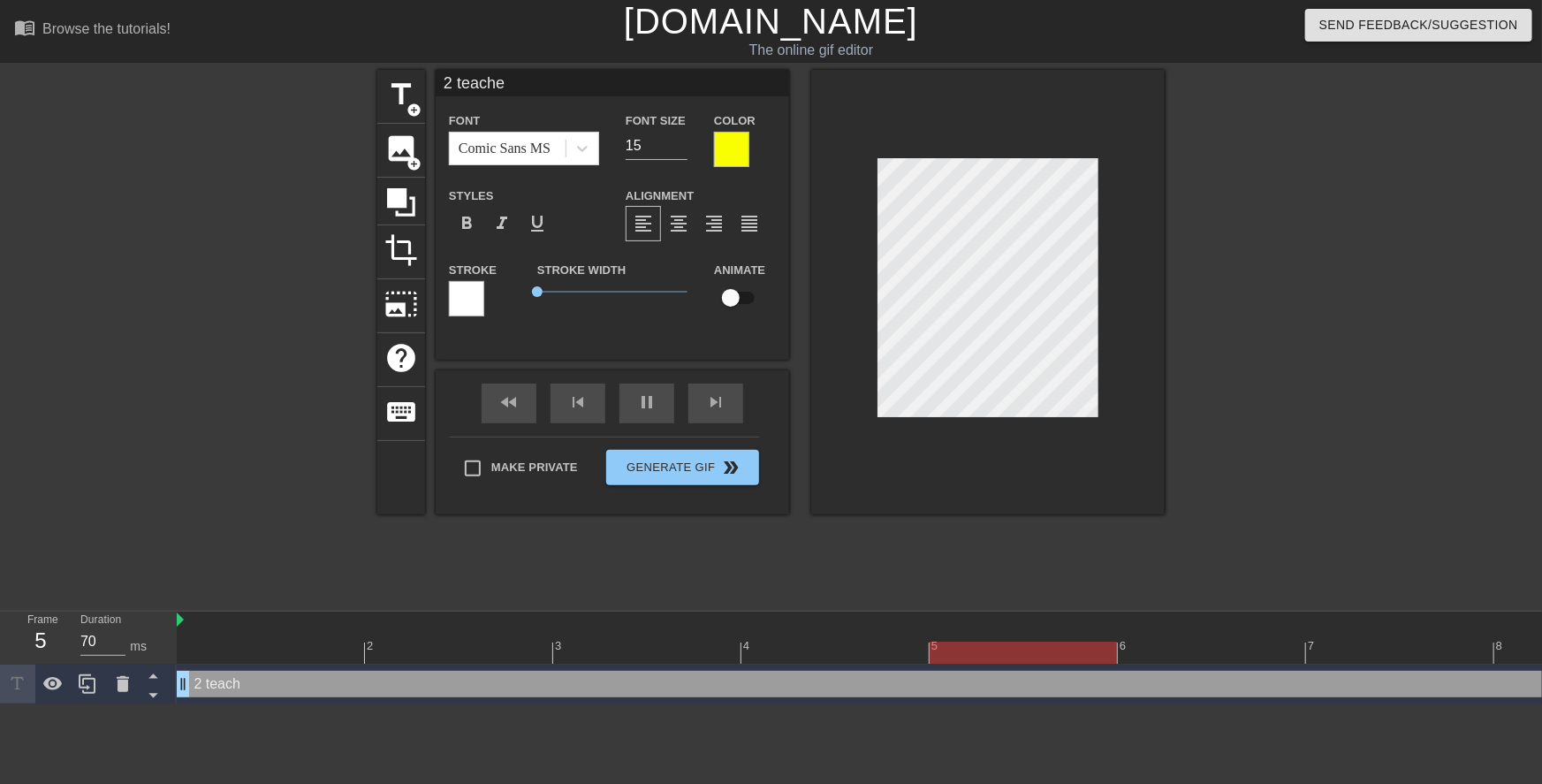
type textarea "2 teacher"
type input "2 teachers"
type textarea "2 teachers"
type input "2 teachers,"
type textarea "2 teachers,"
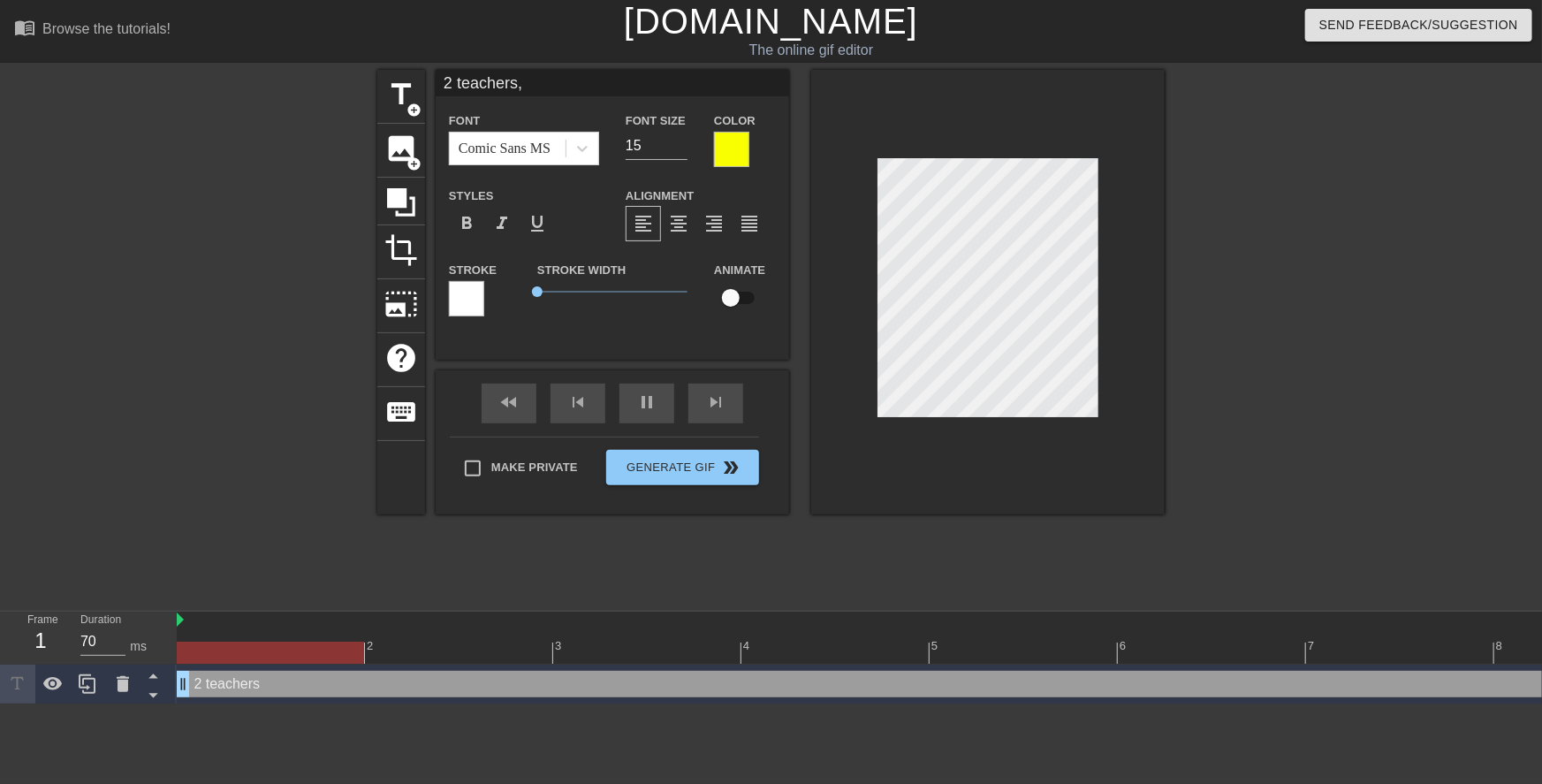
type input "2 teachers,"
type textarea "2 teachers,"
type input "2 teachers, r"
type textarea "2 teachers, r"
type input "2 teachers, re"
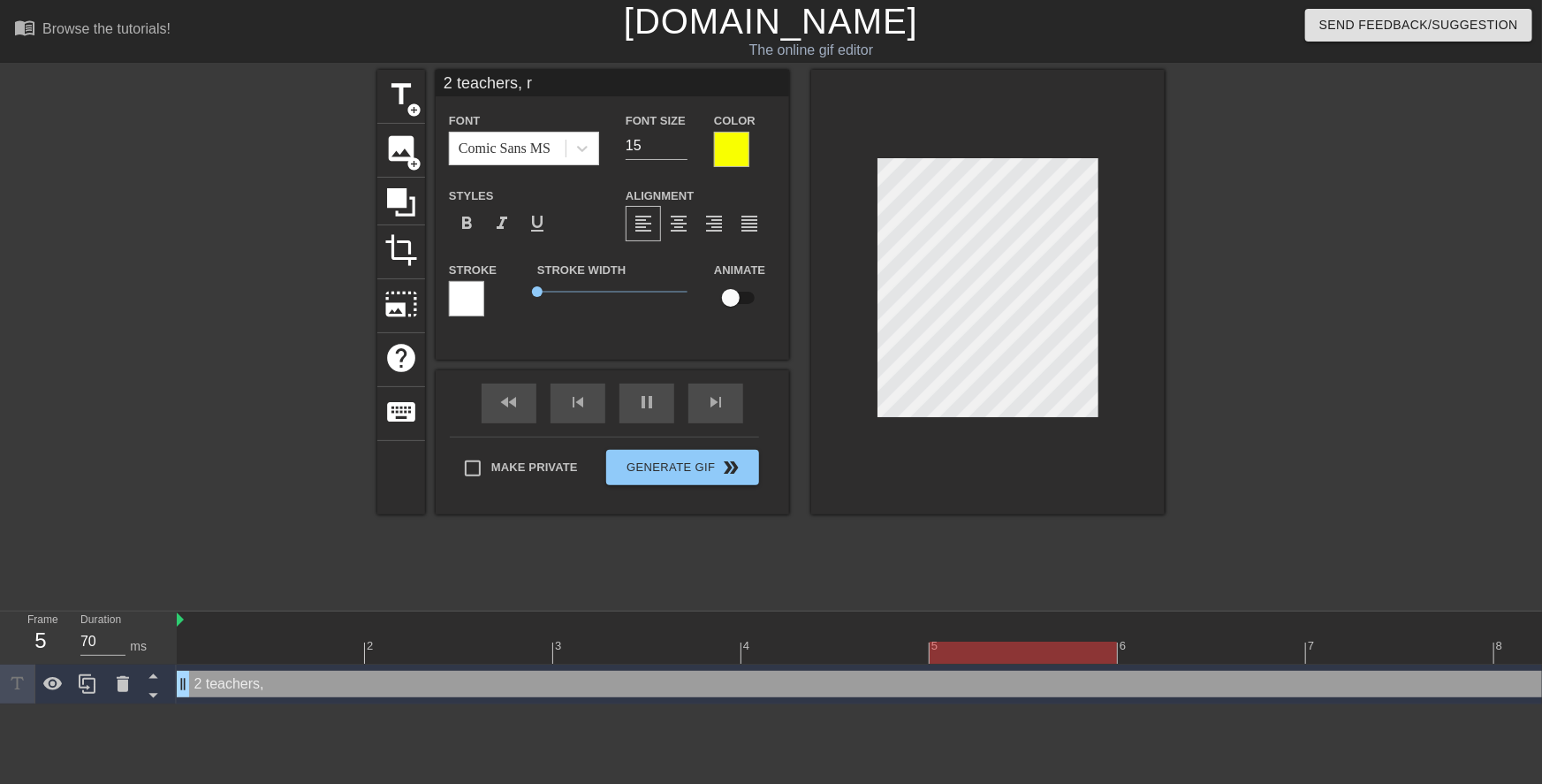
type textarea "2 teachers, re"
type input "2 teachers, res"
type textarea "2 teachers, res"
type input "2 teachers, resp"
type textarea "2 teachers, resp"
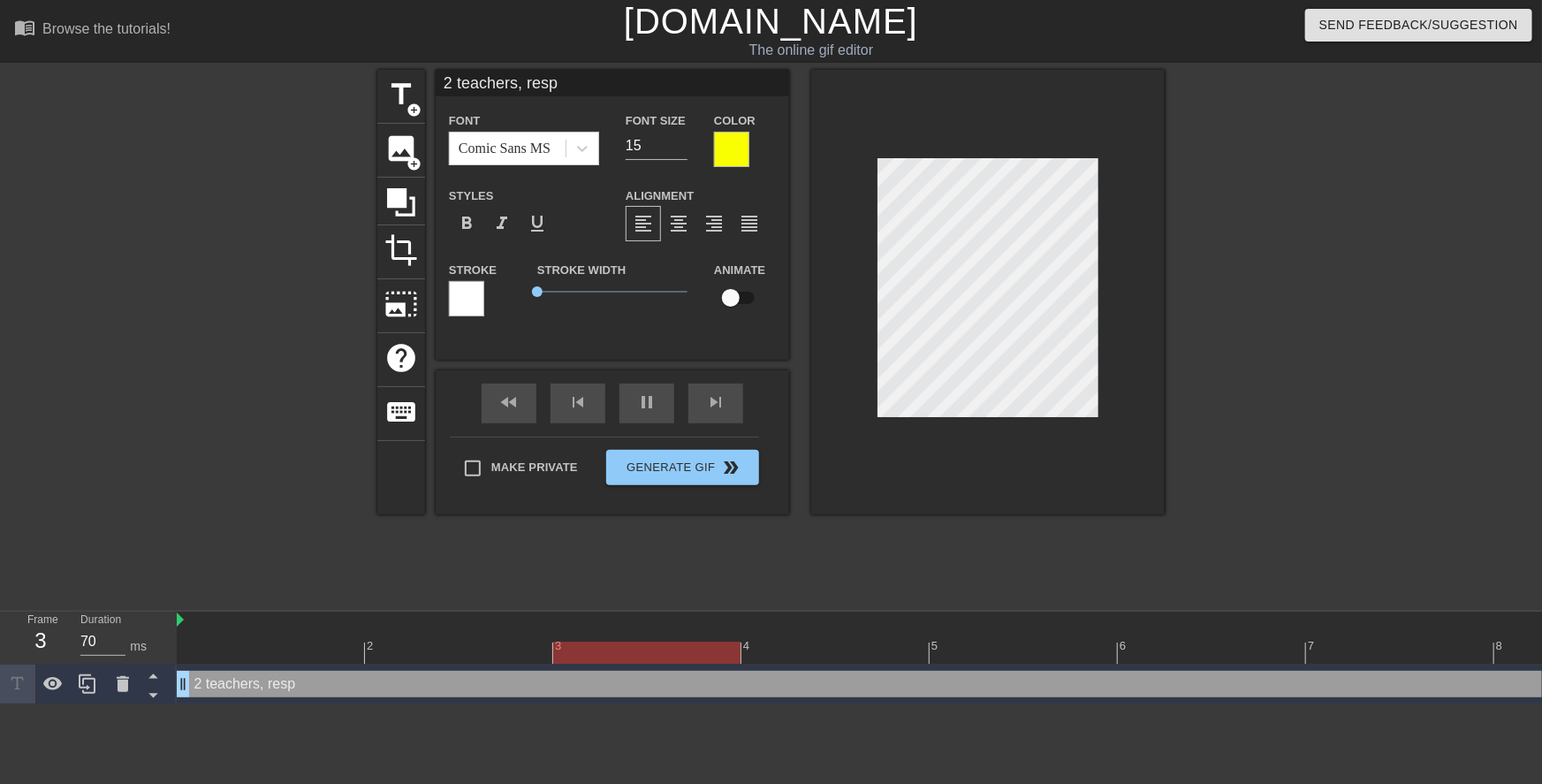
type input "2 teachers, respo"
type textarea "2 teachers, respo"
type input "2 teachers, respon"
type textarea "2 teachers, respon"
type input "2 teachers, respons"
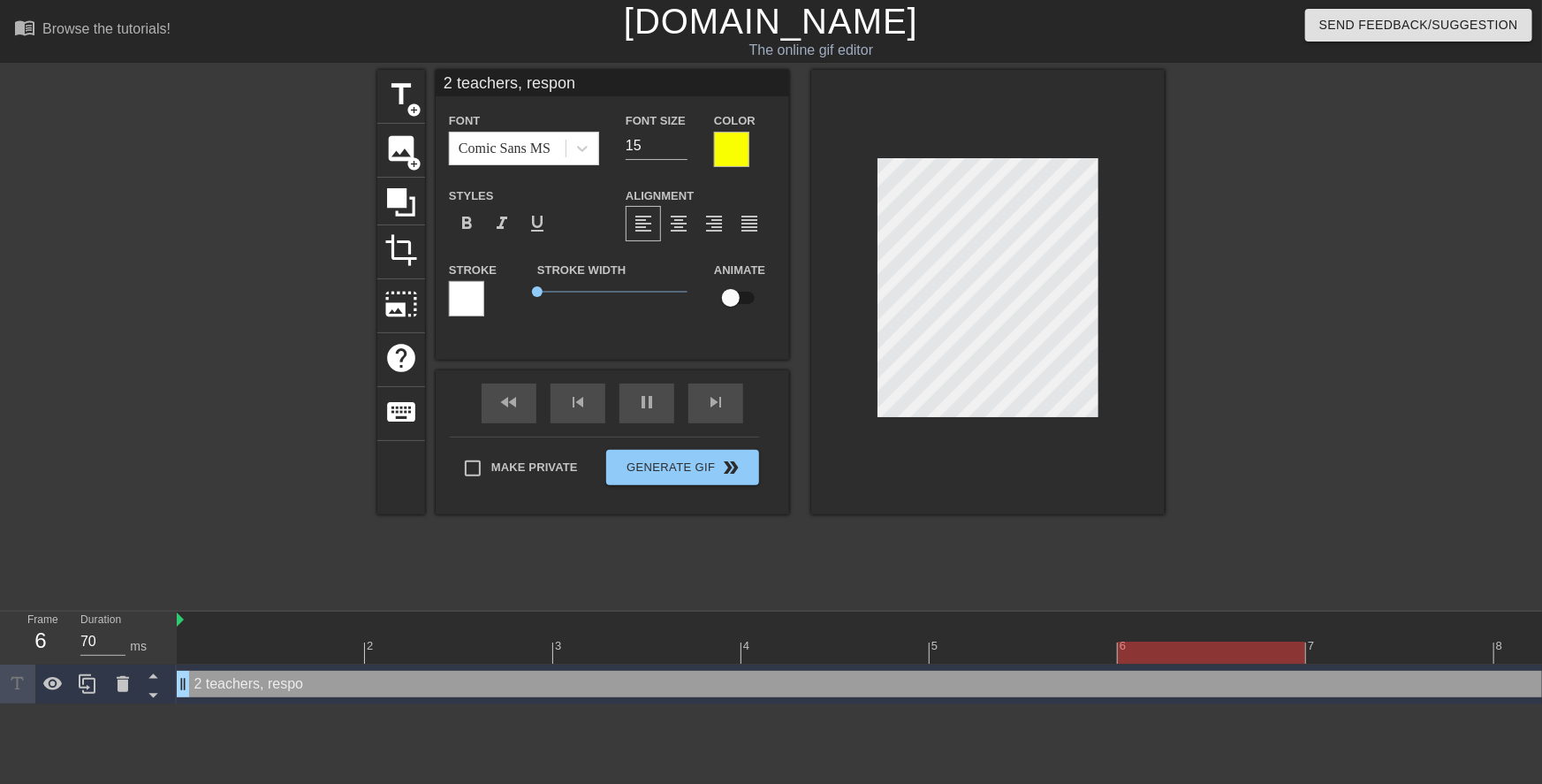
type textarea "2 teachers, respons"
type input "2 teachers, responsi"
type textarea "2 teachers, responsi"
type input "2 teachers, responsib"
type textarea "2 teachers, responsib"
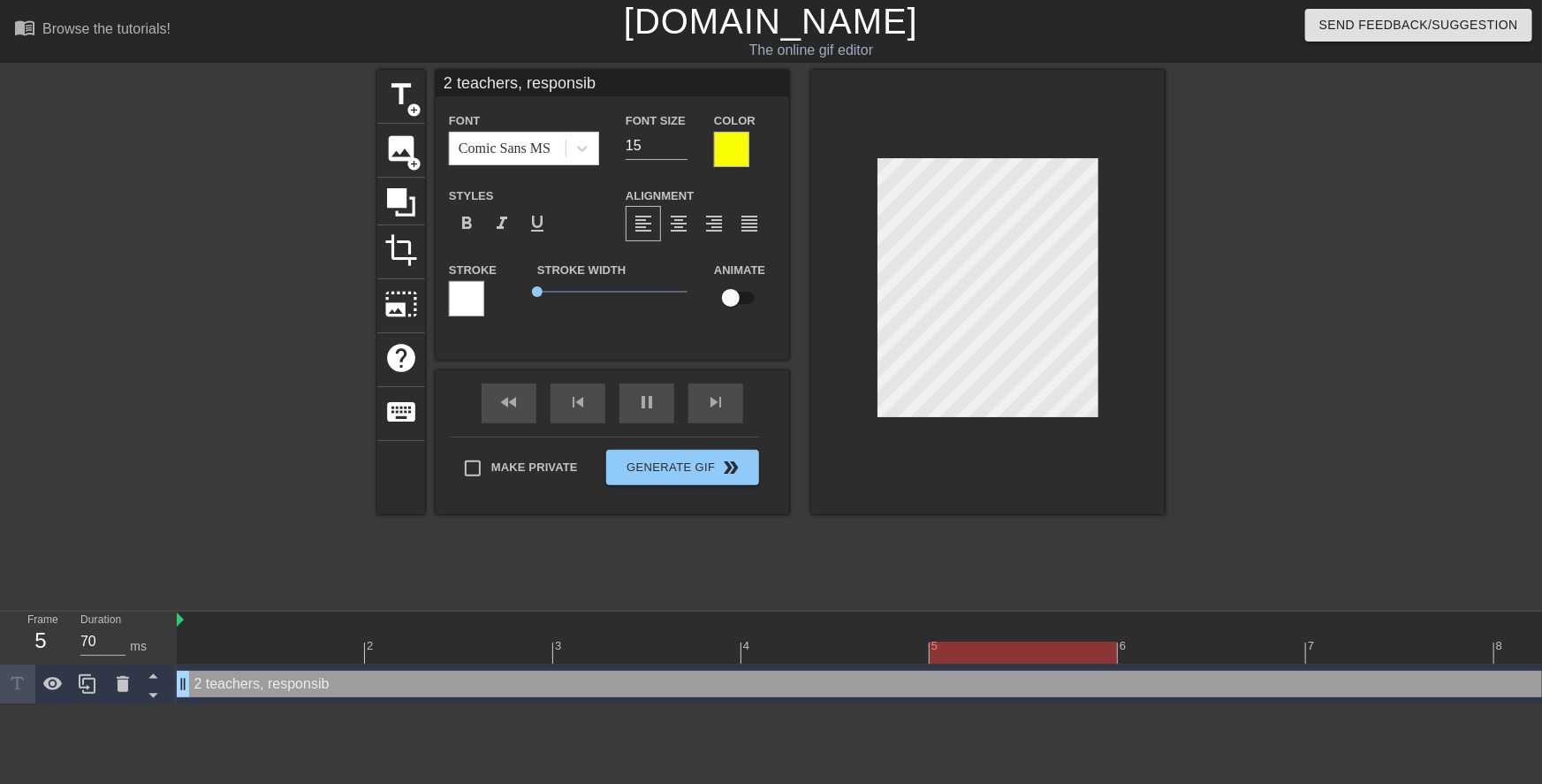
type input "2 teachers, responsibl"
type textarea "2 teachers, responsibl"
type input "2 teachers, responsible"
type textarea "2 teachers, responsible"
type input "2 teachers, responsible"
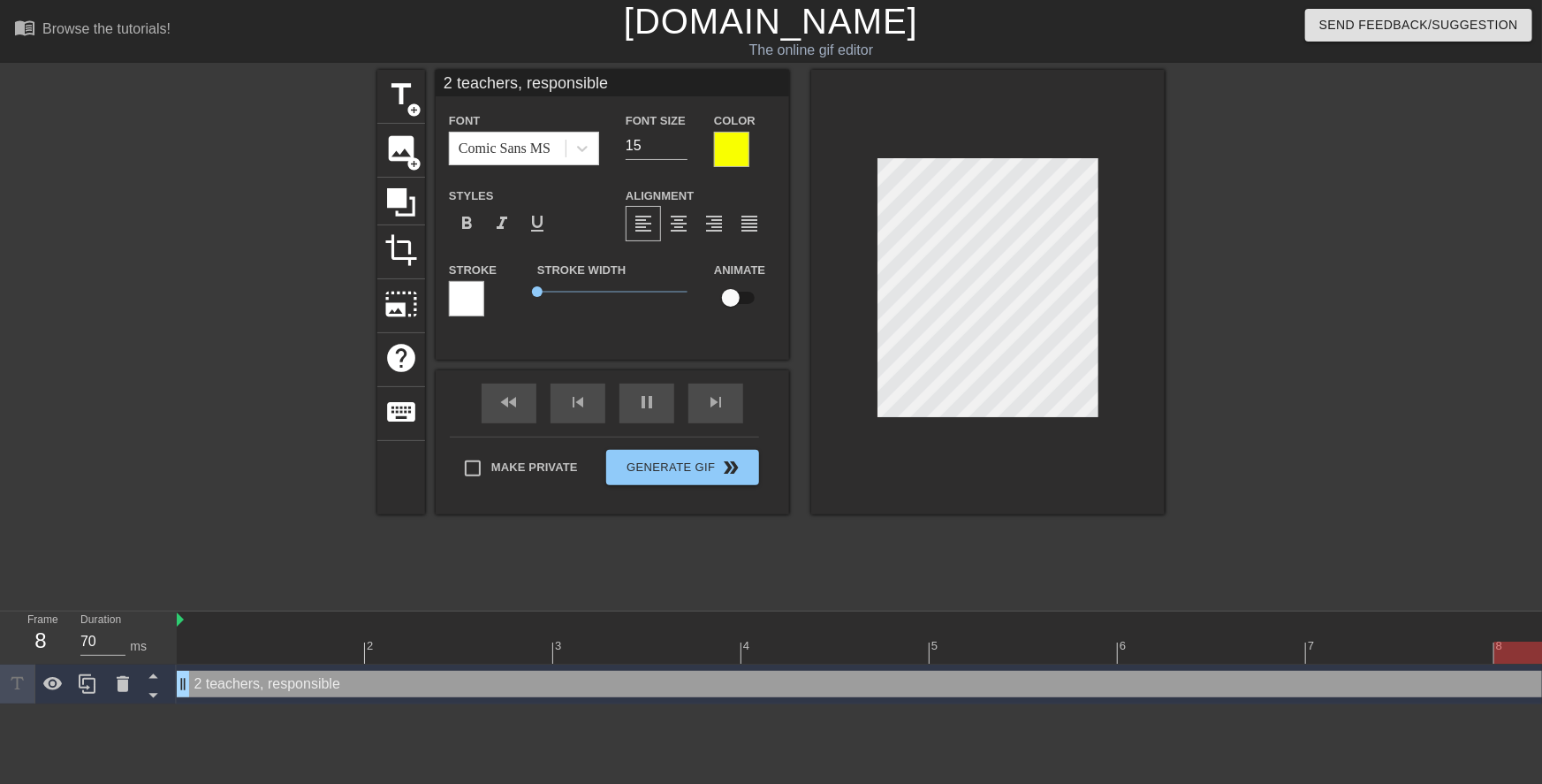
type textarea "2 teachers, responsible"
type input "2 teachers, responsible f"
type textarea "2 teachers, responsible f"
type input "2 teachers, responsible fo"
type textarea "2 teachers, responsible fo"
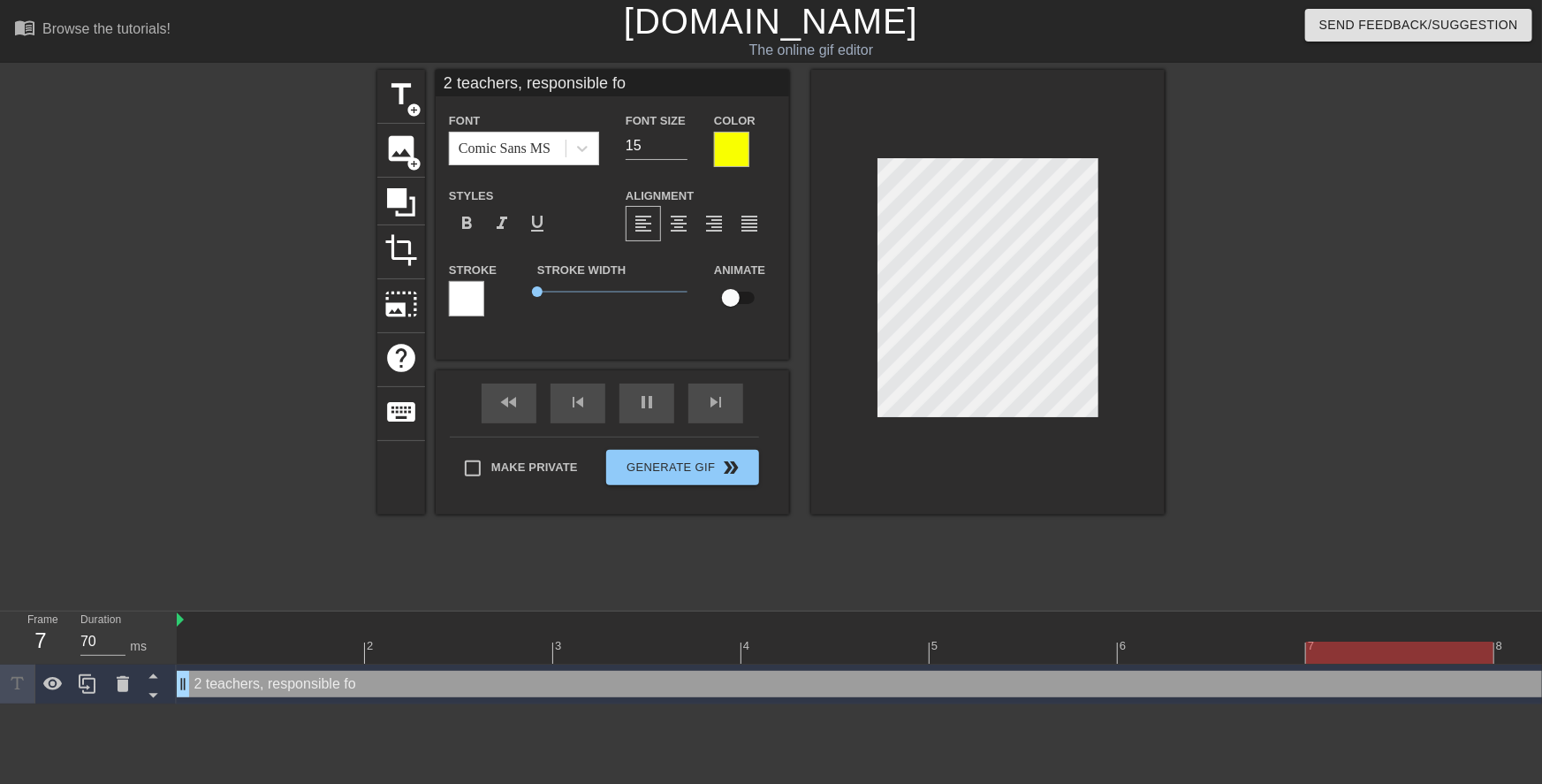
type input "2 teachers, responsible for"
type textarea "2 teachers, responsible for"
type input "2 teachers, responsible for"
type textarea "2 teachers, responsible for"
type input "2 teachers, responsible fora"
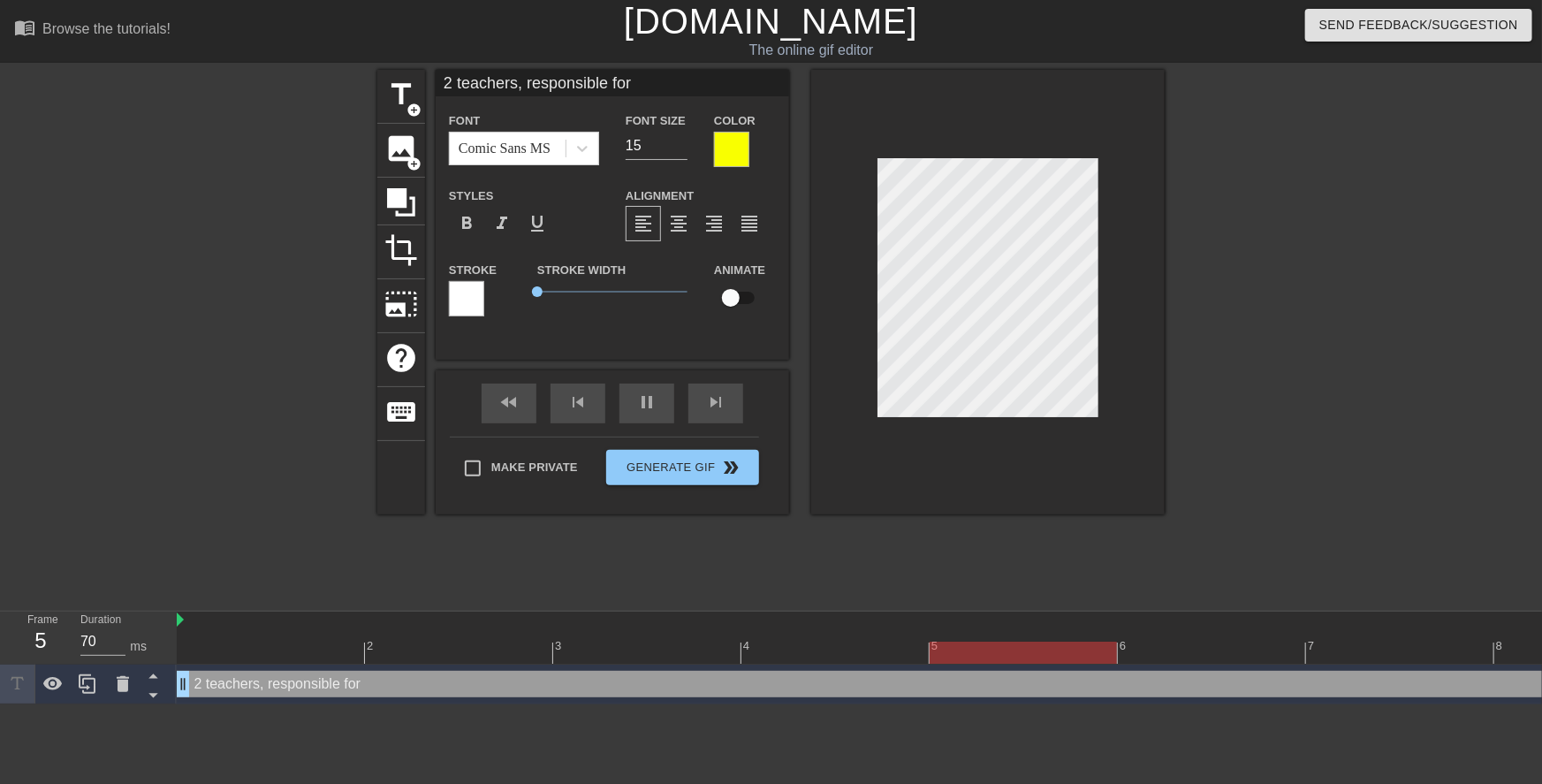
type textarea "2 teachers, responsible for a"
type input "2 teachers, responsible [PERSON_NAME]"
type textarea "2 teachers, responsible for al"
type input "2 teachers, responsible forall"
type textarea "2 teachers, responsible for all"
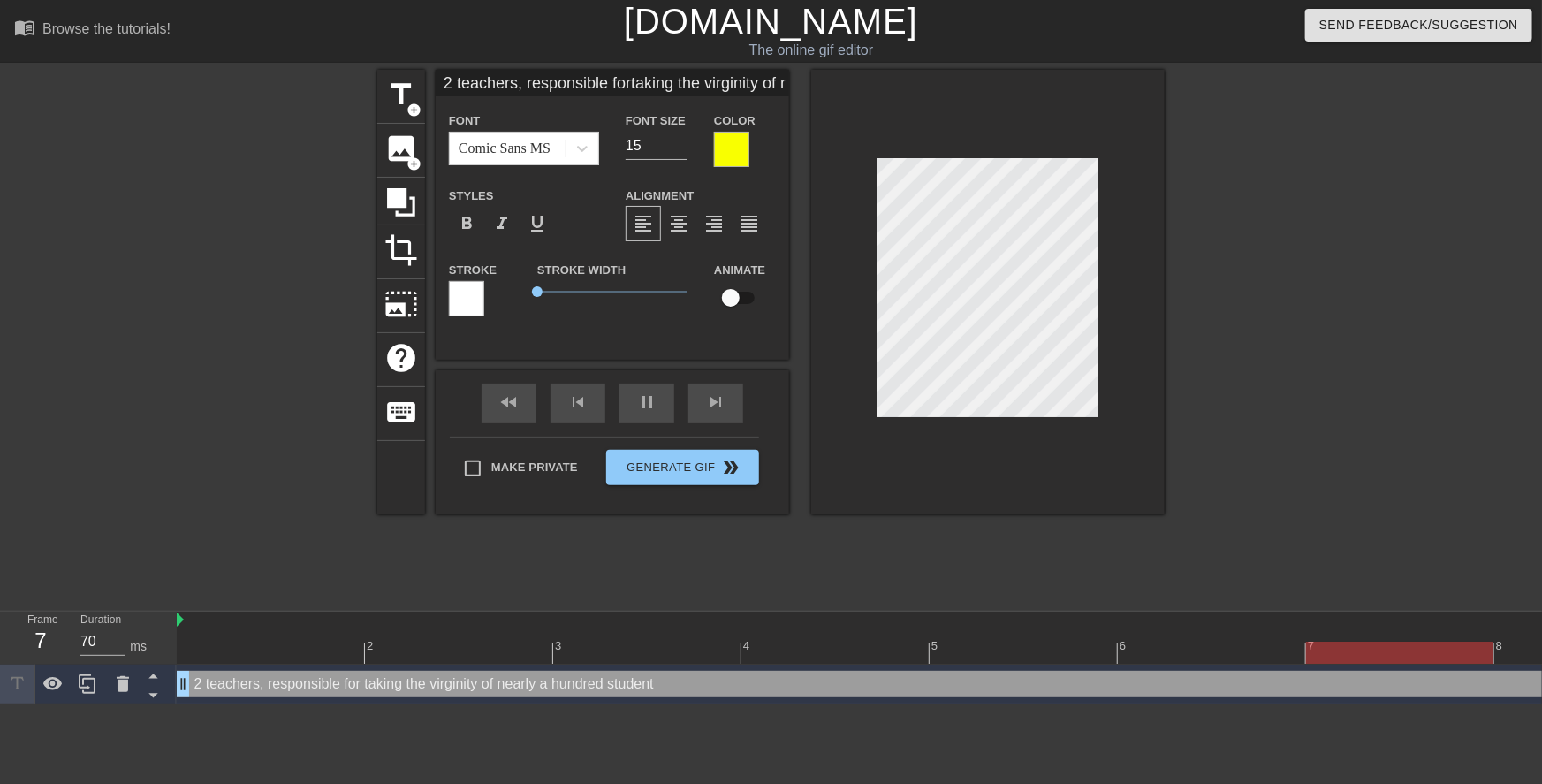
scroll to position [4, 8]
